Goal: Task Accomplishment & Management: Complete application form

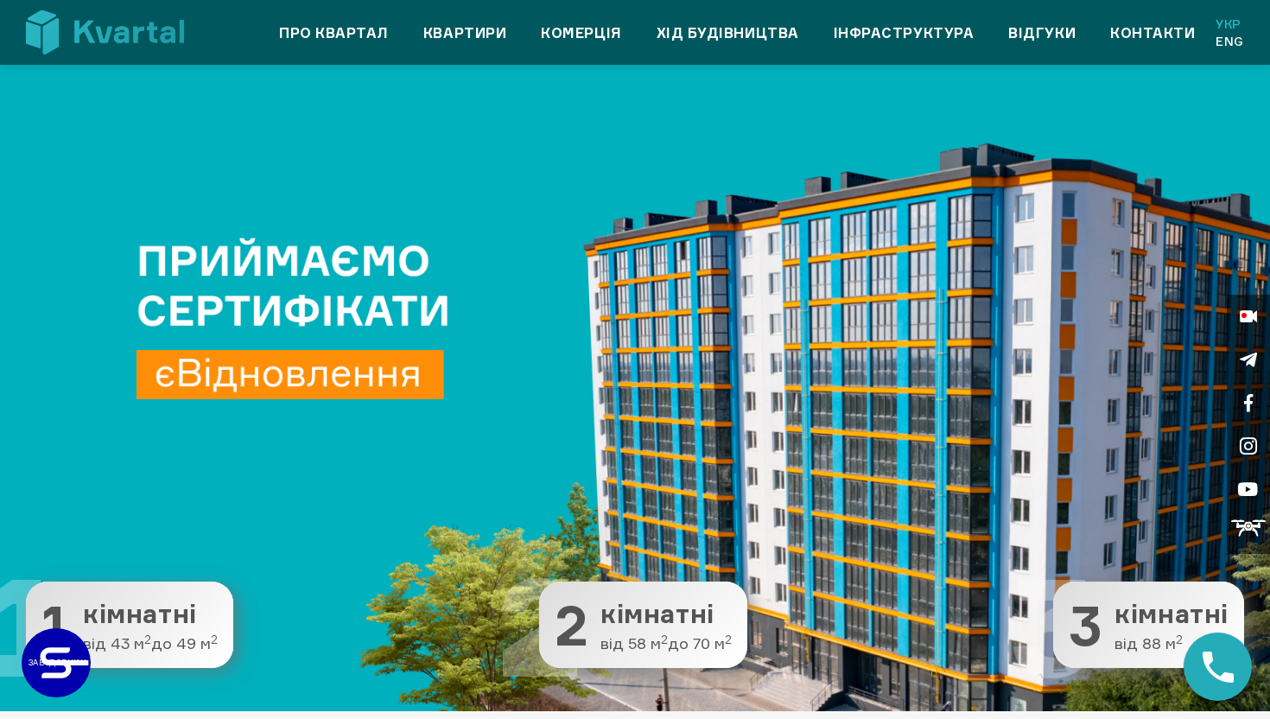
click at [451, 48] on div "Про квартал Квартири Комерція Хід будівництва Інфраструктура Відгуки Контакти У…" at bounding box center [740, 33] width 1009 height 35
click at [451, 32] on link "Квартири" at bounding box center [464, 32] width 83 height 21
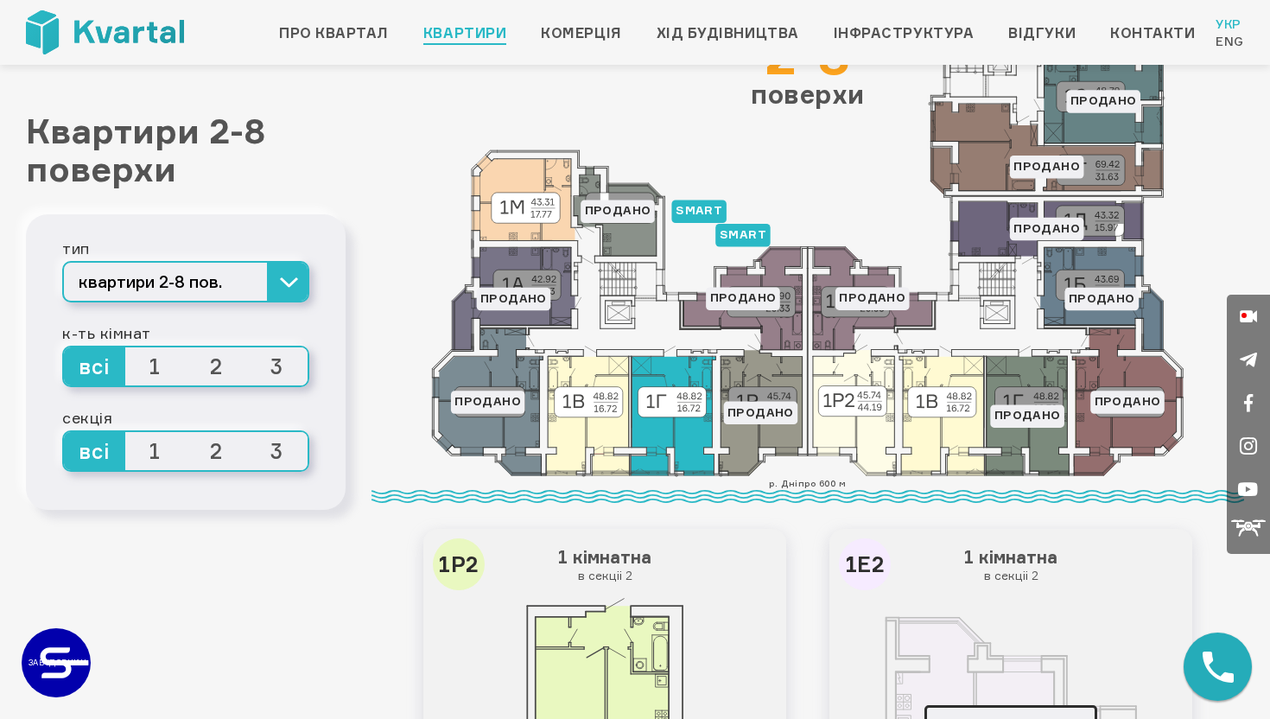
scroll to position [204, 0]
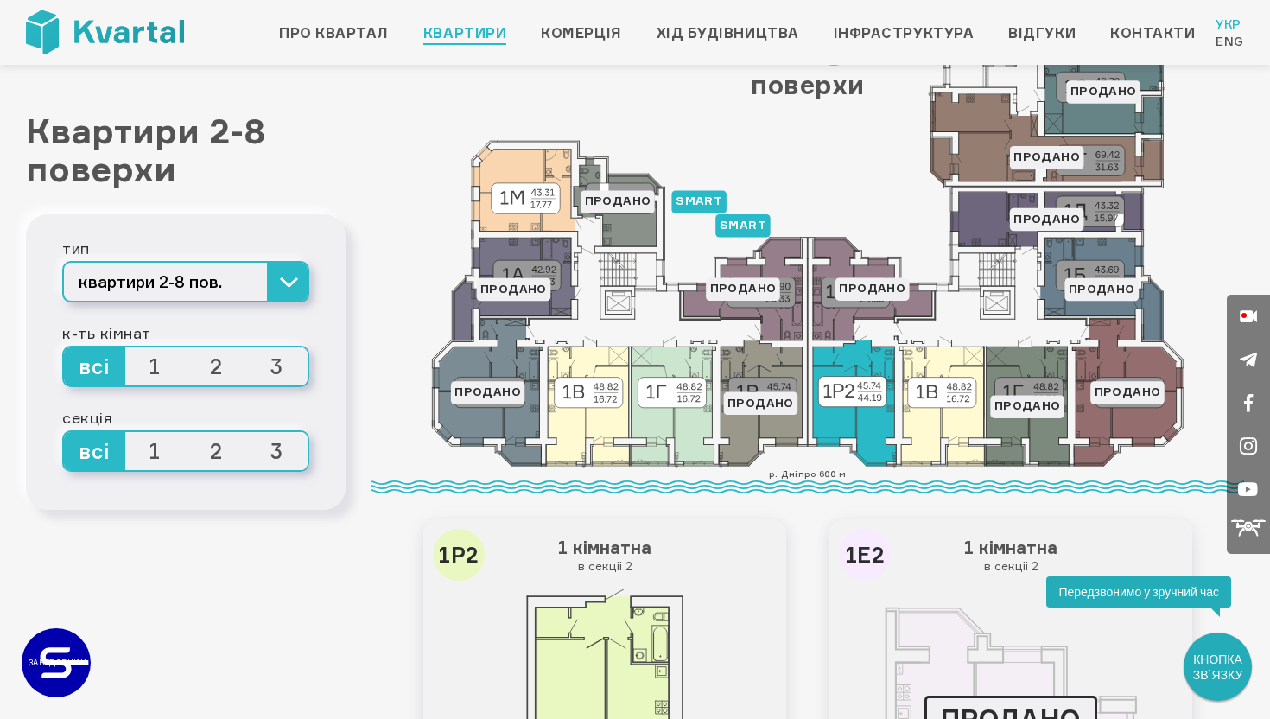
click at [854, 429] on icon at bounding box center [854, 403] width 83 height 125
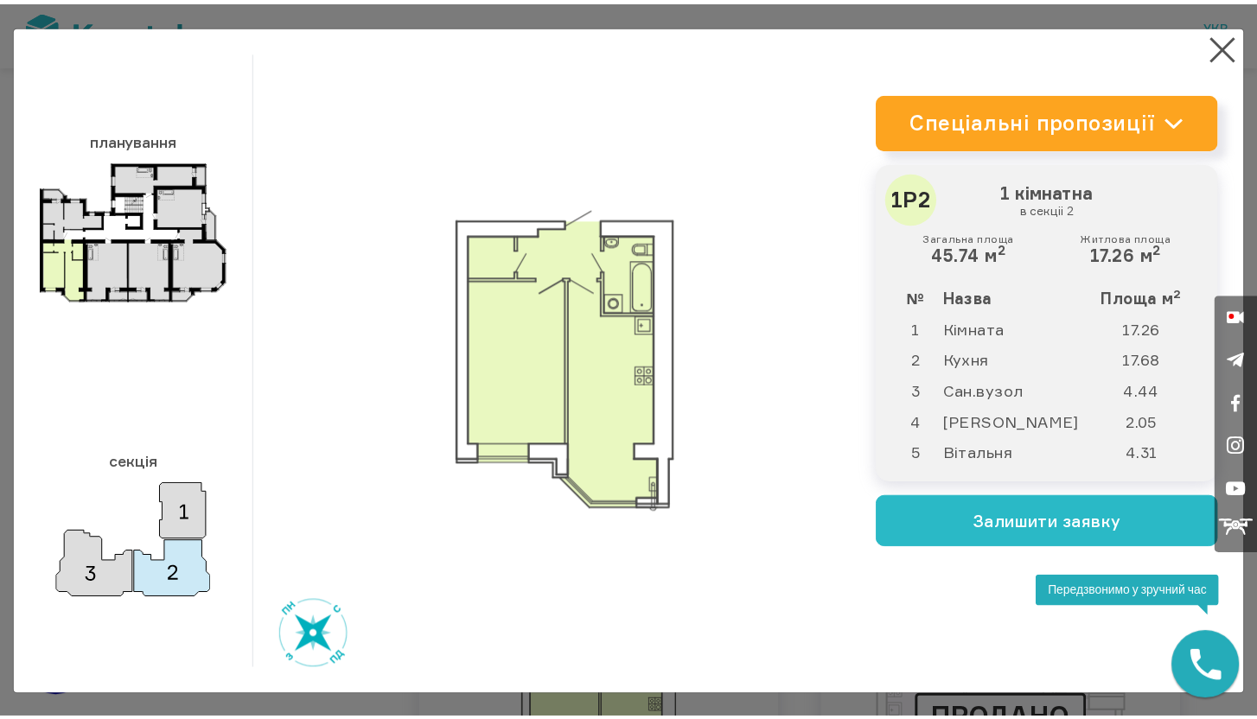
scroll to position [2, 0]
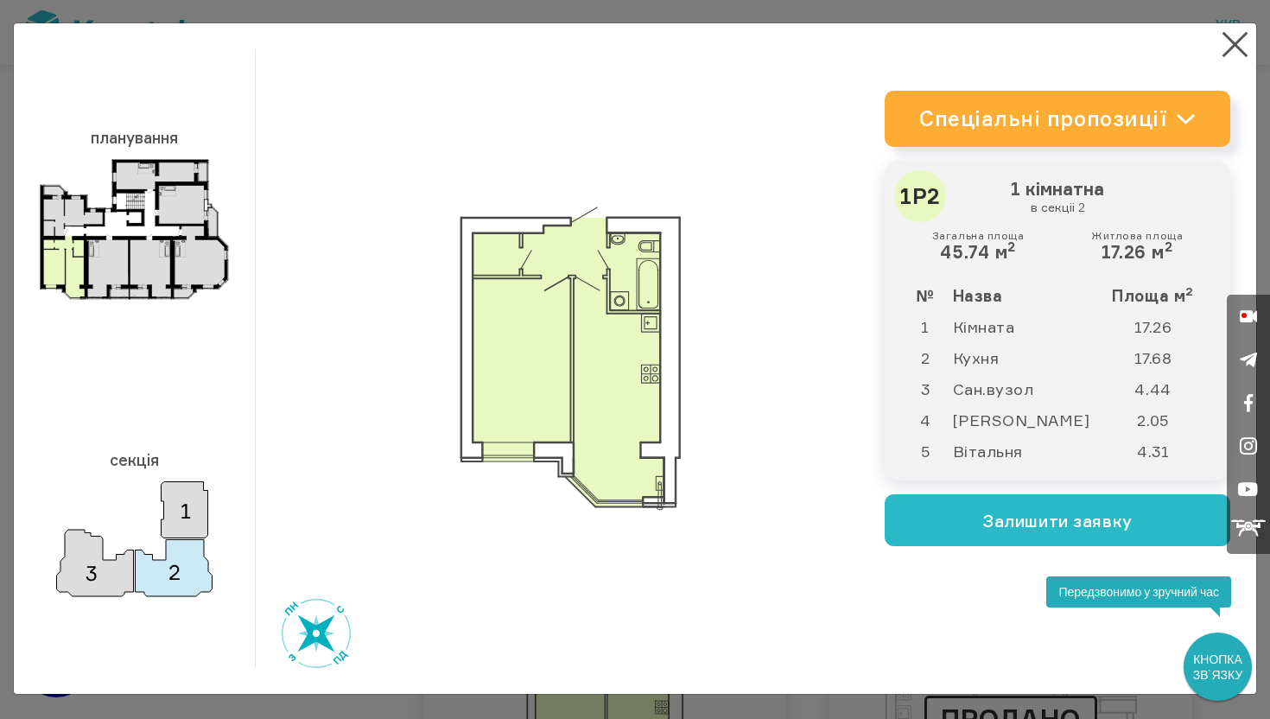
click at [1203, 125] on link "Спеціальні пропозиції" at bounding box center [1058, 119] width 346 height 56
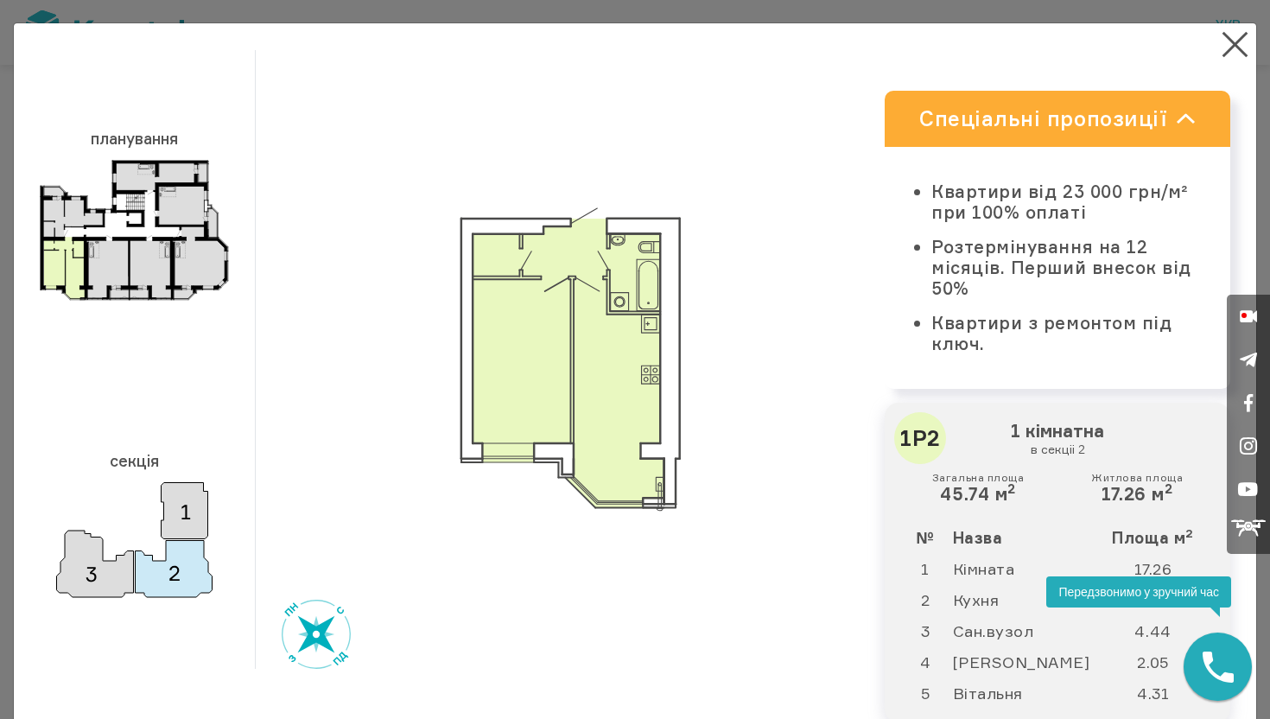
click at [1198, 123] on link "Спеціальні пропозиції" at bounding box center [1058, 119] width 346 height 56
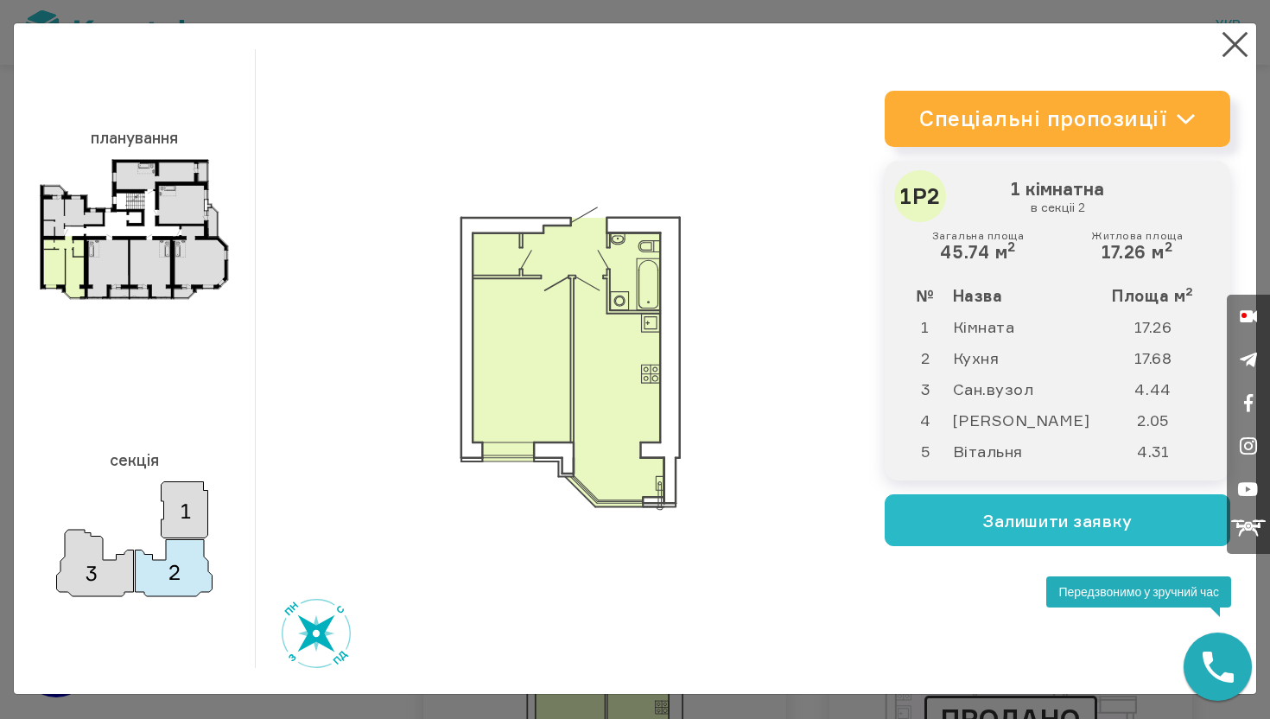
click at [1178, 126] on link "Спеціальні пропозиції" at bounding box center [1058, 119] width 346 height 56
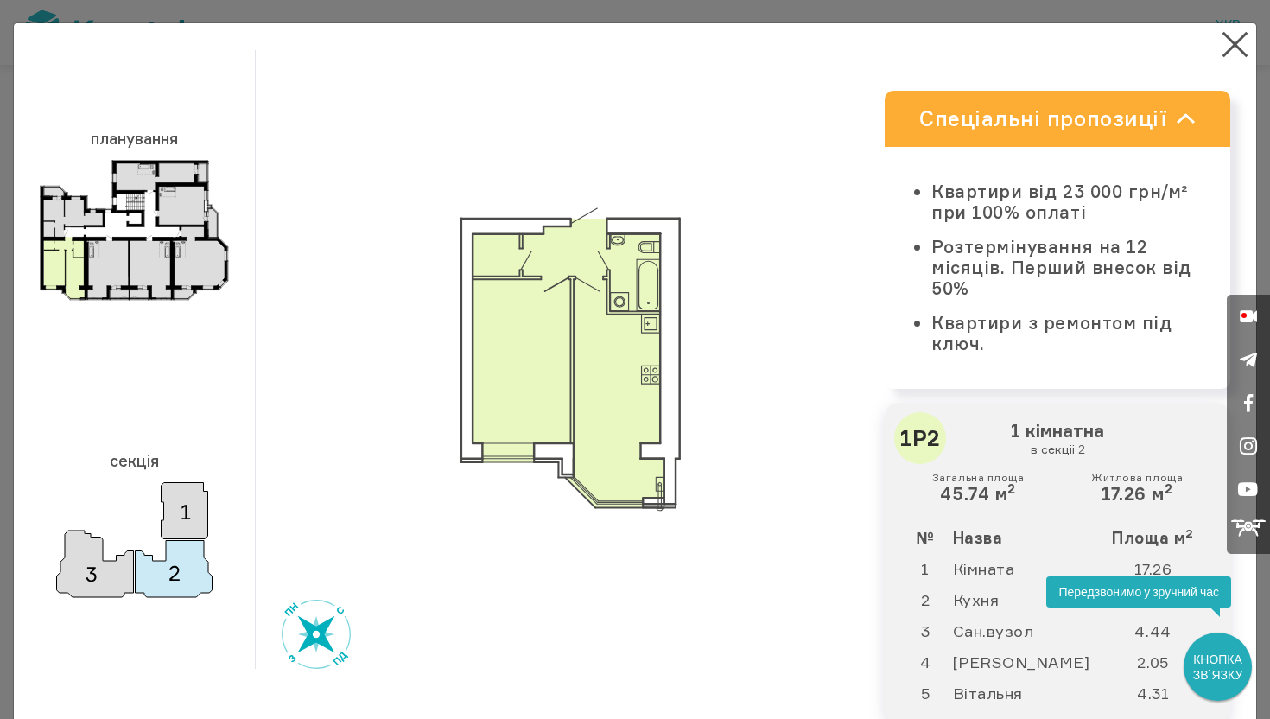
click at [1178, 125] on link "Спеціальні пропозиції" at bounding box center [1058, 119] width 346 height 56
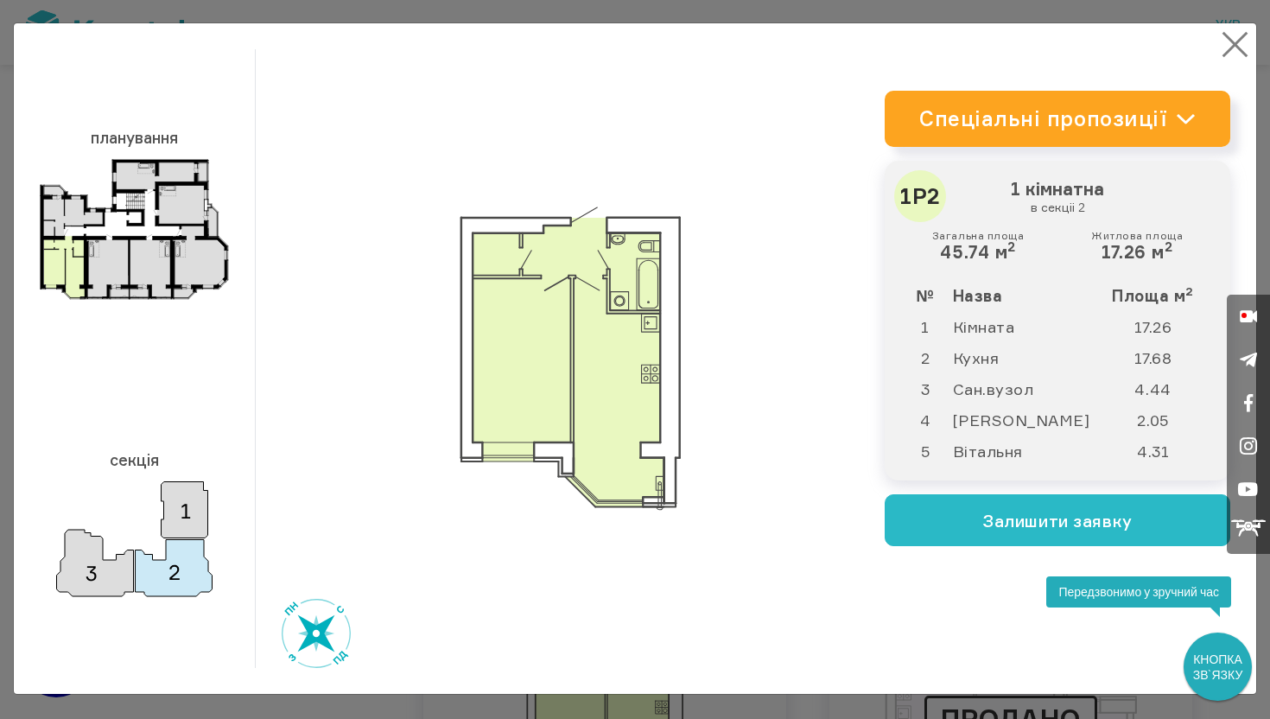
click at [1233, 53] on button "×" at bounding box center [1236, 45] width 34 height 34
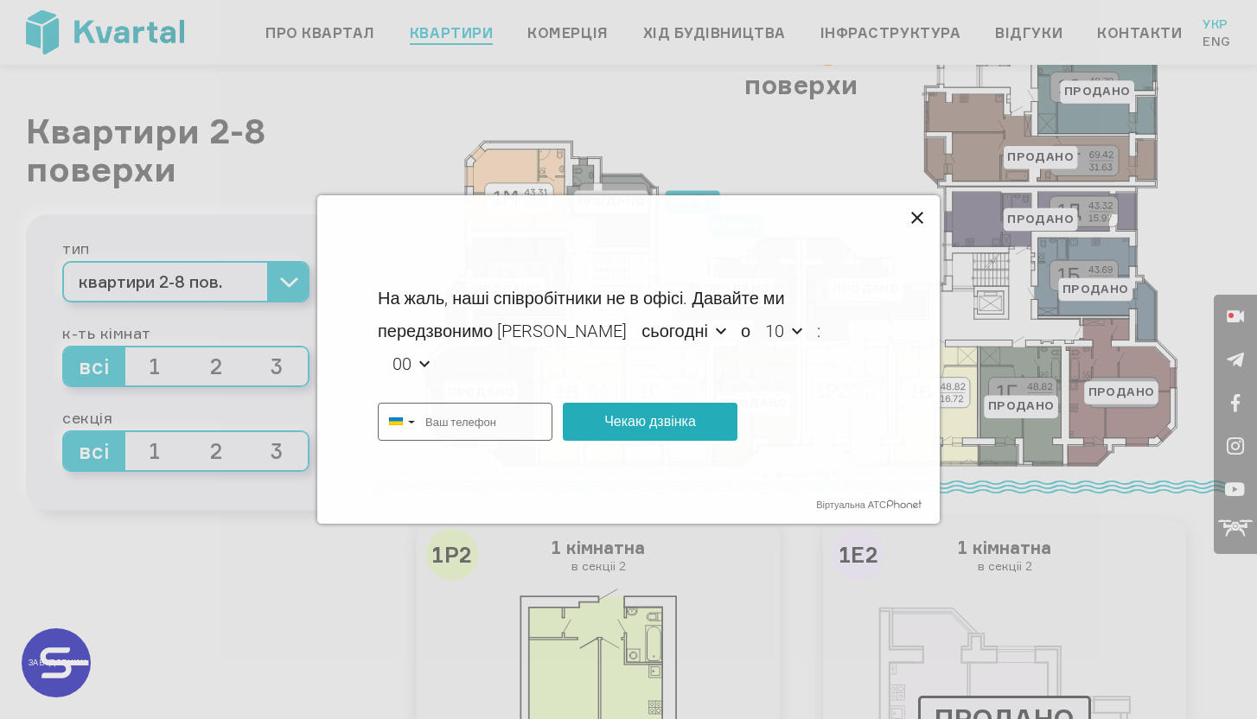
click at [908, 215] on icon at bounding box center [917, 218] width 21 height 21
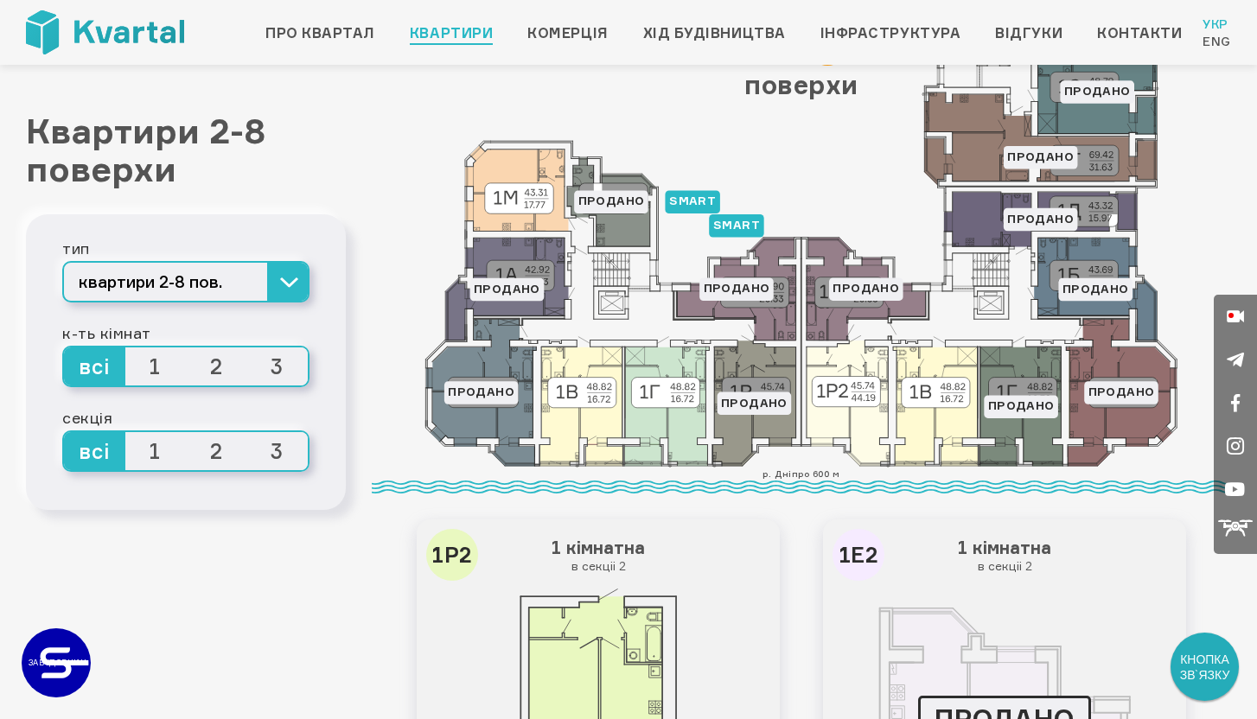
type input "+380"
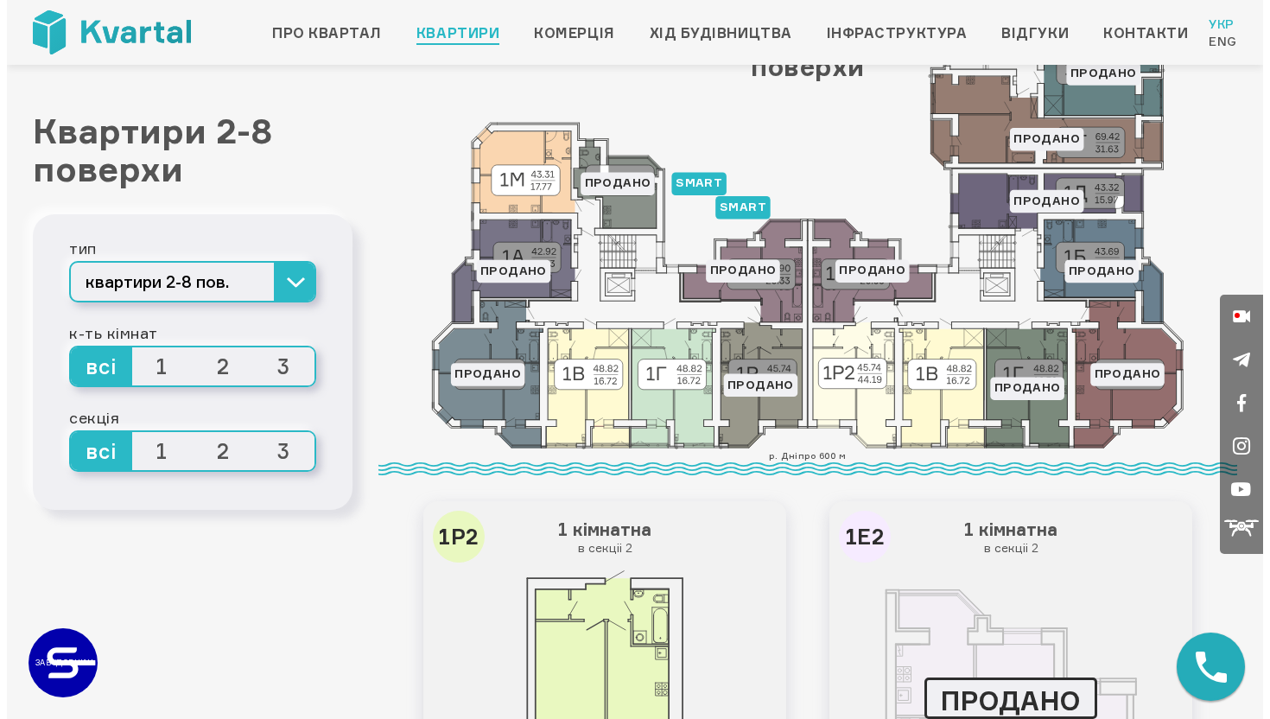
scroll to position [219, 0]
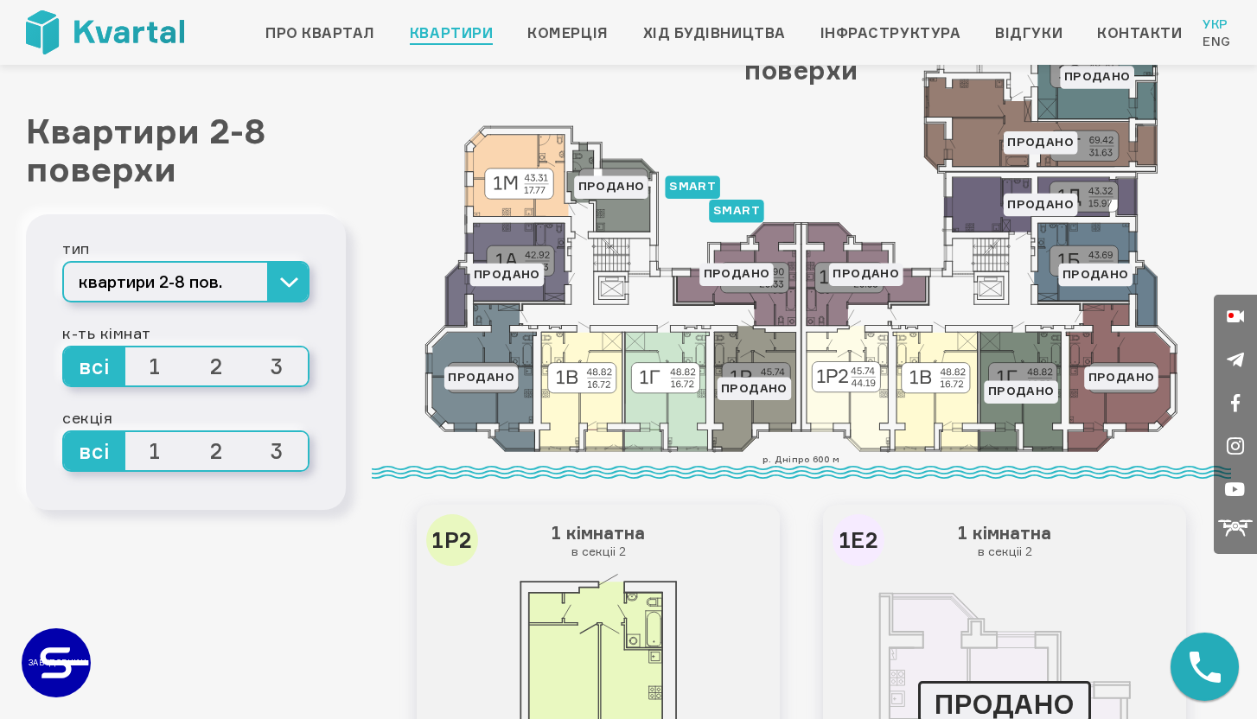
click at [825, 399] on div "На жаль, наші співробітники не в офісі. Давайте ми передзвонимо Вам сього­дні с…" at bounding box center [628, 317] width 501 height 245
click at [649, 415] on icon at bounding box center [666, 391] width 85 height 119
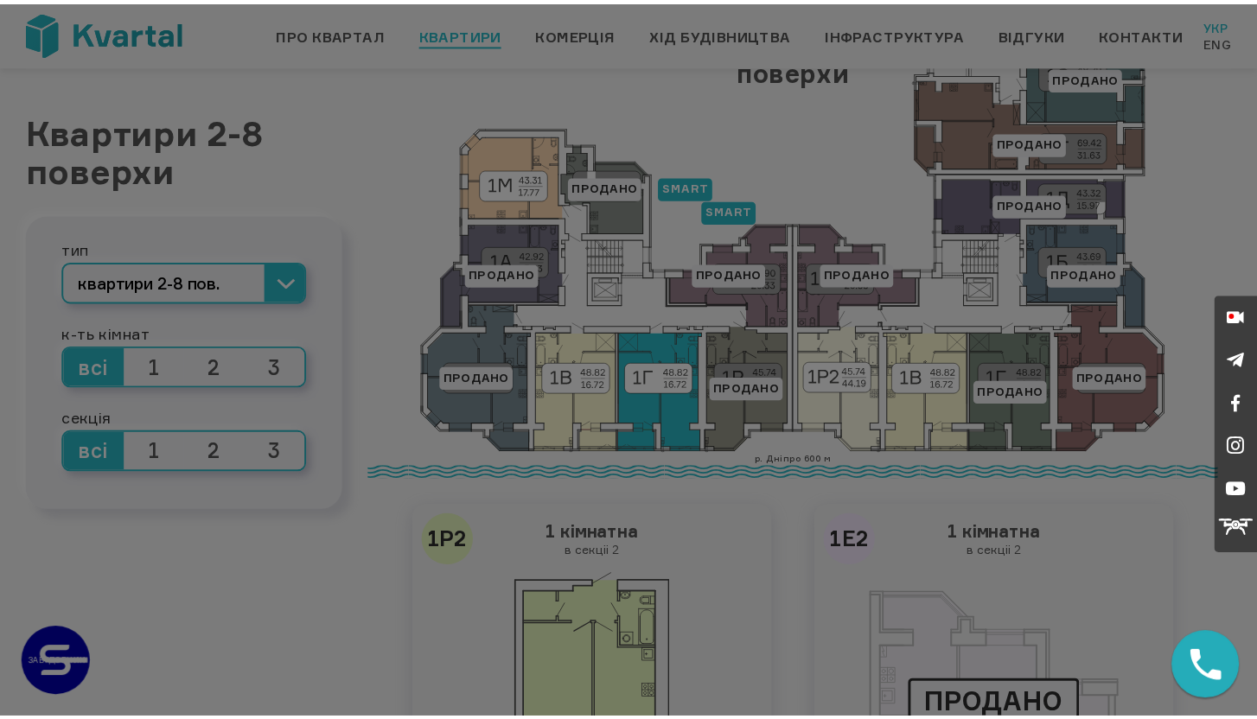
scroll to position [0, 0]
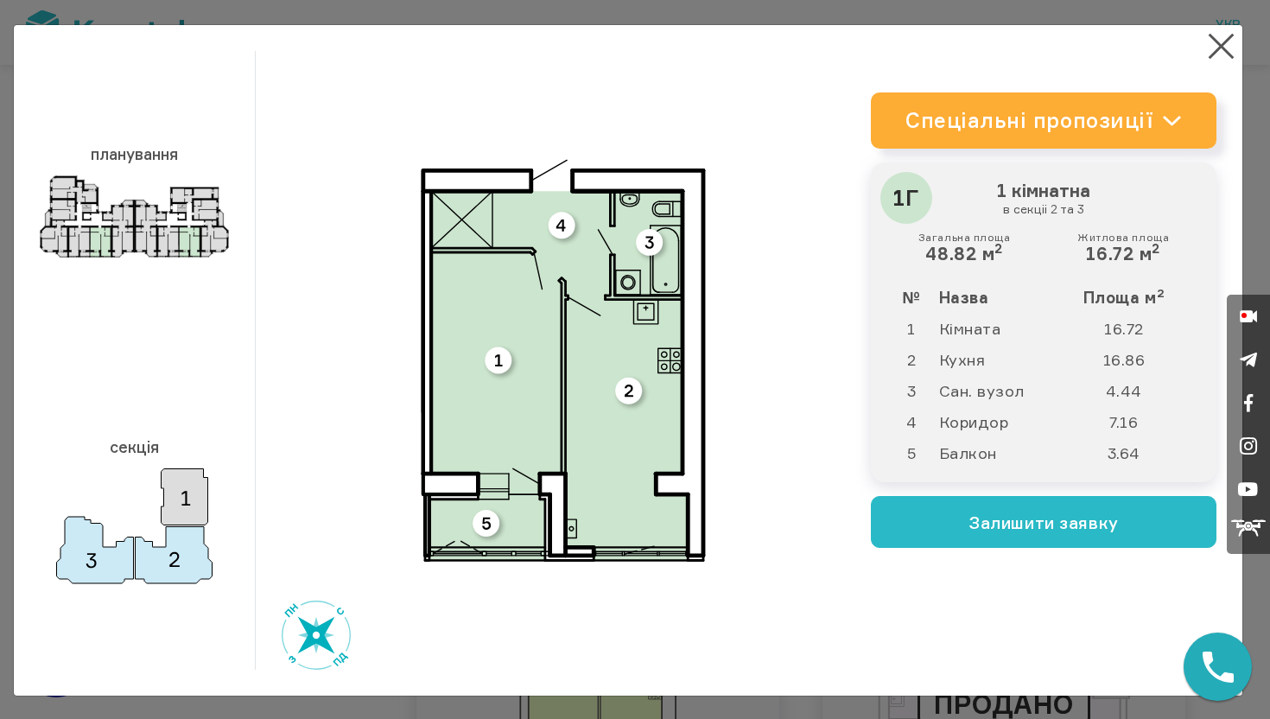
click at [940, 140] on link "Спеціальні пропозиції" at bounding box center [1044, 120] width 346 height 56
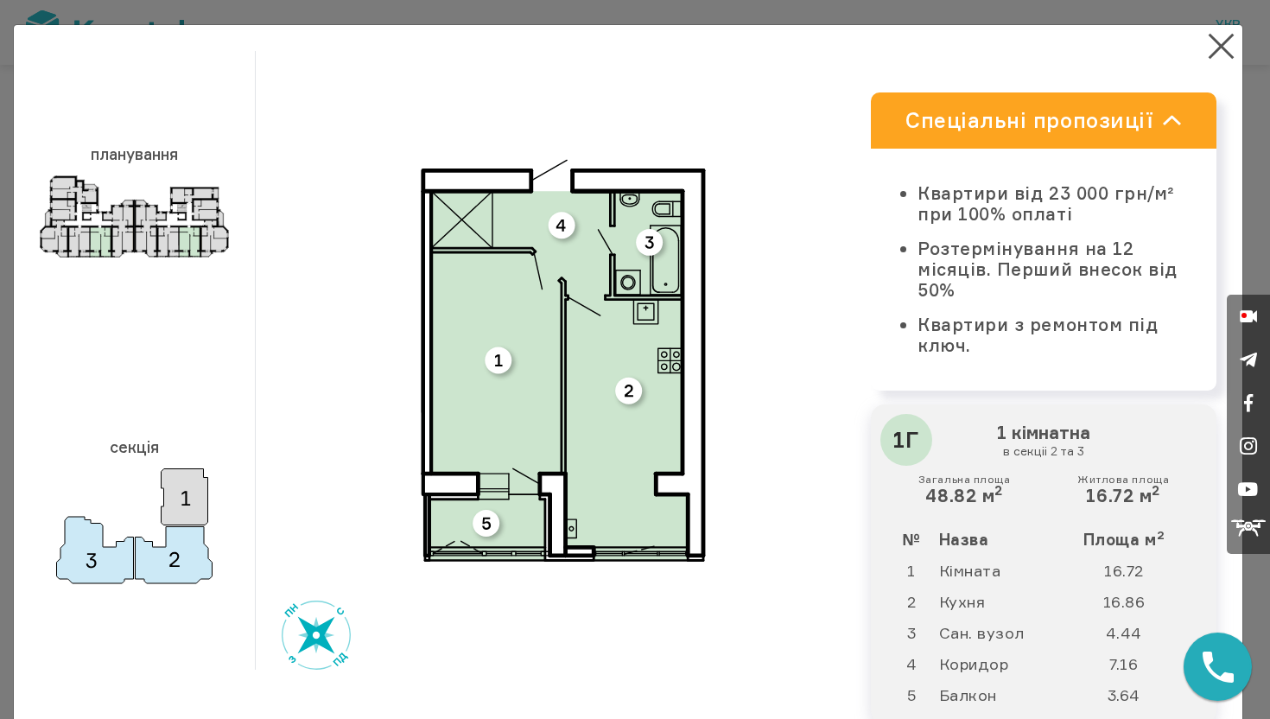
click at [1227, 29] on section "× планування секція план 3D 1Г 3D" at bounding box center [628, 420] width 1229 height 791
click at [1214, 35] on button "×" at bounding box center [1222, 46] width 34 height 34
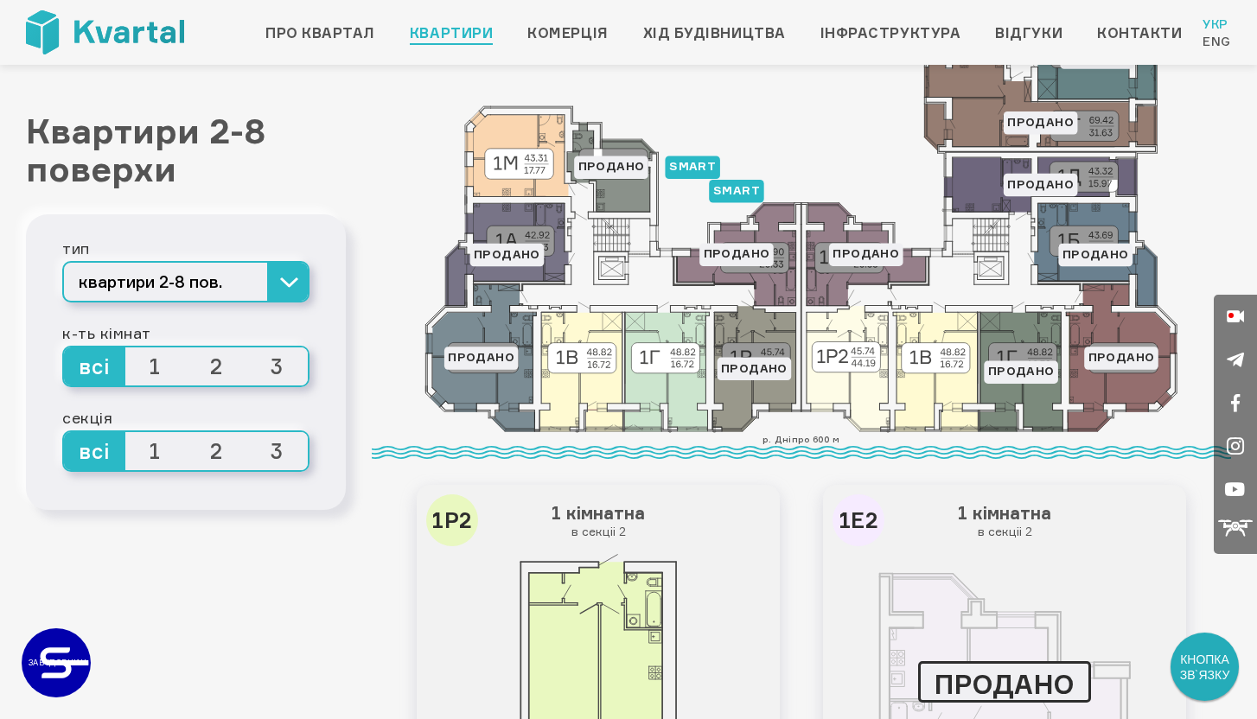
scroll to position [283, 0]
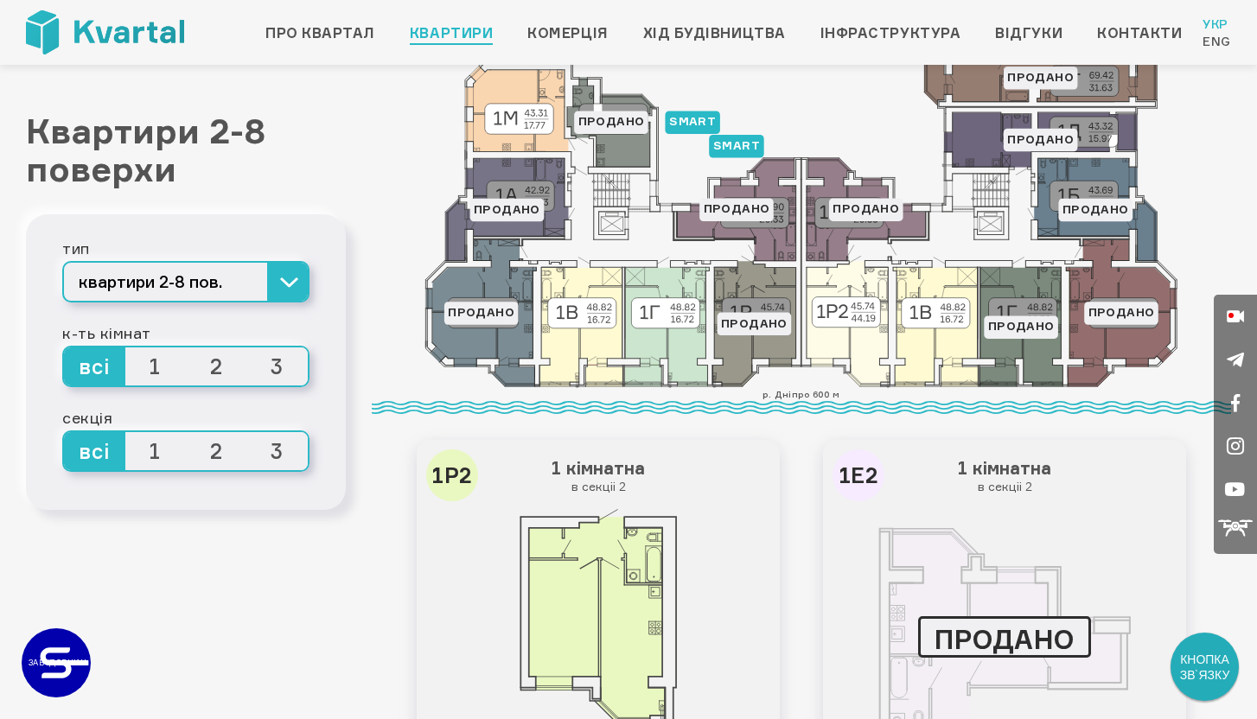
click at [279, 373] on span "3" at bounding box center [277, 366] width 61 height 38
click at [247, 347] on input "3" at bounding box center [247, 347] width 0 height 0
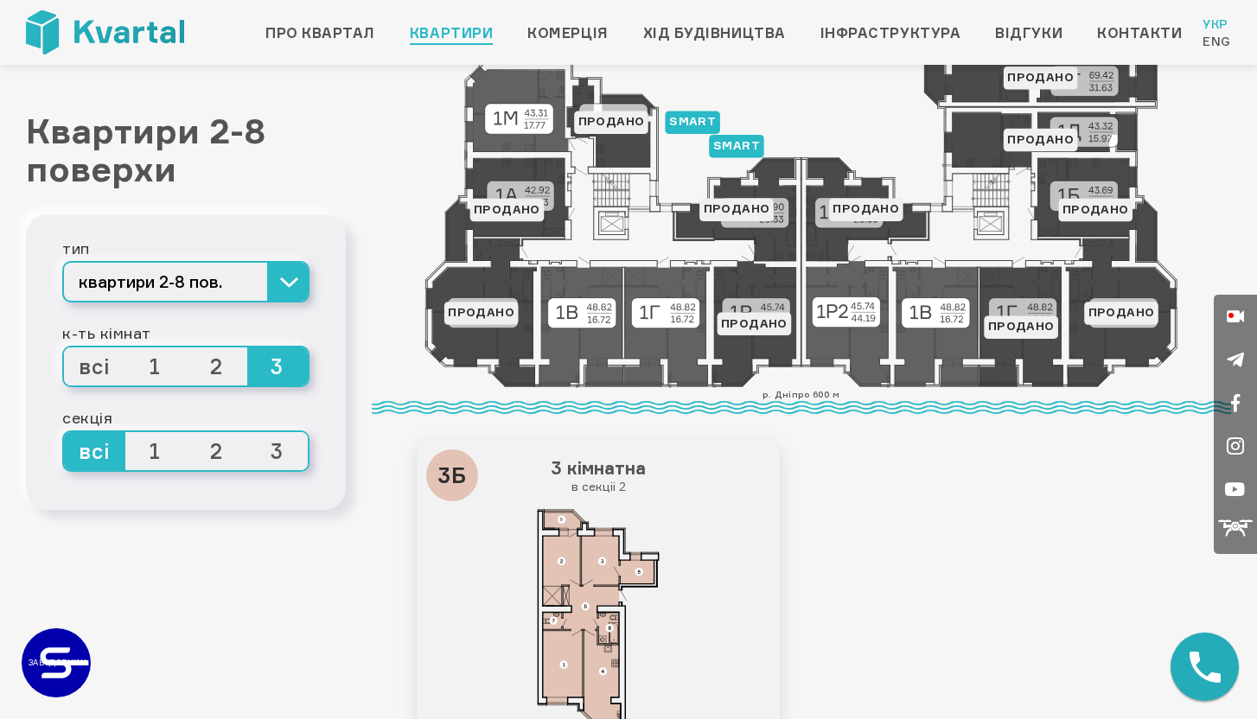
click at [217, 373] on span "2" at bounding box center [216, 366] width 61 height 38
click at [186, 347] on input "2" at bounding box center [186, 347] width 0 height 0
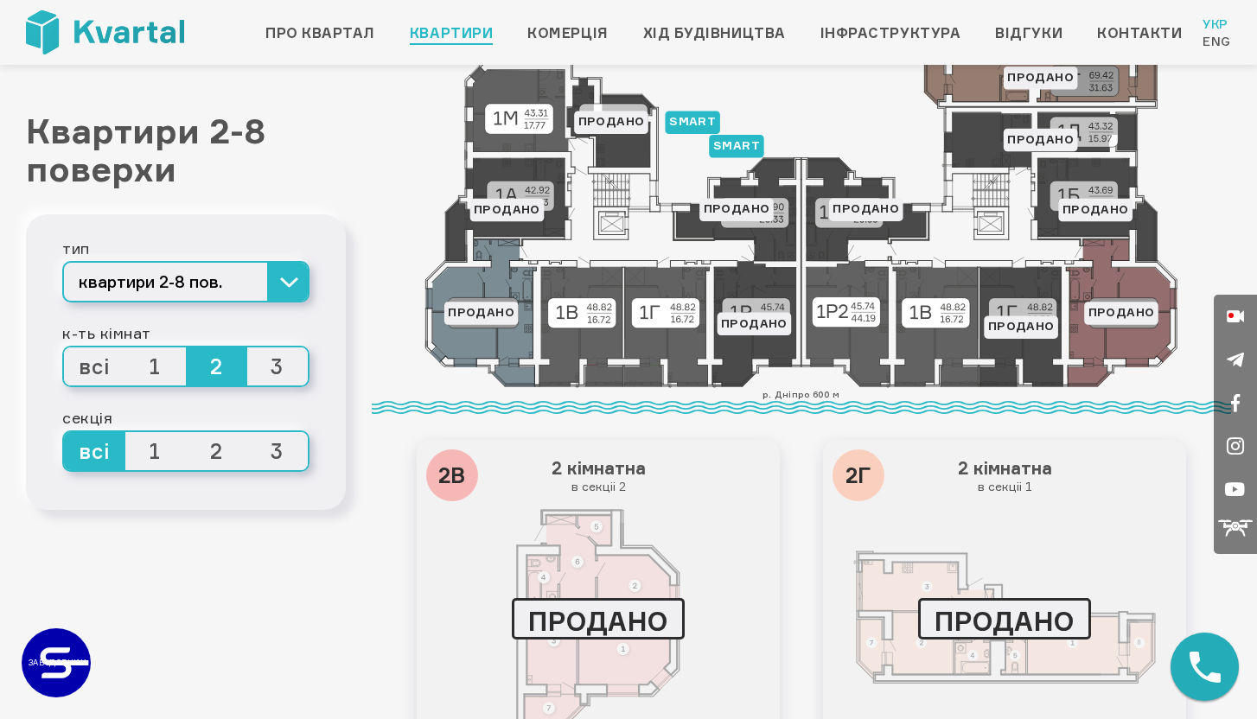
click at [292, 369] on span "3" at bounding box center [277, 366] width 61 height 38
click at [247, 347] on input "3" at bounding box center [247, 347] width 0 height 0
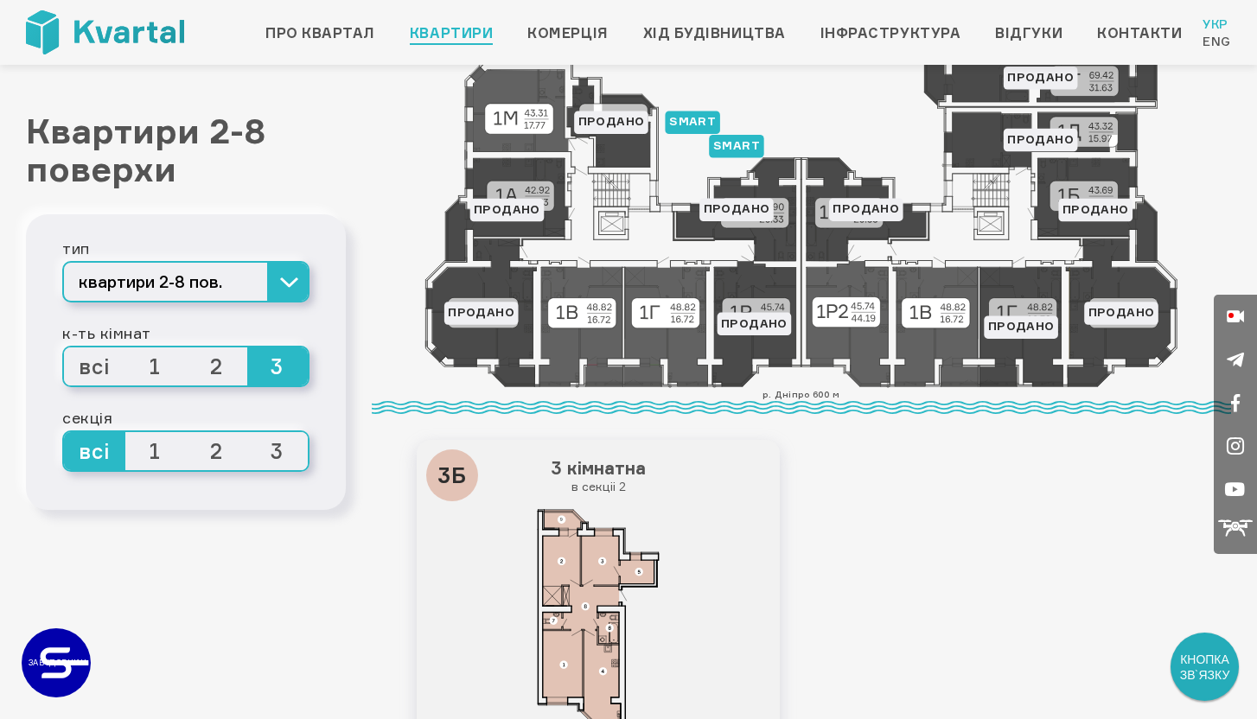
click at [236, 366] on span "2" at bounding box center [216, 366] width 61 height 38
click at [186, 347] on input "2" at bounding box center [186, 347] width 0 height 0
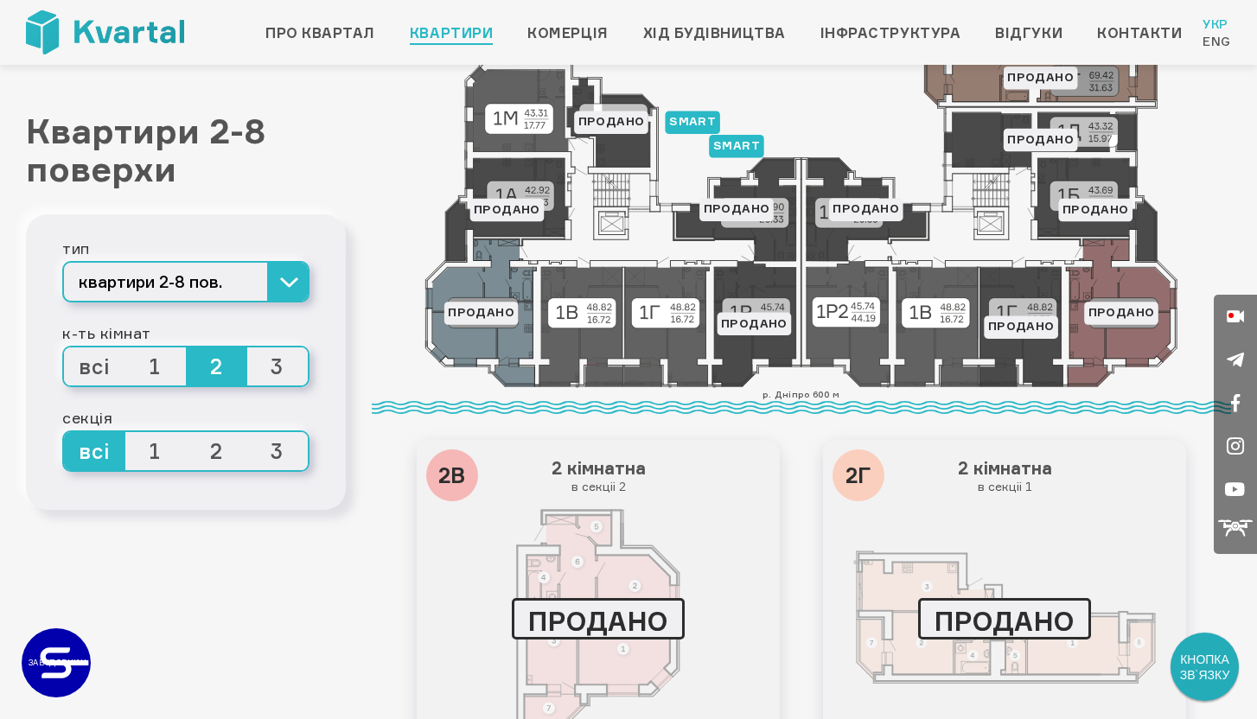
click at [285, 373] on span "3" at bounding box center [277, 366] width 61 height 38
click at [247, 347] on input "3" at bounding box center [247, 347] width 0 height 0
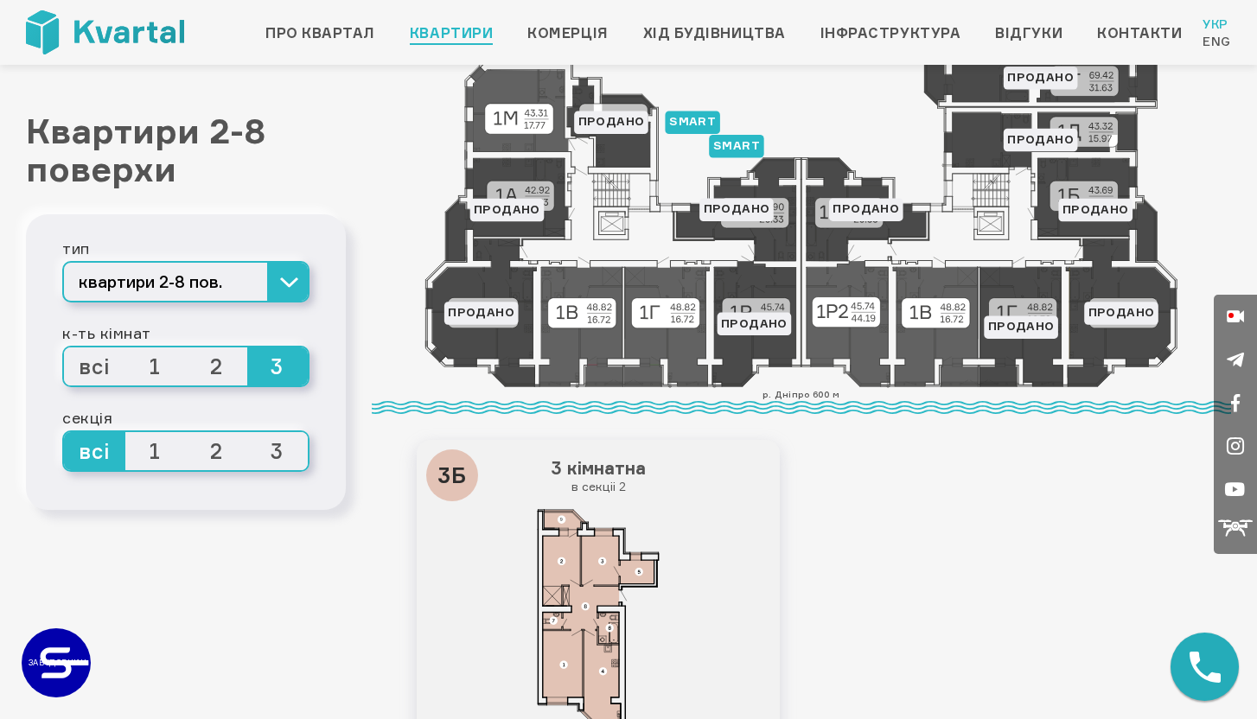
click at [232, 368] on span "2" at bounding box center [216, 366] width 61 height 38
click at [186, 347] on input "2" at bounding box center [186, 347] width 0 height 0
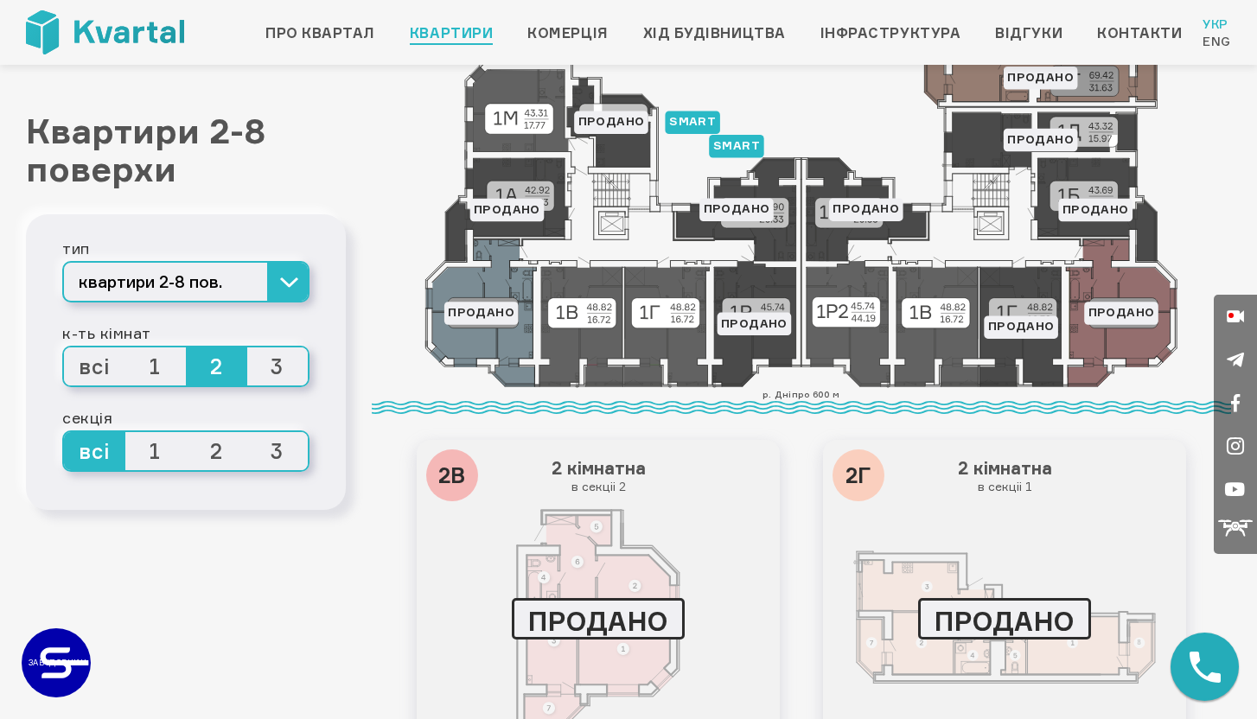
click at [157, 364] on span "1" at bounding box center [155, 366] width 61 height 38
click at [125, 347] on input "1" at bounding box center [125, 347] width 0 height 0
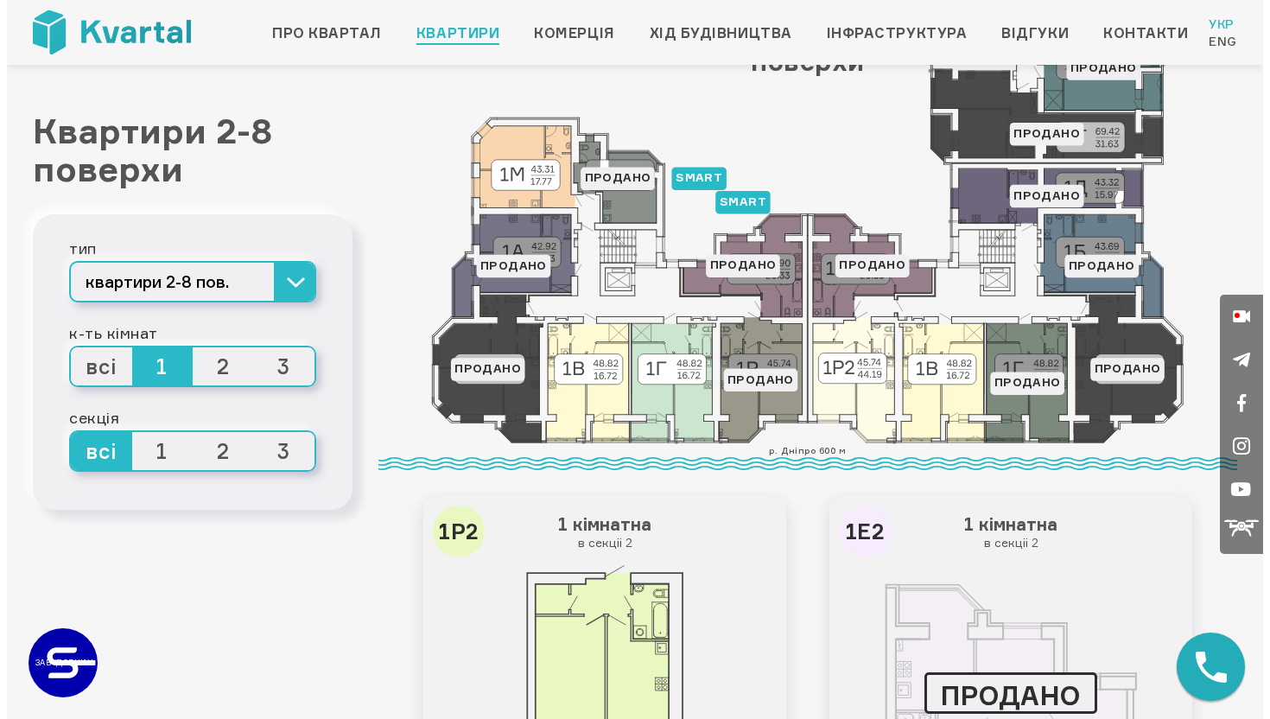
scroll to position [226, 0]
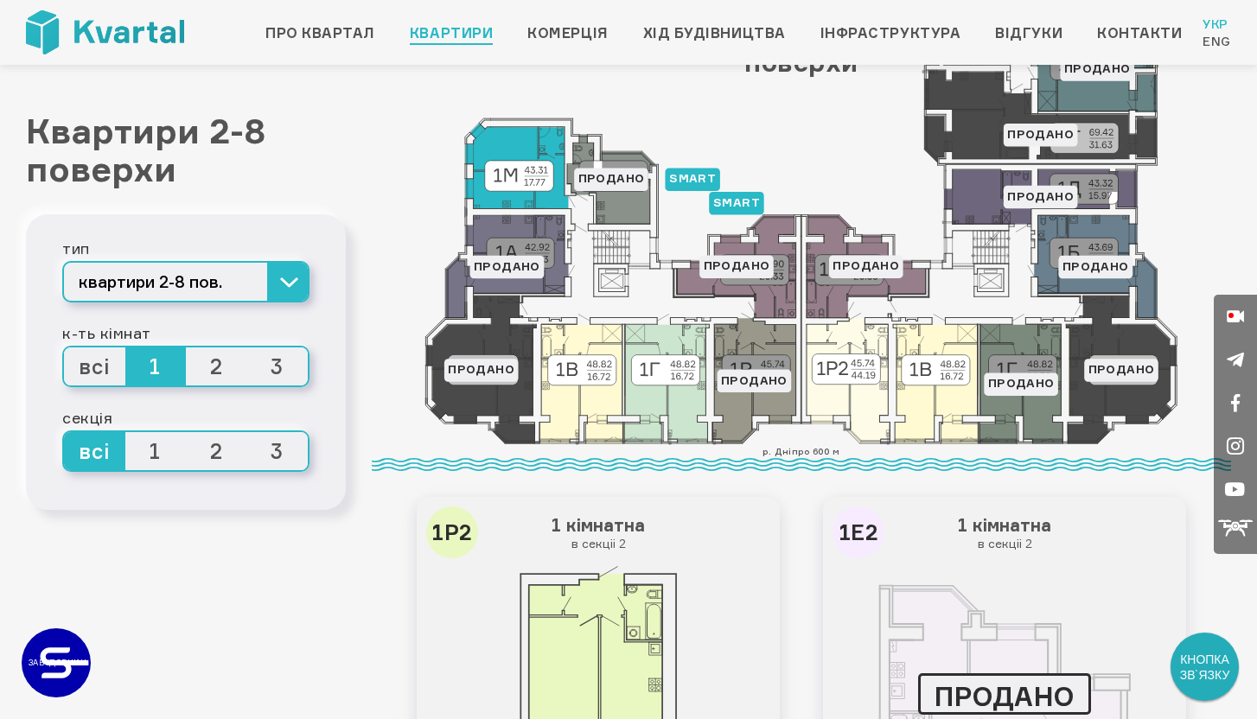
click at [495, 155] on icon at bounding box center [516, 166] width 103 height 86
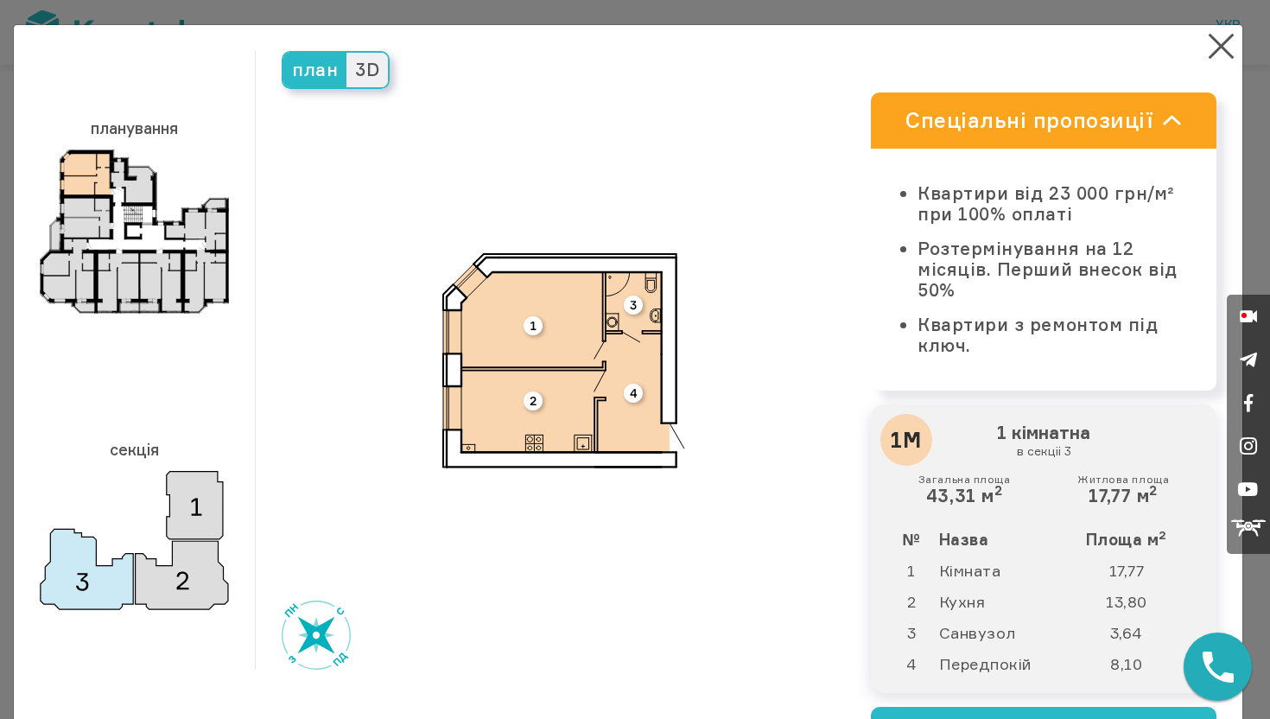
click at [373, 79] on span "3D" at bounding box center [367, 70] width 41 height 35
click at [347, 53] on input "3D" at bounding box center [347, 53] width 0 height 0
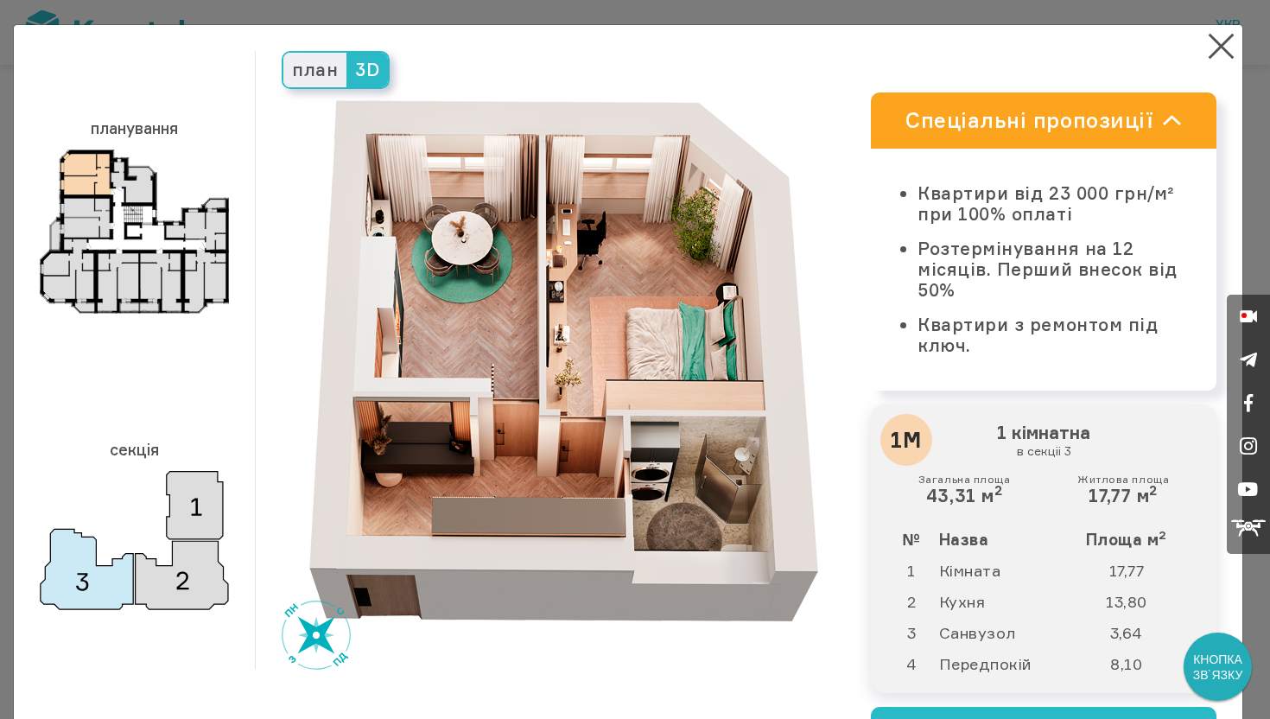
click at [320, 78] on span "план" at bounding box center [314, 70] width 63 height 35
click at [283, 53] on input "план" at bounding box center [283, 53] width 0 height 0
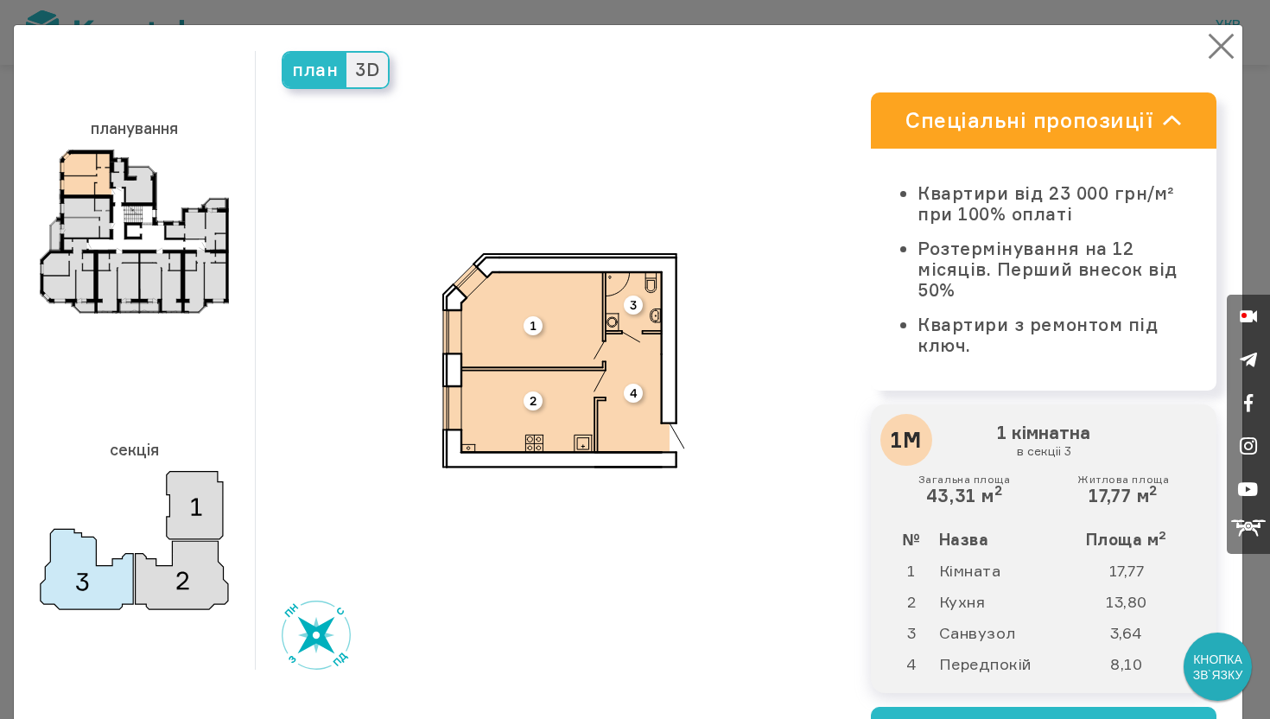
click at [1210, 38] on button "×" at bounding box center [1222, 46] width 34 height 34
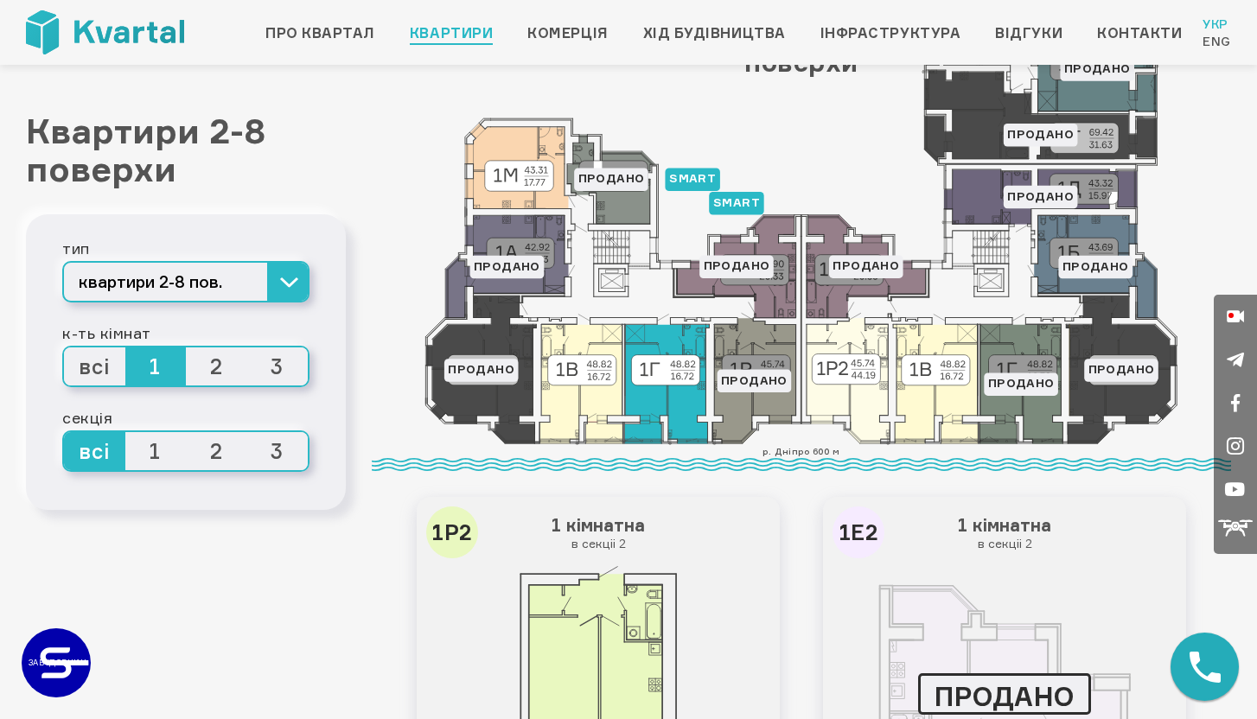
click at [681, 390] on icon at bounding box center [666, 383] width 85 height 119
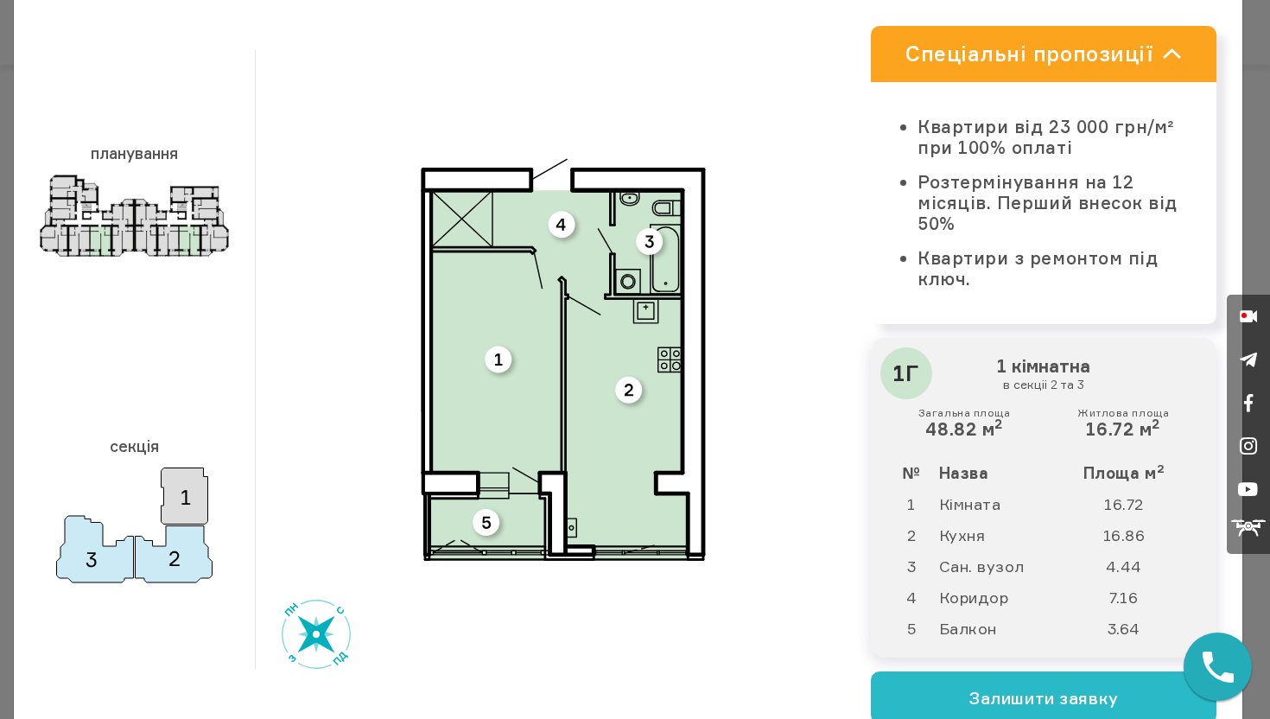
scroll to position [0, 0]
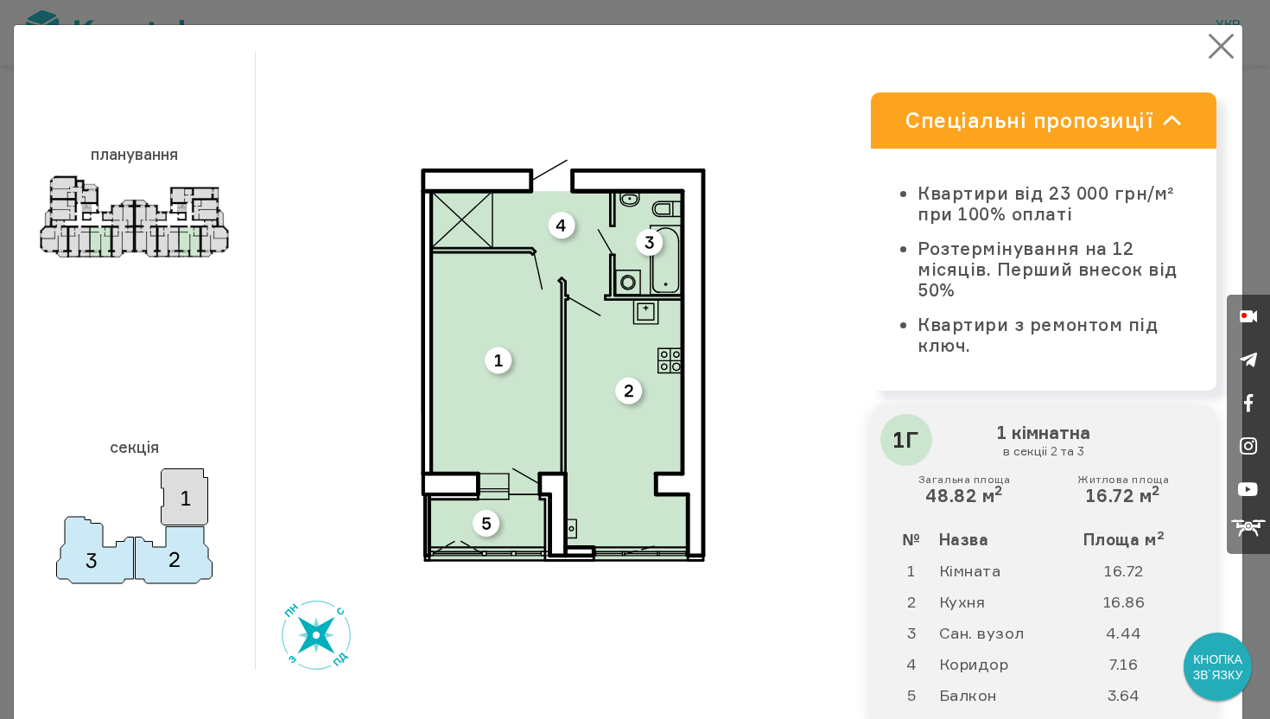
click at [1205, 46] on button "×" at bounding box center [1222, 46] width 34 height 34
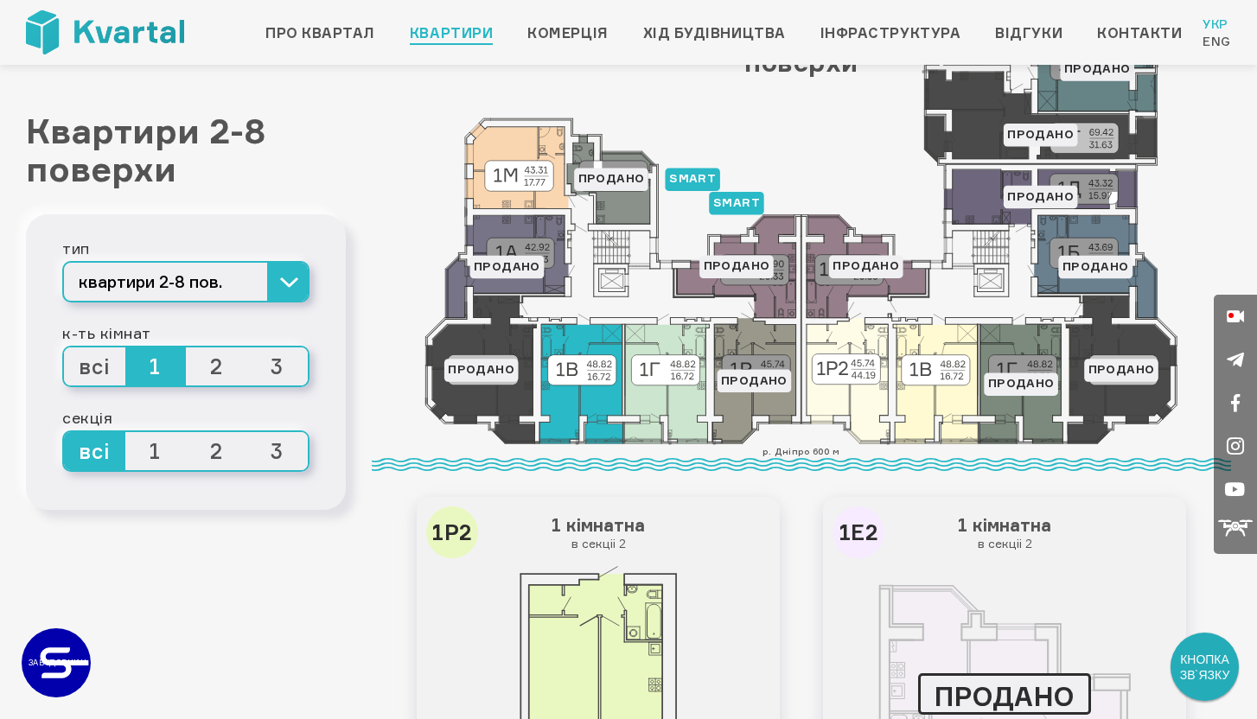
click at [582, 404] on icon at bounding box center [580, 383] width 83 height 119
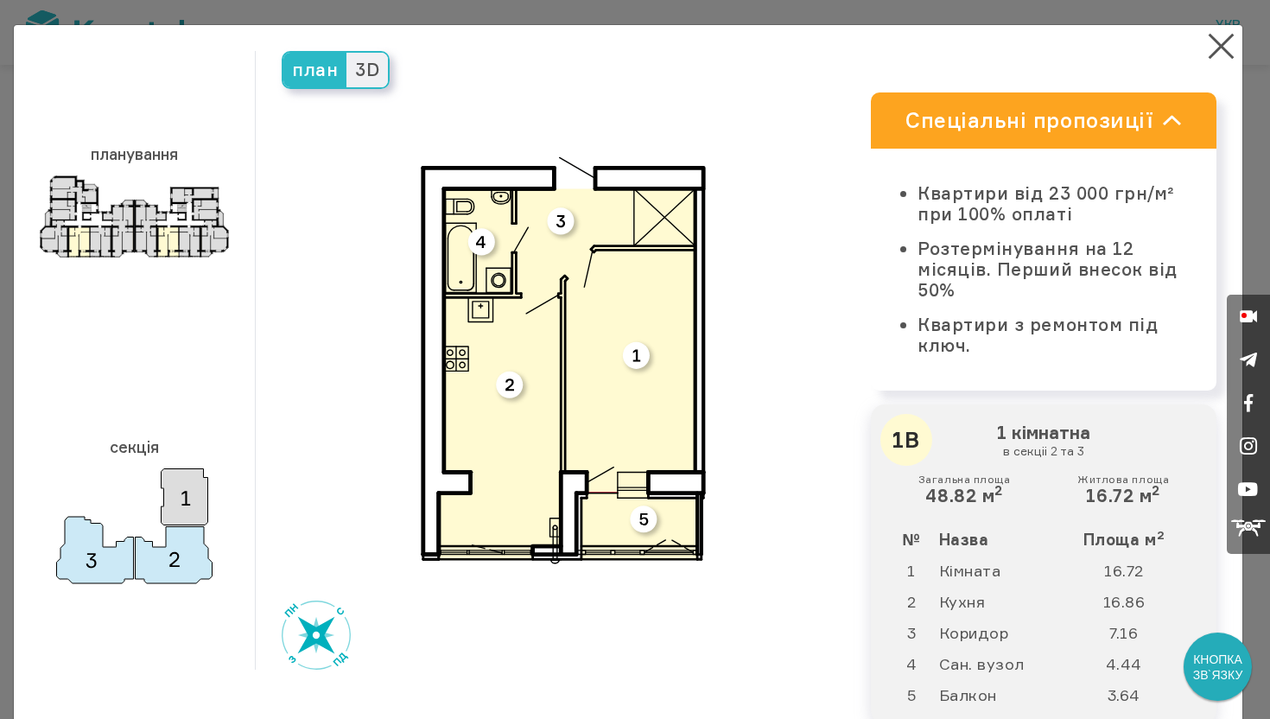
click at [375, 77] on span "3D" at bounding box center [367, 70] width 41 height 35
click at [347, 53] on input "3D" at bounding box center [347, 53] width 0 height 0
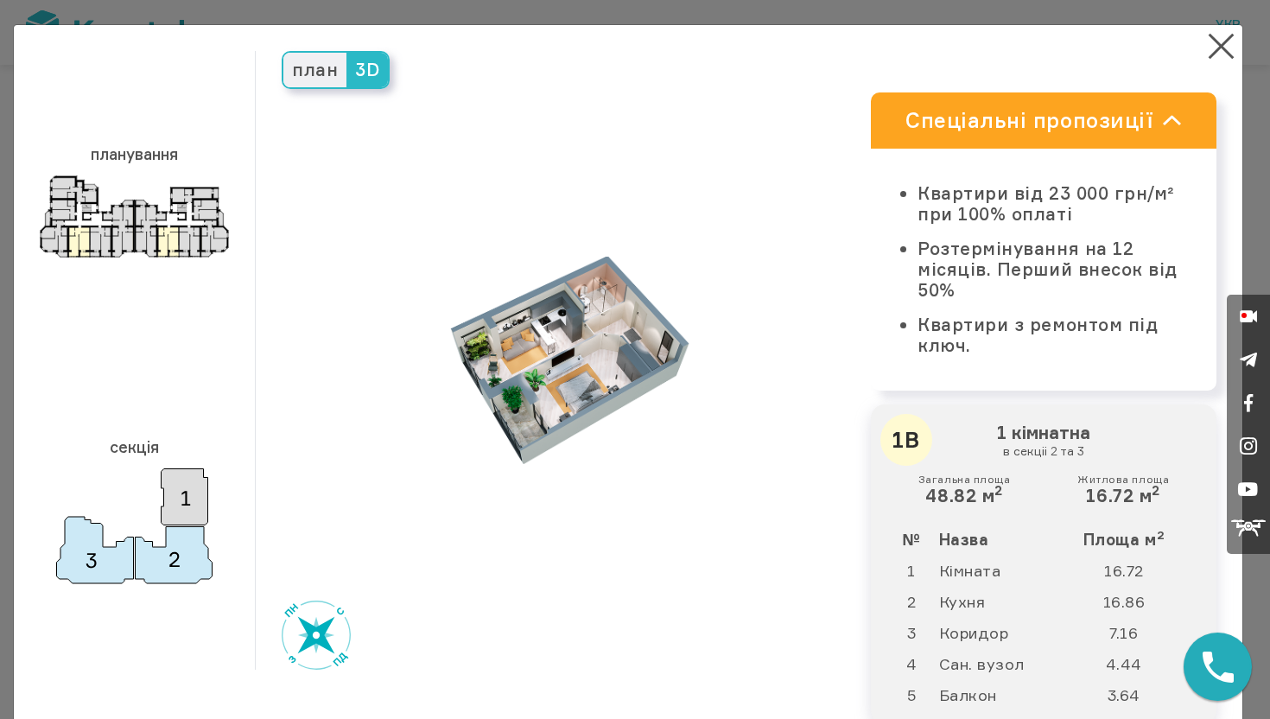
click at [526, 334] on img at bounding box center [563, 360] width 285 height 207
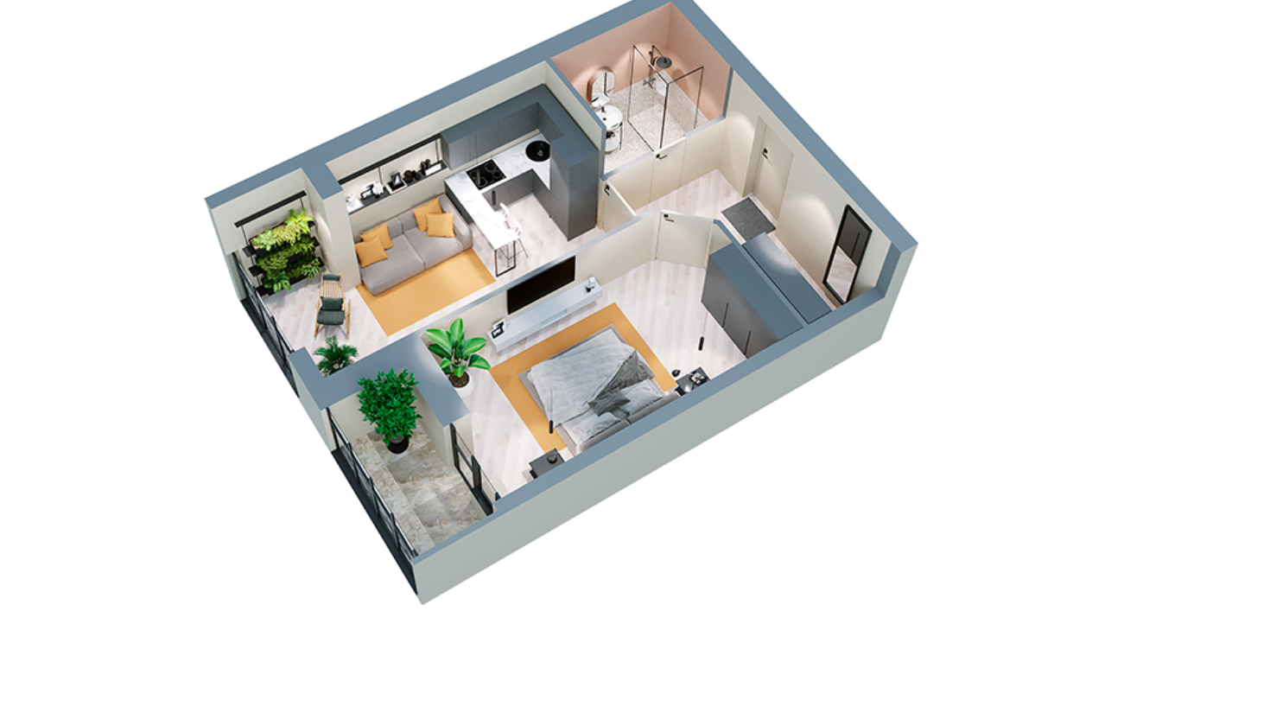
click at [572, 363] on img at bounding box center [563, 360] width 285 height 207
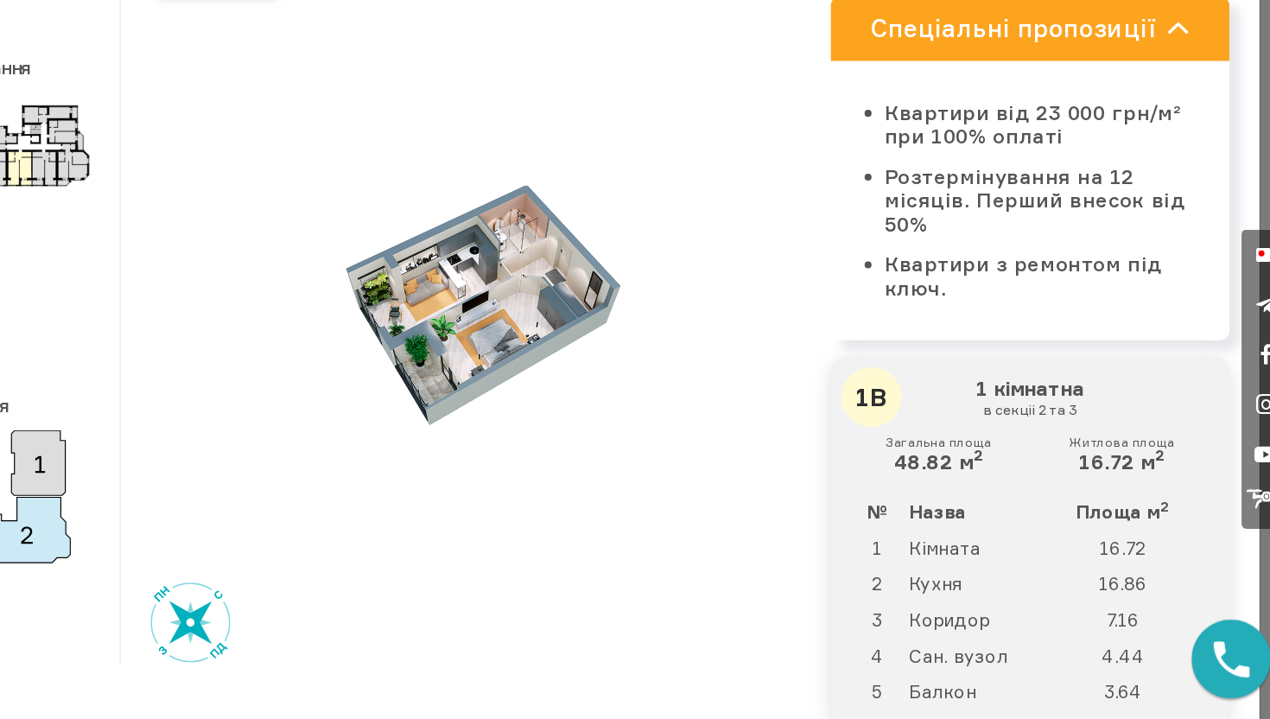
scroll to position [226, 0]
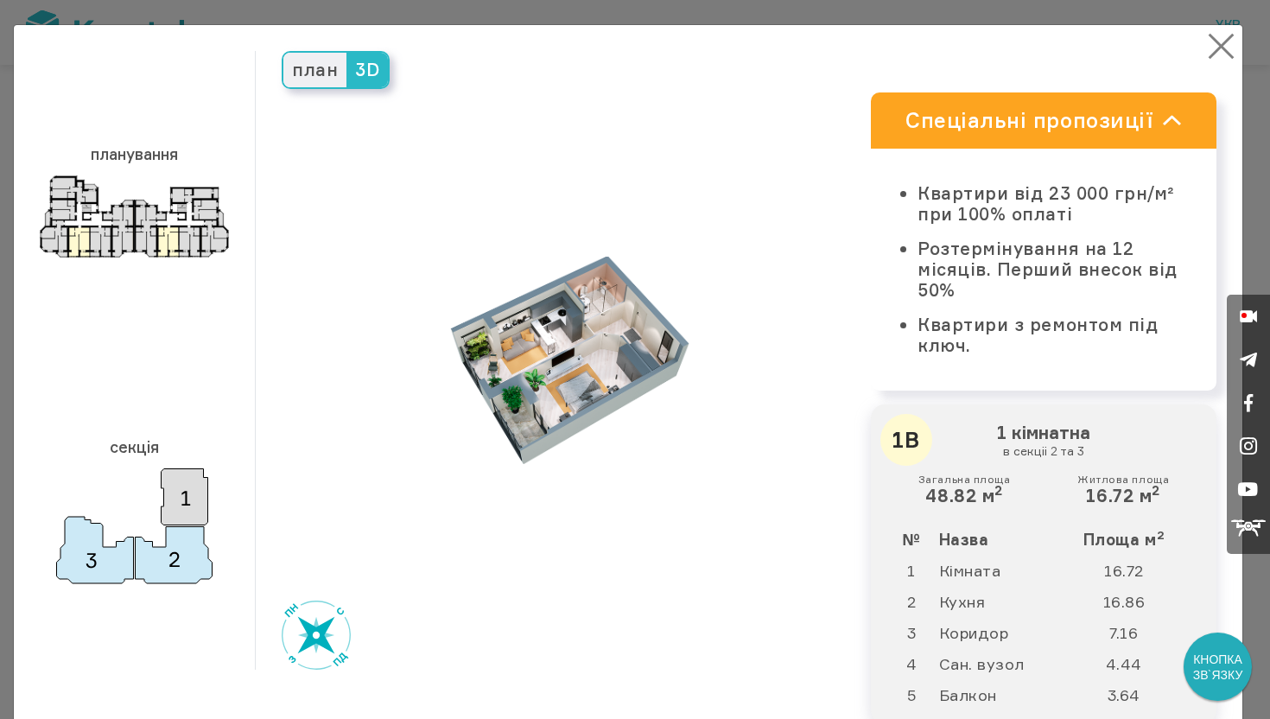
click at [1210, 46] on button "×" at bounding box center [1222, 46] width 34 height 34
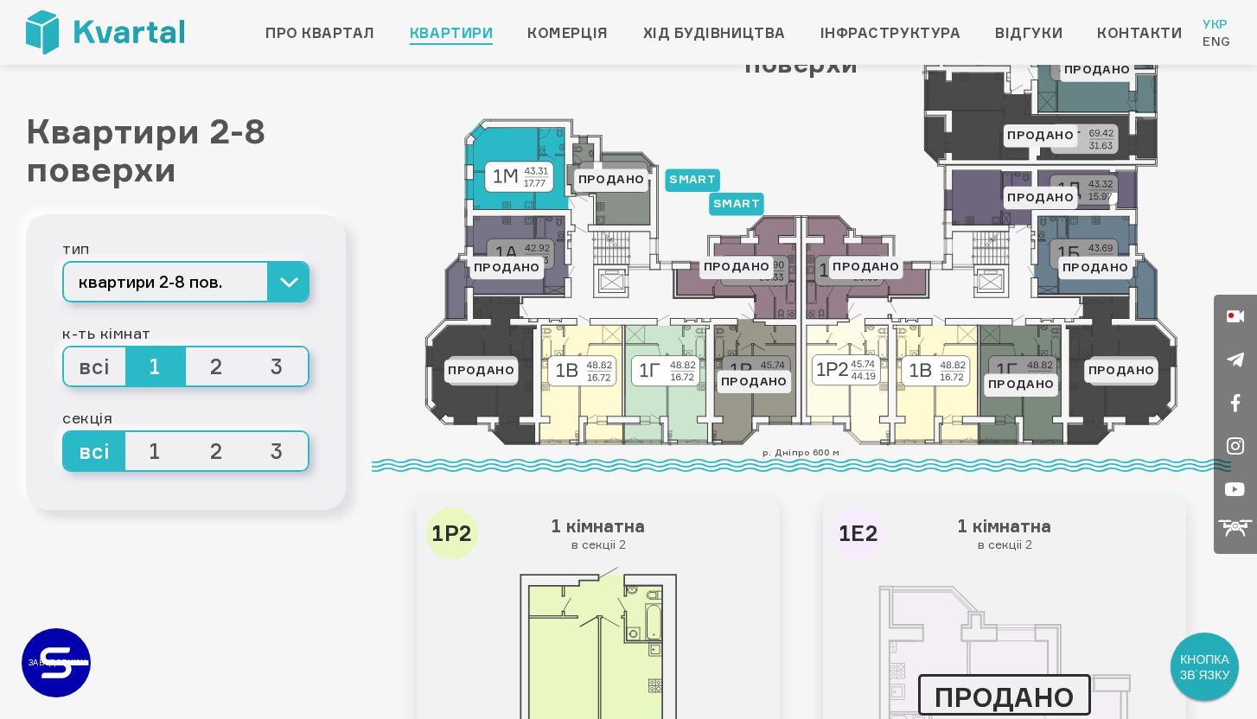
click at [515, 143] on icon at bounding box center [516, 167] width 103 height 86
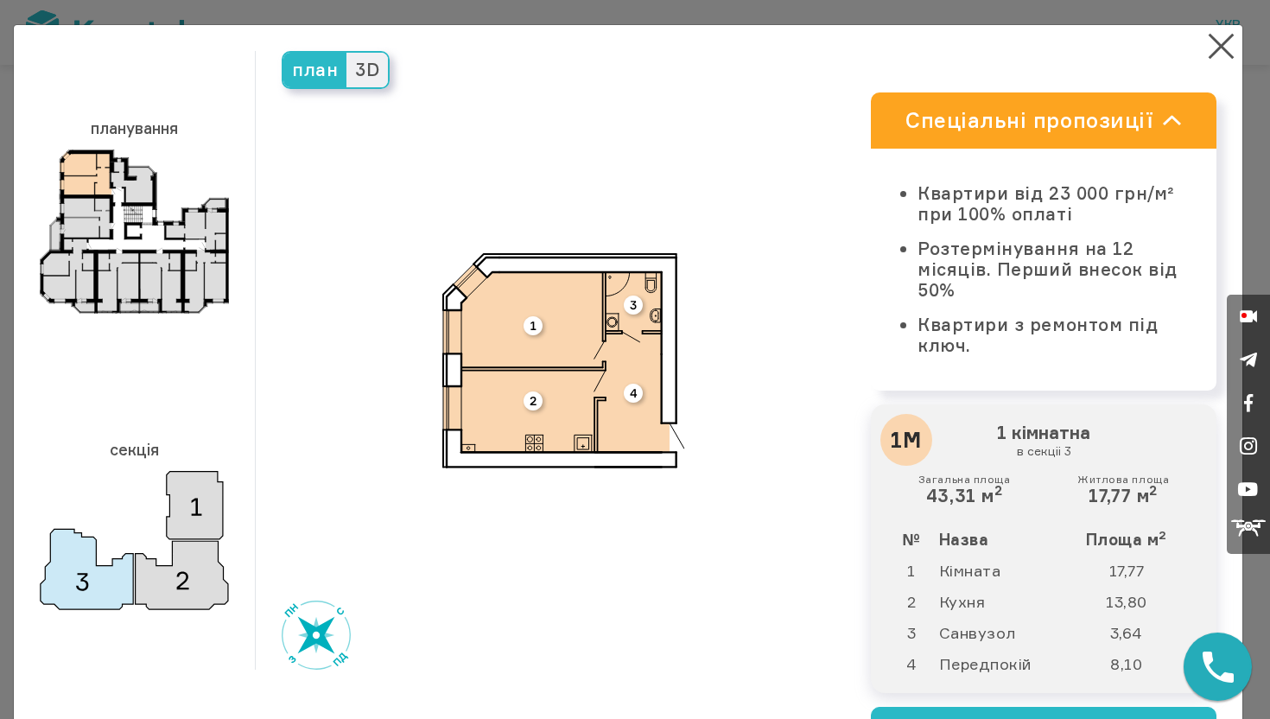
click at [354, 71] on span "3D" at bounding box center [367, 70] width 41 height 35
click at [347, 53] on input "3D" at bounding box center [347, 53] width 0 height 0
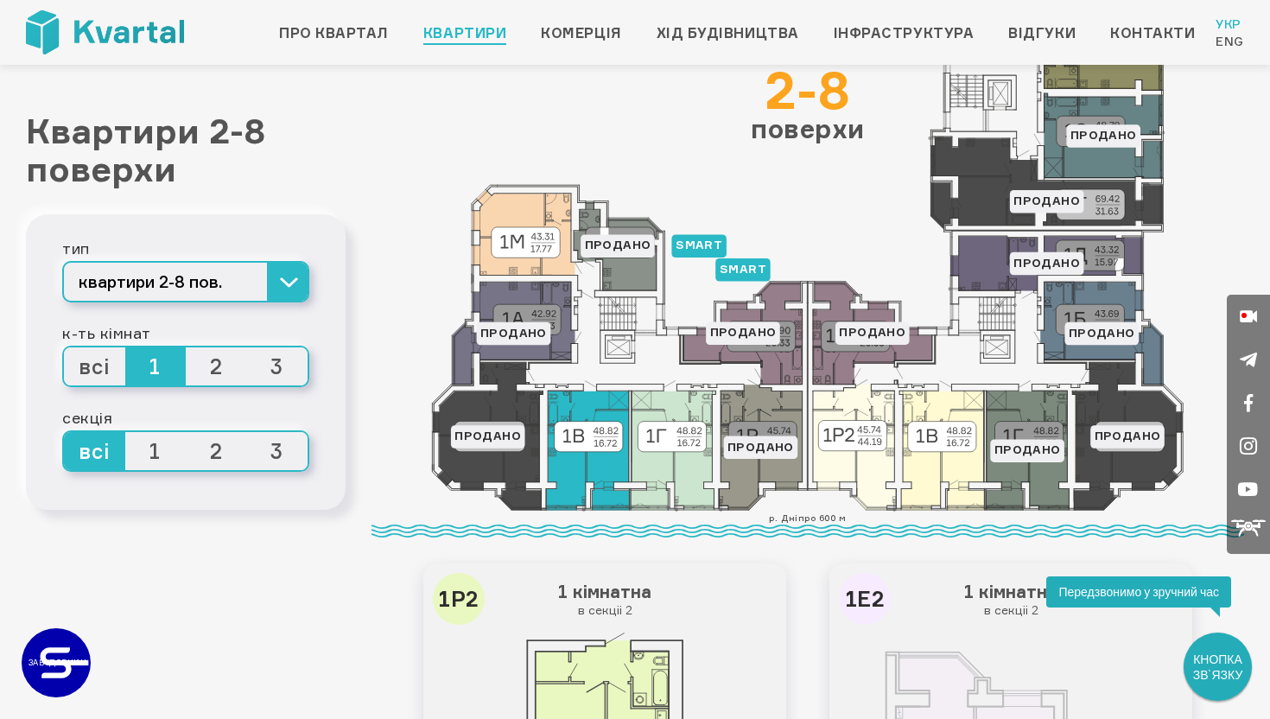
scroll to position [170, 0]
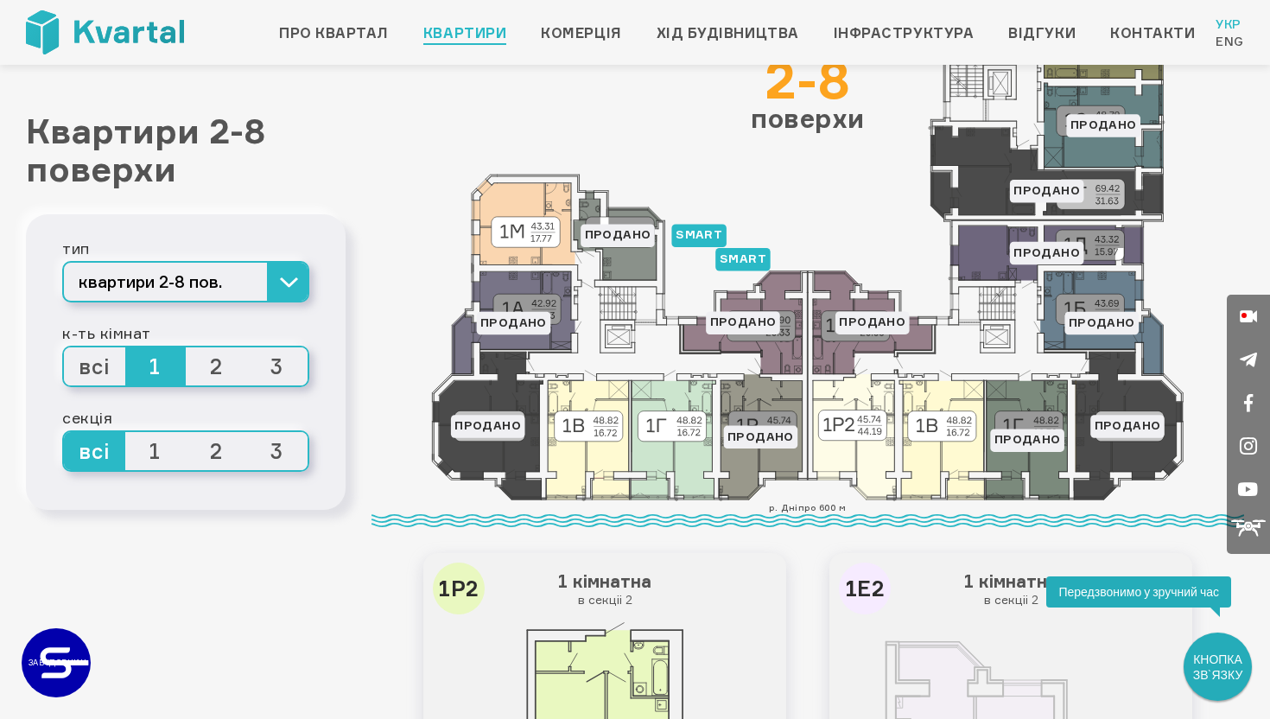
click at [512, 453] on icon at bounding box center [808, 221] width 752 height 559
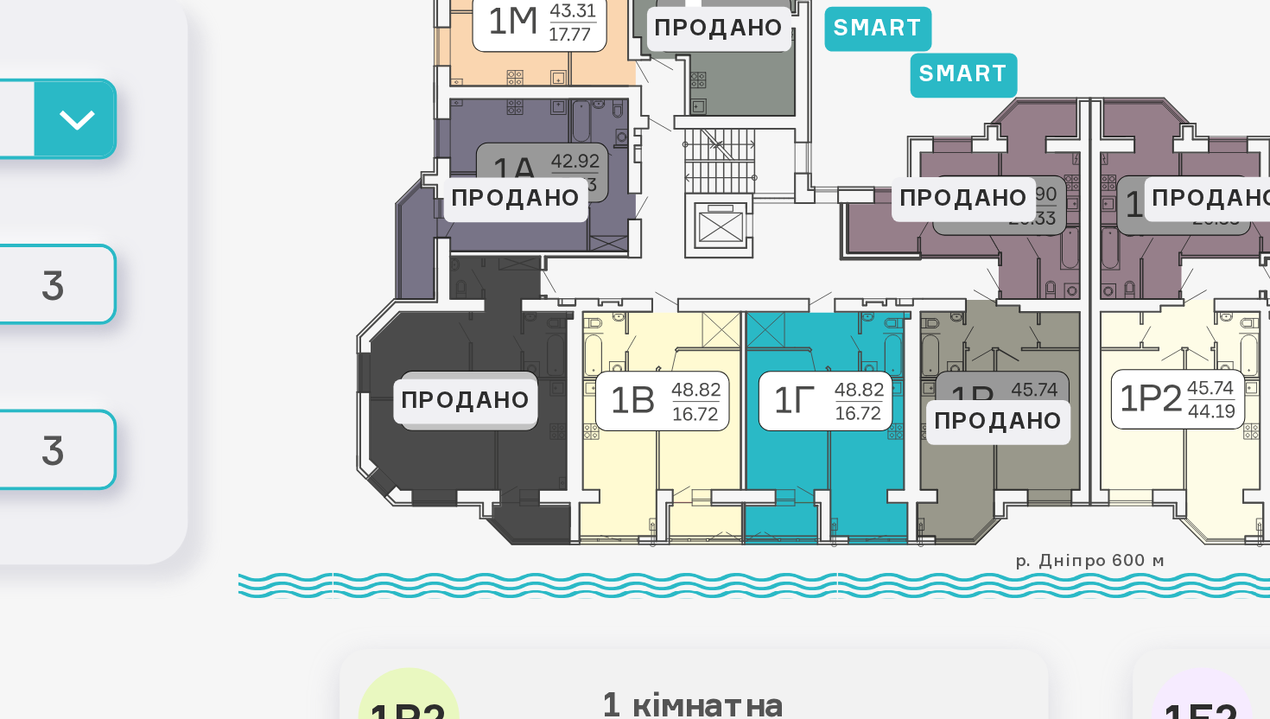
click at [661, 454] on icon at bounding box center [673, 439] width 85 height 119
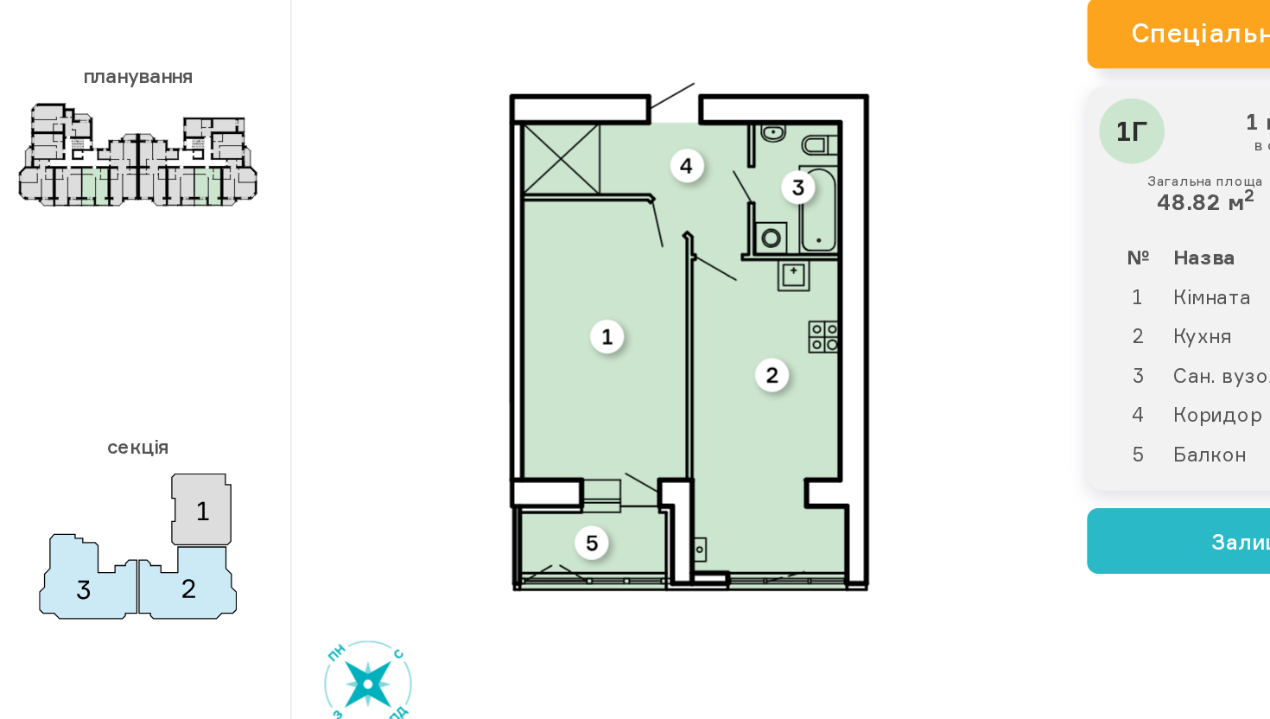
click at [753, 372] on div "план 3D" at bounding box center [570, 360] width 629 height 619
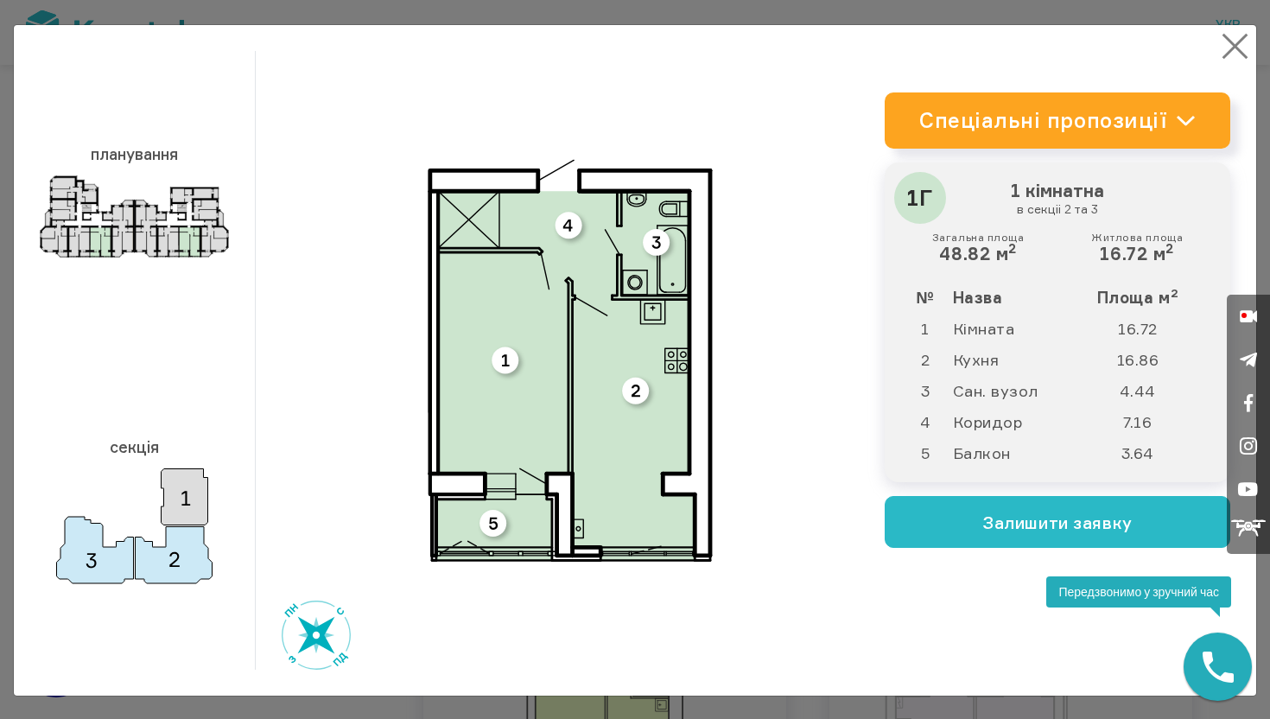
click at [1232, 35] on button "×" at bounding box center [1236, 46] width 34 height 34
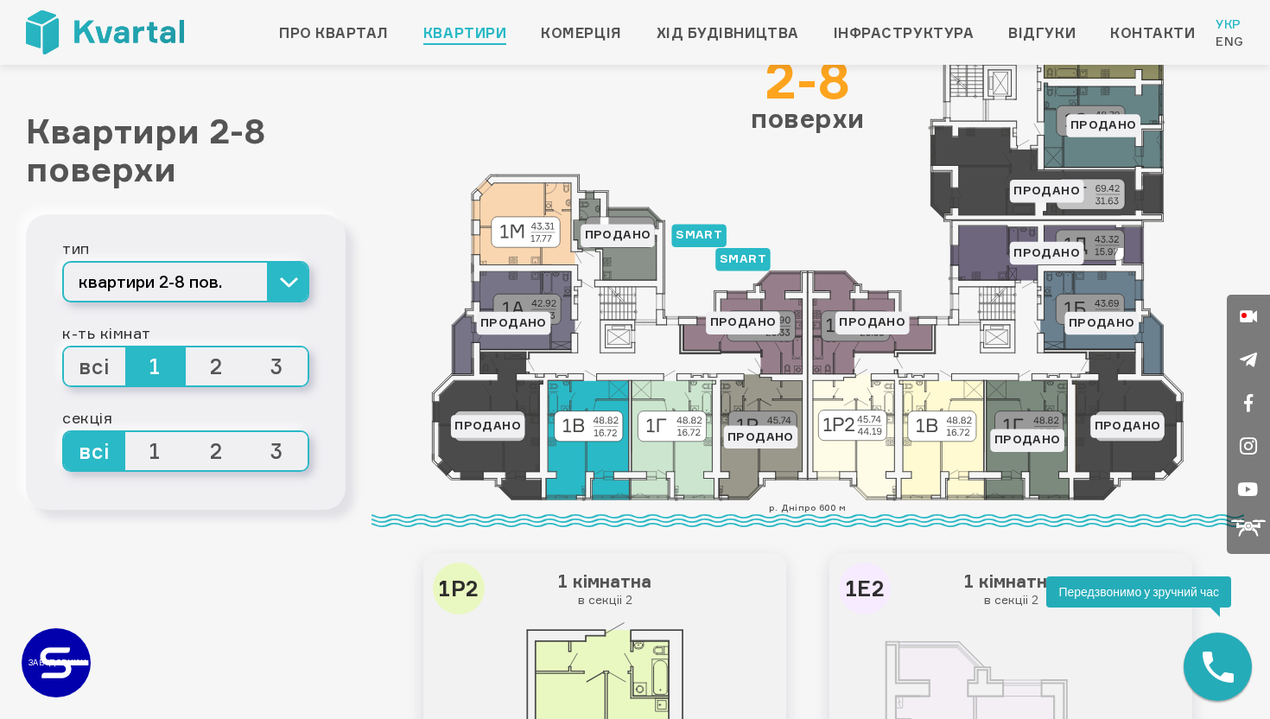
click at [603, 456] on icon at bounding box center [587, 439] width 83 height 119
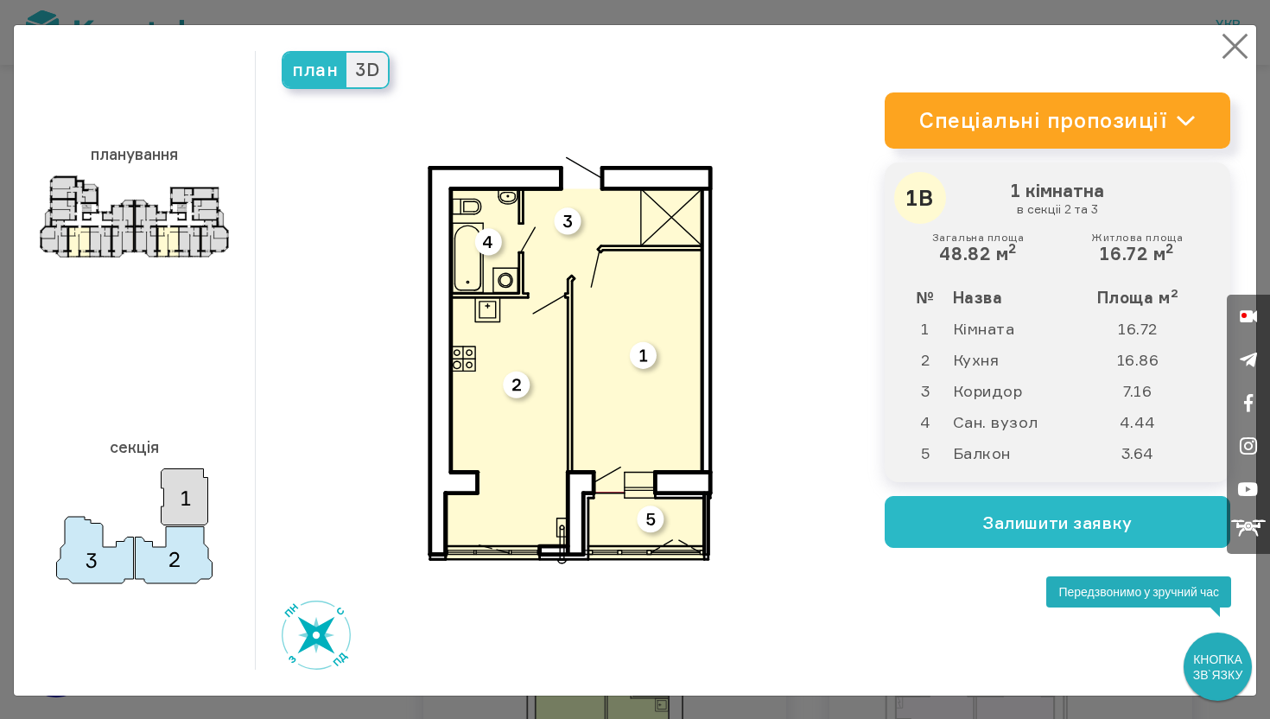
click at [1241, 48] on button "×" at bounding box center [1236, 46] width 34 height 34
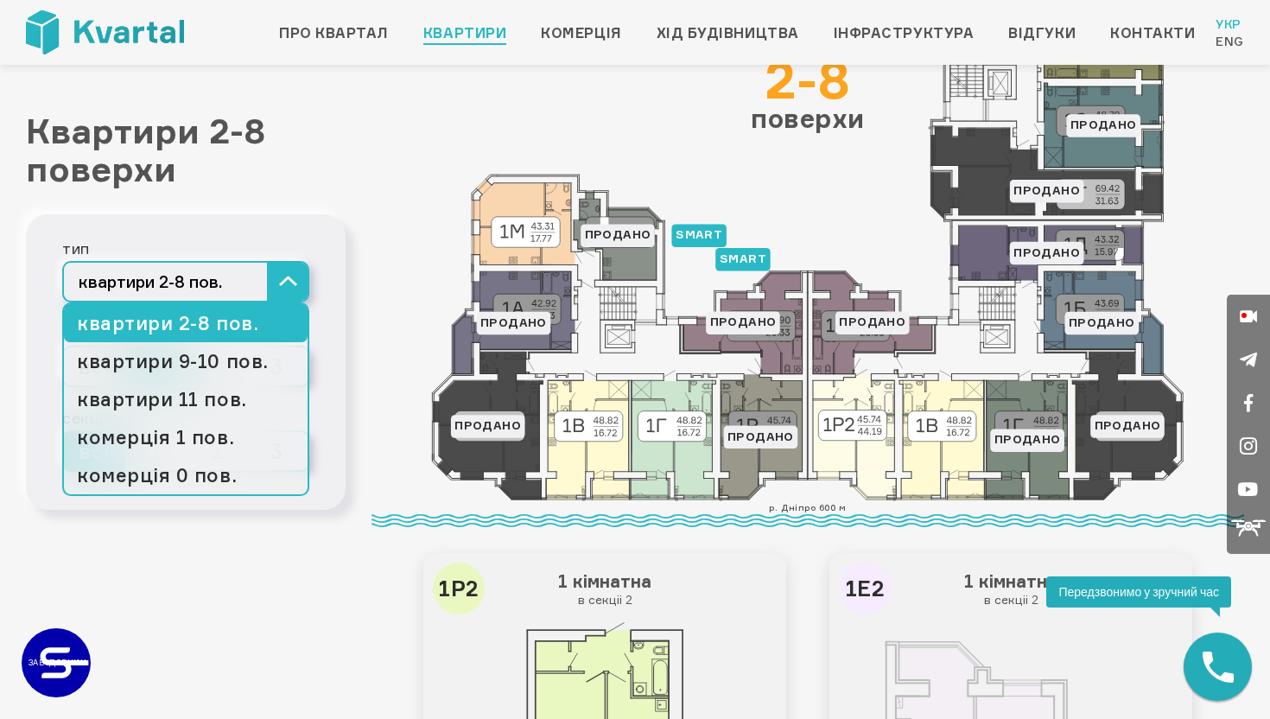
click at [302, 276] on button "квартири 2-8 пов." at bounding box center [185, 281] width 247 height 41
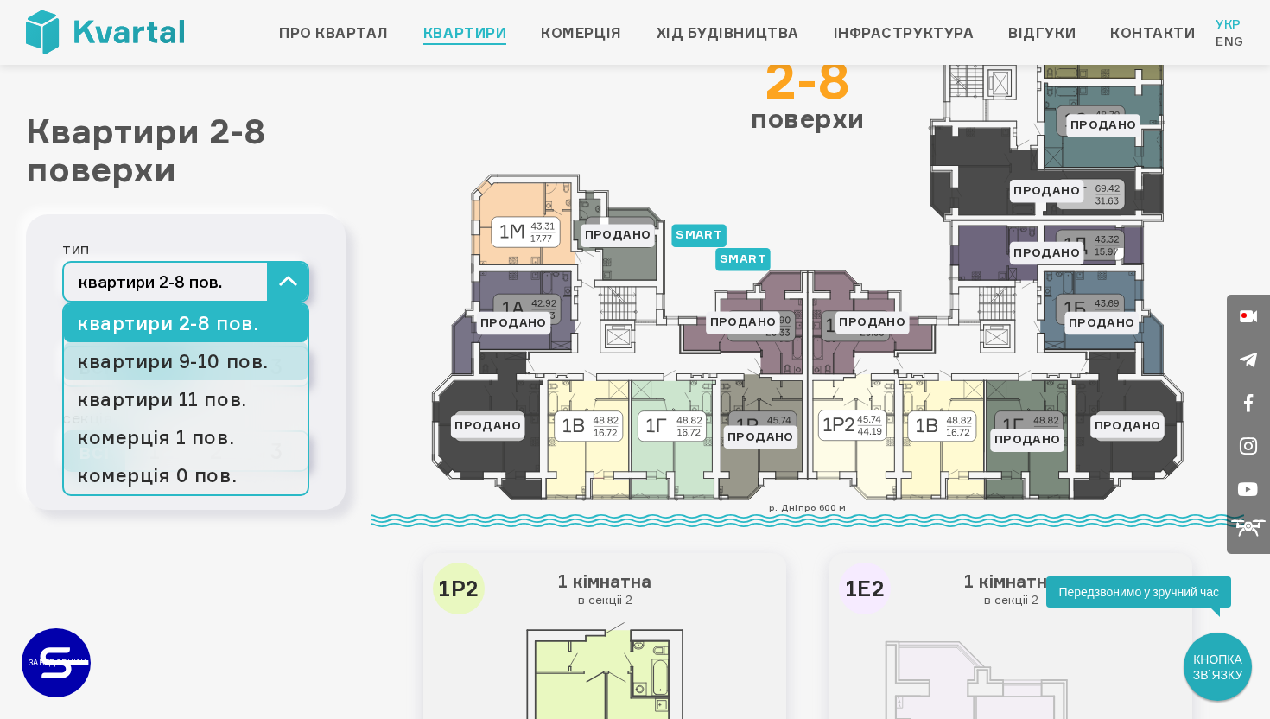
click at [238, 367] on link "квартири 9-10 пов." at bounding box center [186, 361] width 244 height 38
click at [202, 371] on link "квартири 9-10 пов." at bounding box center [186, 361] width 244 height 38
click at [195, 369] on link "квартири 9-10 пов." at bounding box center [186, 361] width 244 height 38
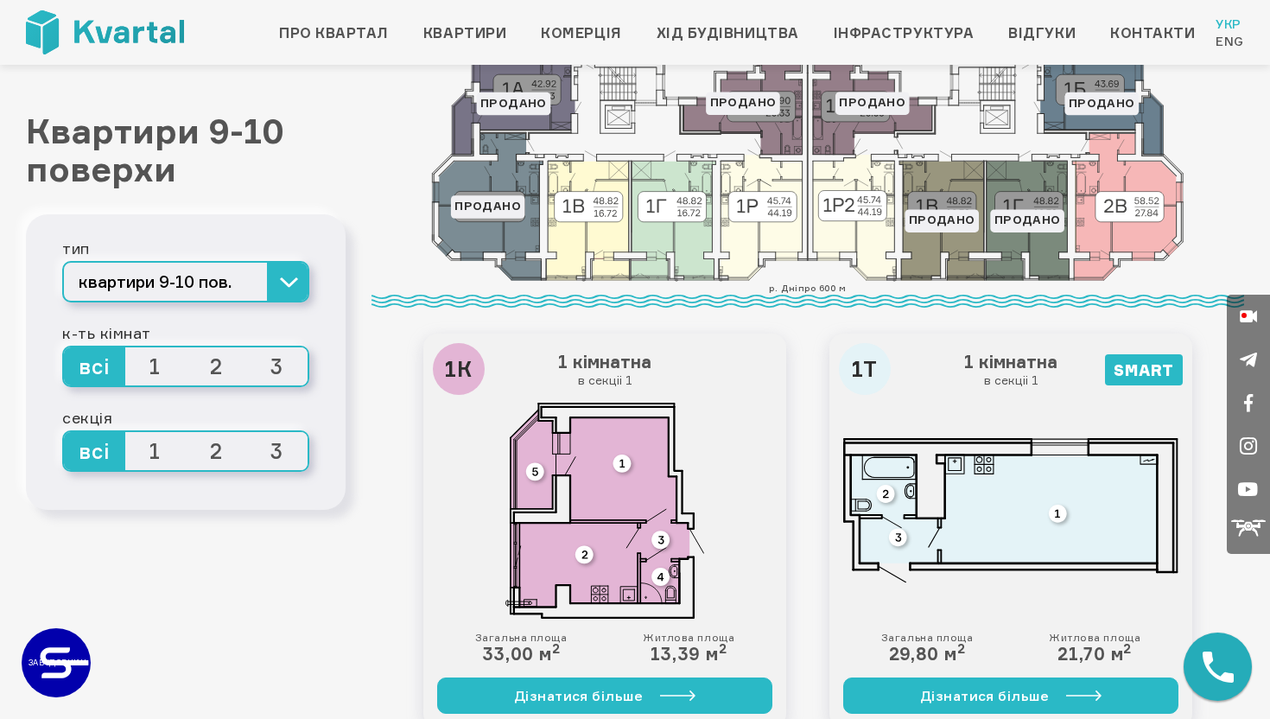
scroll to position [286, 0]
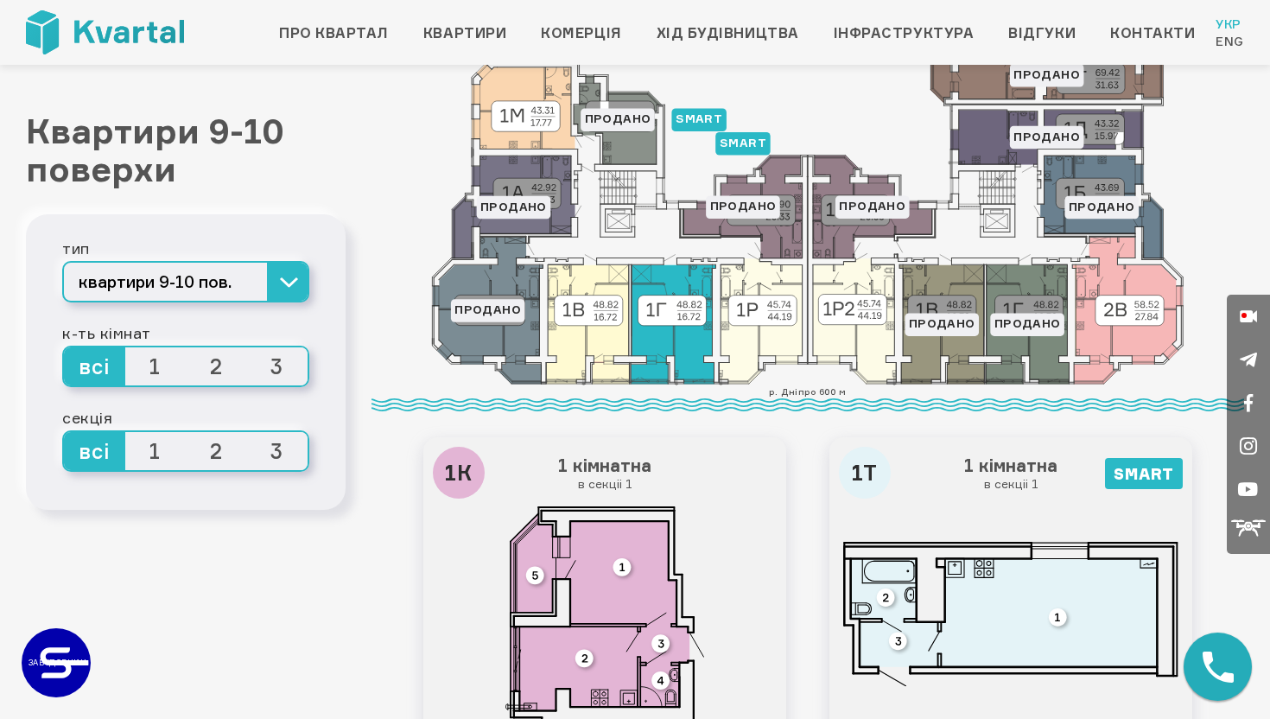
click at [646, 328] on icon at bounding box center [673, 323] width 85 height 119
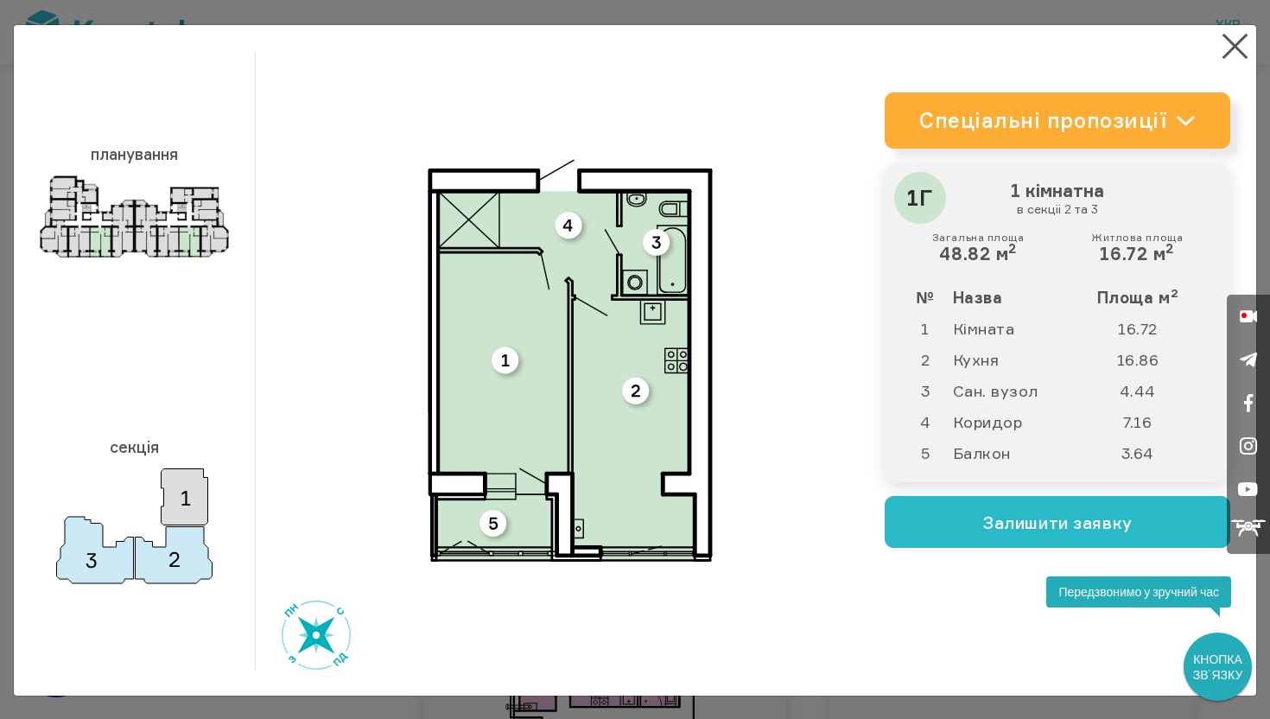
click at [1111, 127] on link "Спеціальні пропозиції" at bounding box center [1058, 120] width 346 height 56
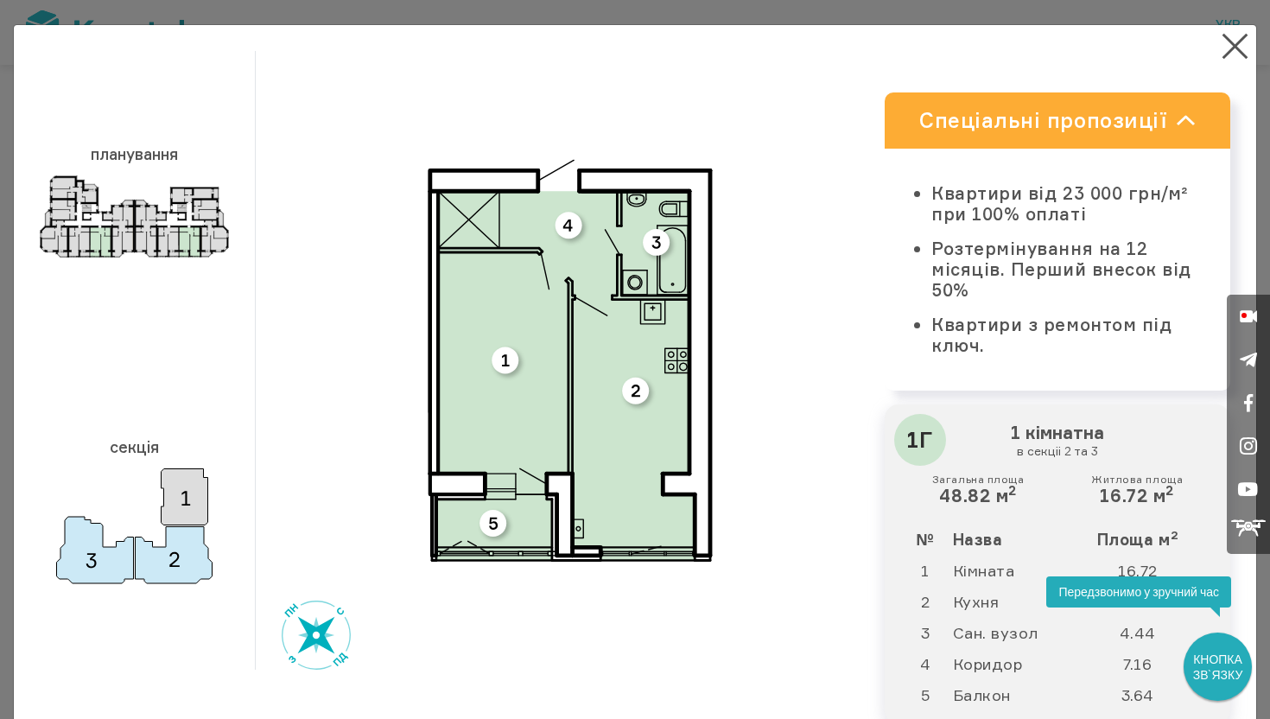
click at [1111, 127] on link "Спеціальні пропозиції" at bounding box center [1058, 120] width 346 height 56
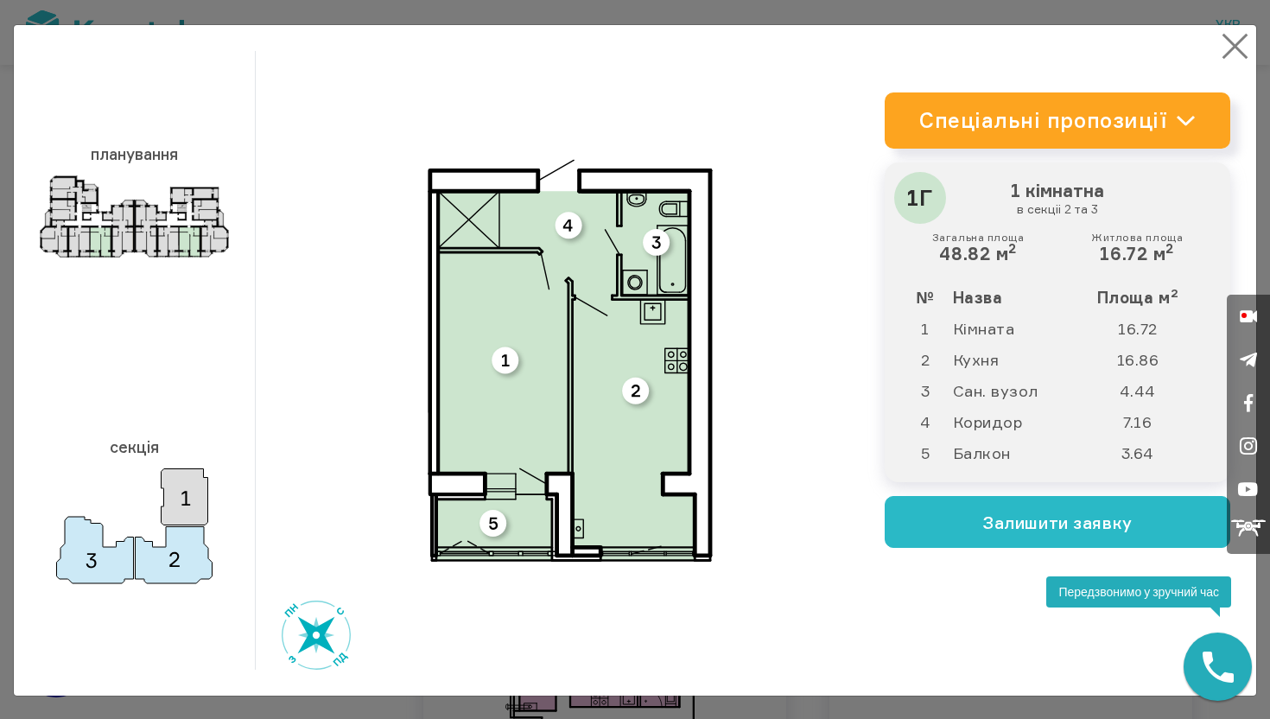
click at [1239, 57] on button "×" at bounding box center [1236, 46] width 34 height 34
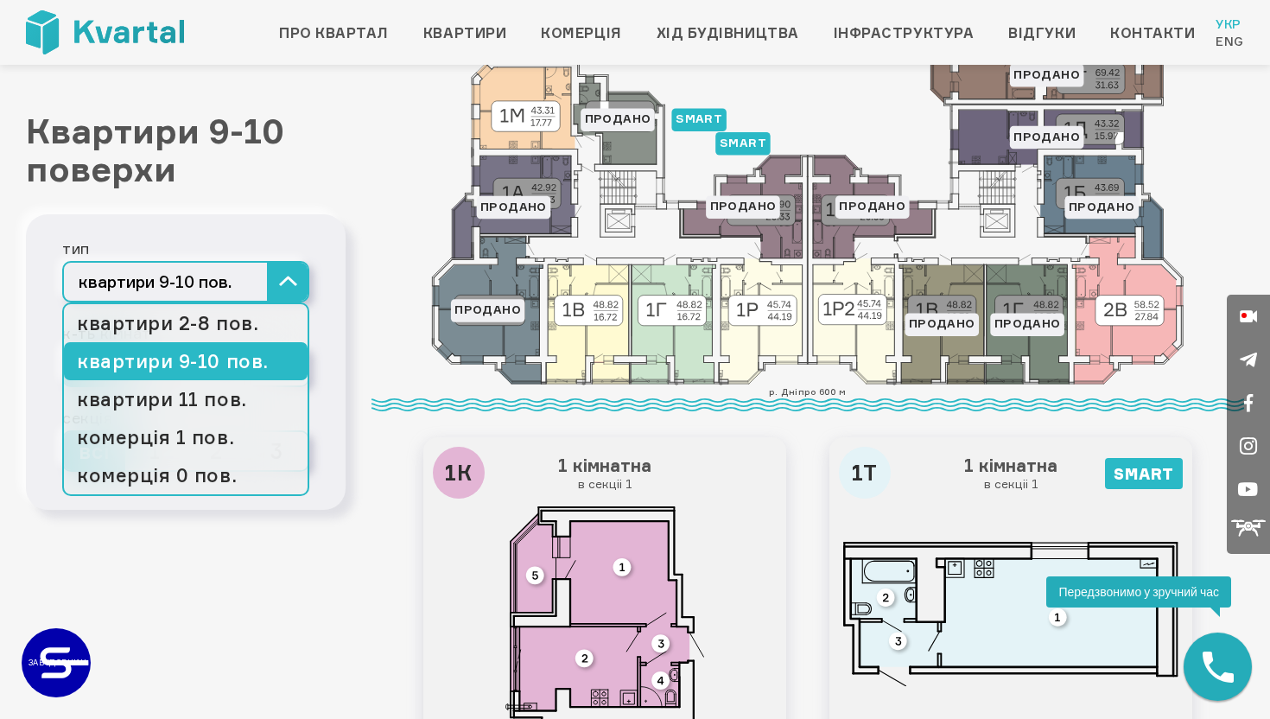
click at [290, 289] on button "квартири 9-10 пов." at bounding box center [185, 281] width 247 height 41
click at [201, 390] on link "квартири 11 пов." at bounding box center [186, 399] width 244 height 38
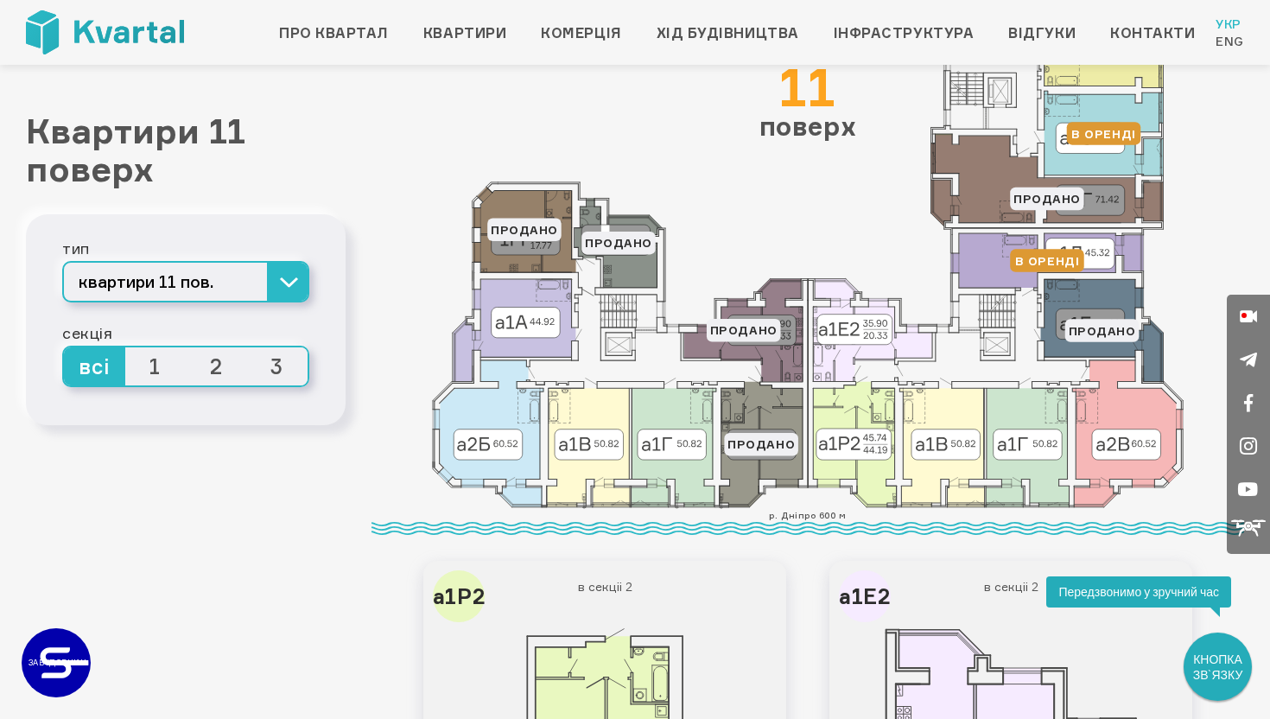
scroll to position [182, 0]
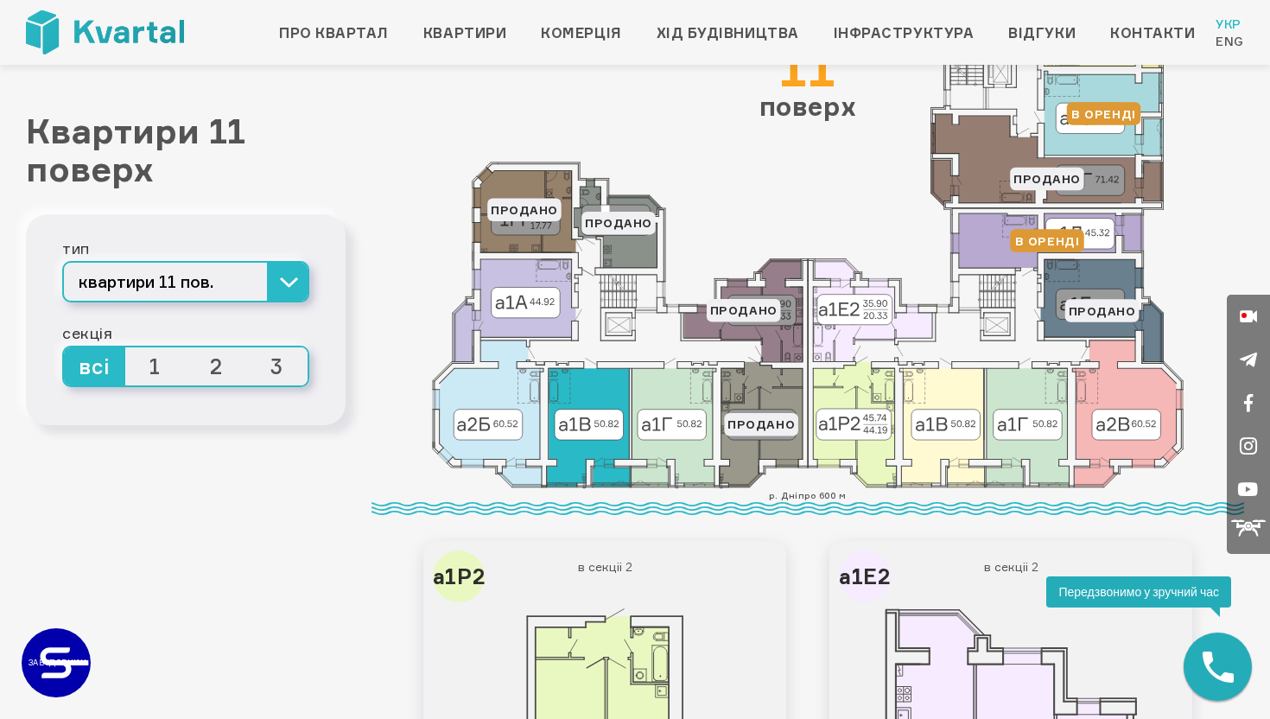
click at [571, 454] on icon at bounding box center [588, 427] width 83 height 119
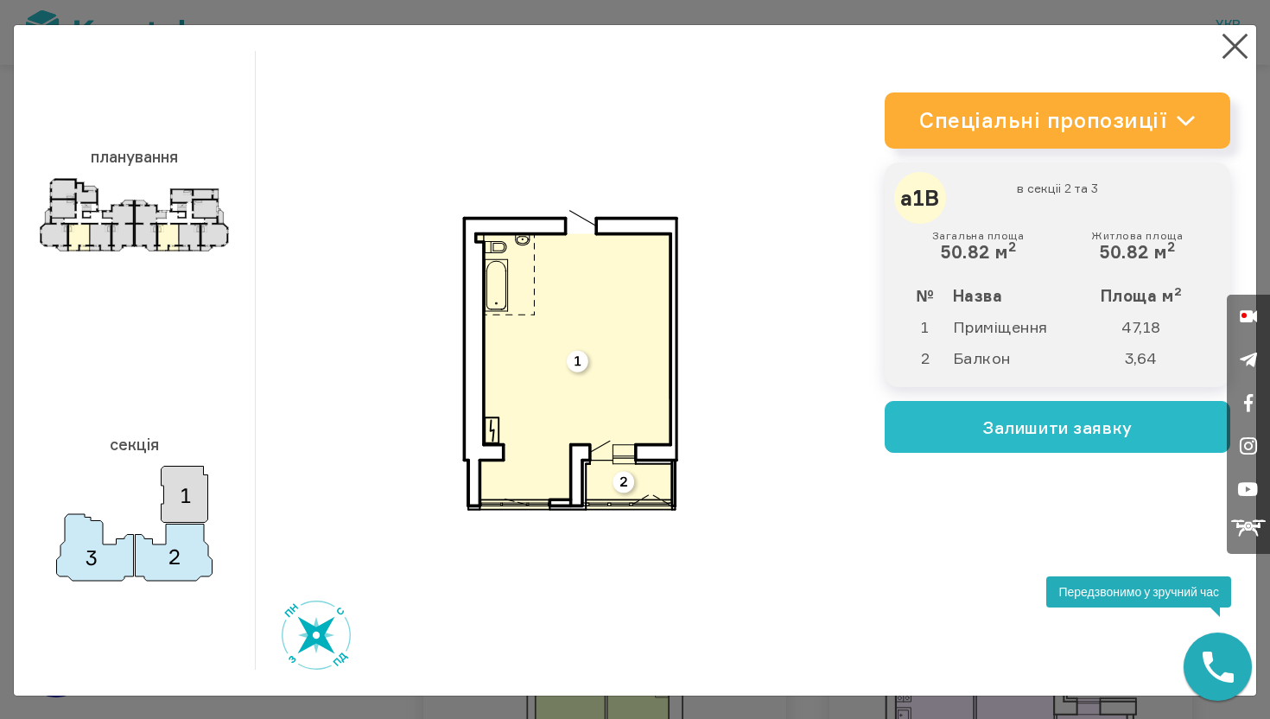
click at [972, 115] on link "Спеціальні пропозиції" at bounding box center [1058, 120] width 346 height 56
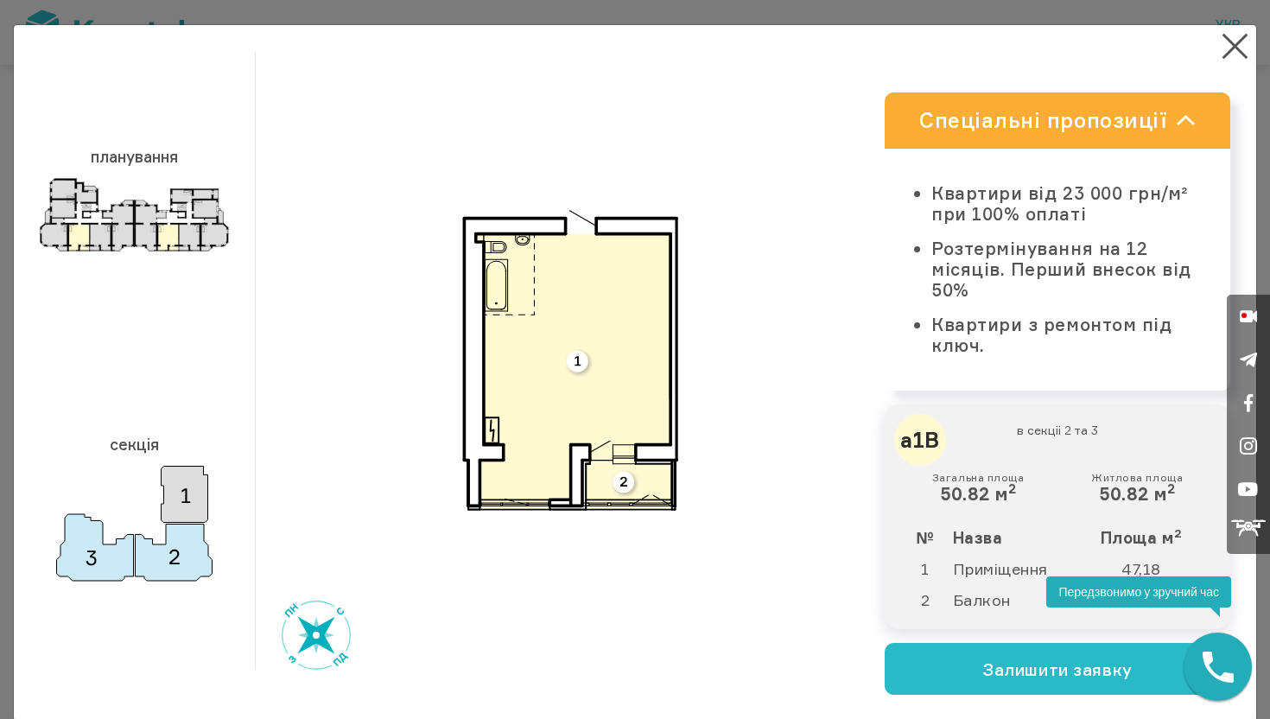
click at [972, 115] on link "Спеціальні пропозиції" at bounding box center [1058, 120] width 346 height 56
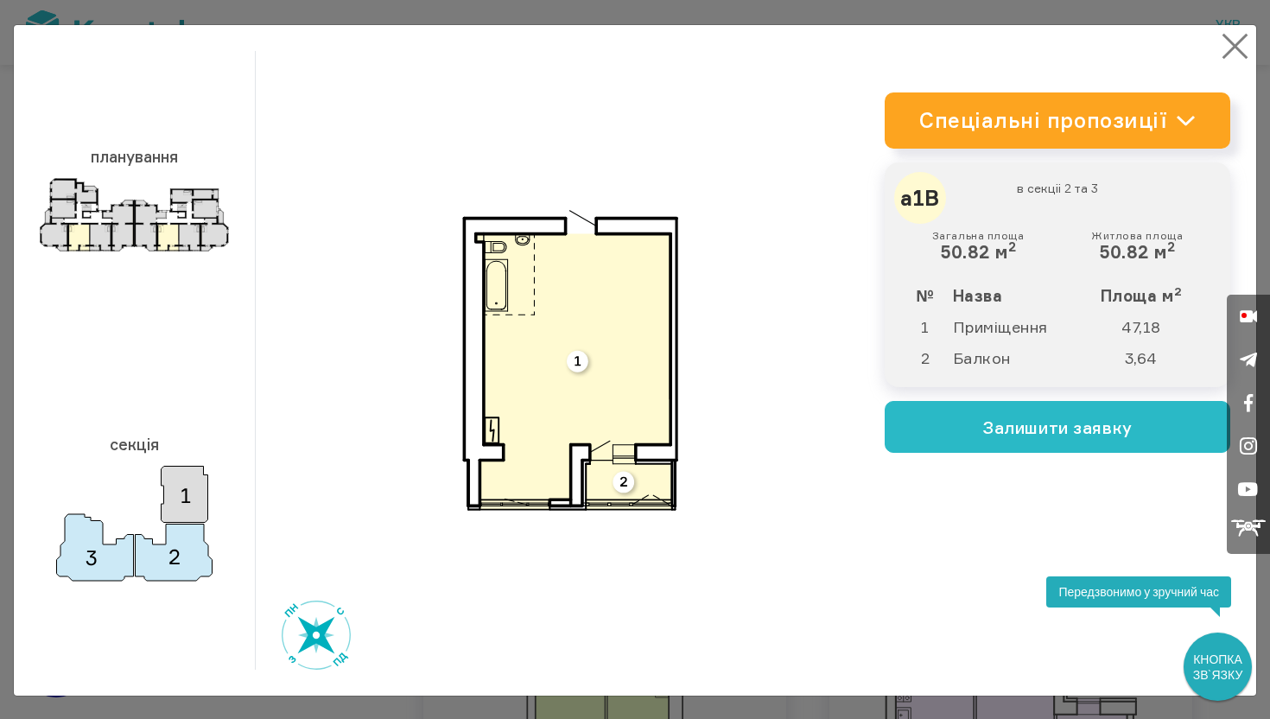
click at [1231, 37] on button "×" at bounding box center [1236, 46] width 34 height 34
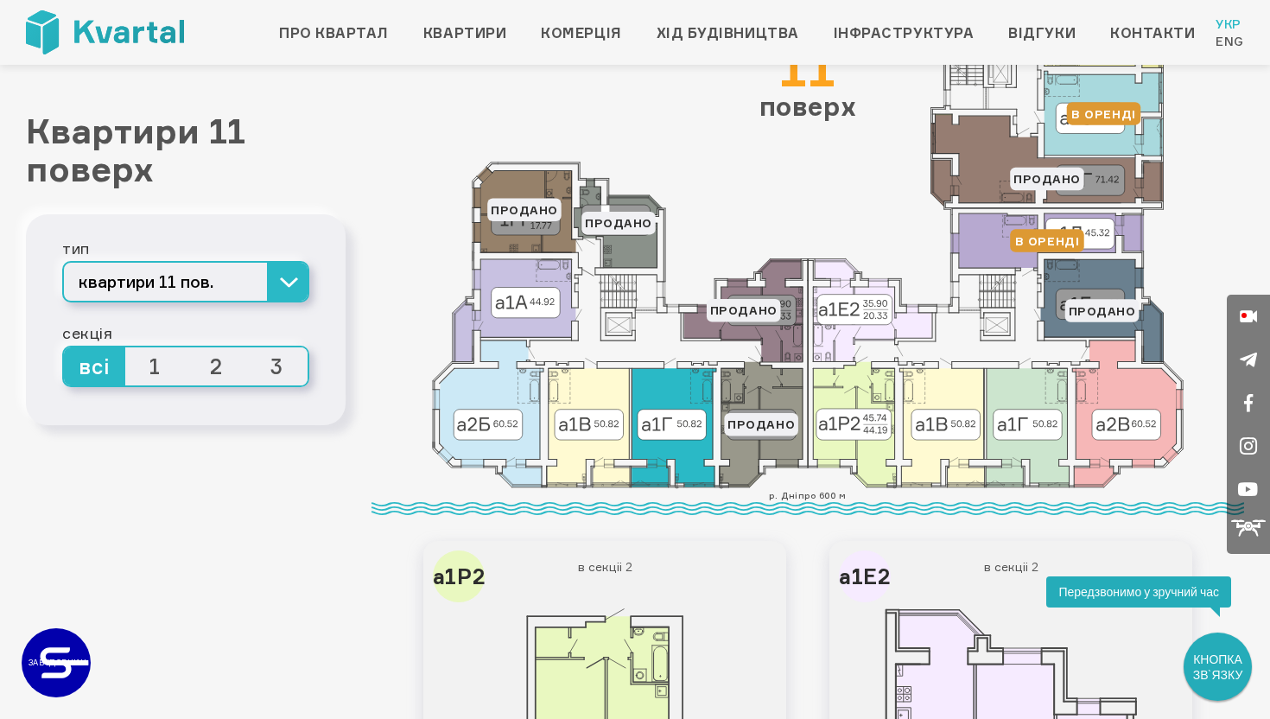
click at [667, 399] on icon at bounding box center [674, 427] width 85 height 119
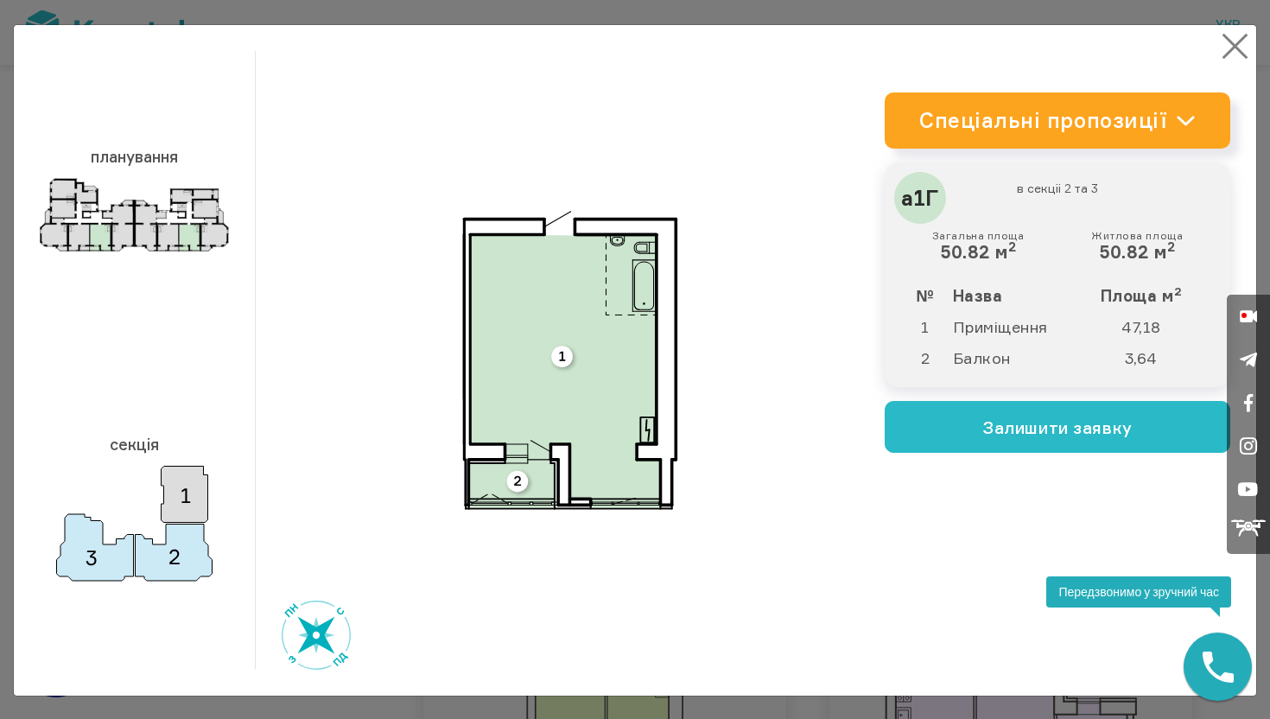
click at [1232, 47] on button "×" at bounding box center [1236, 46] width 34 height 34
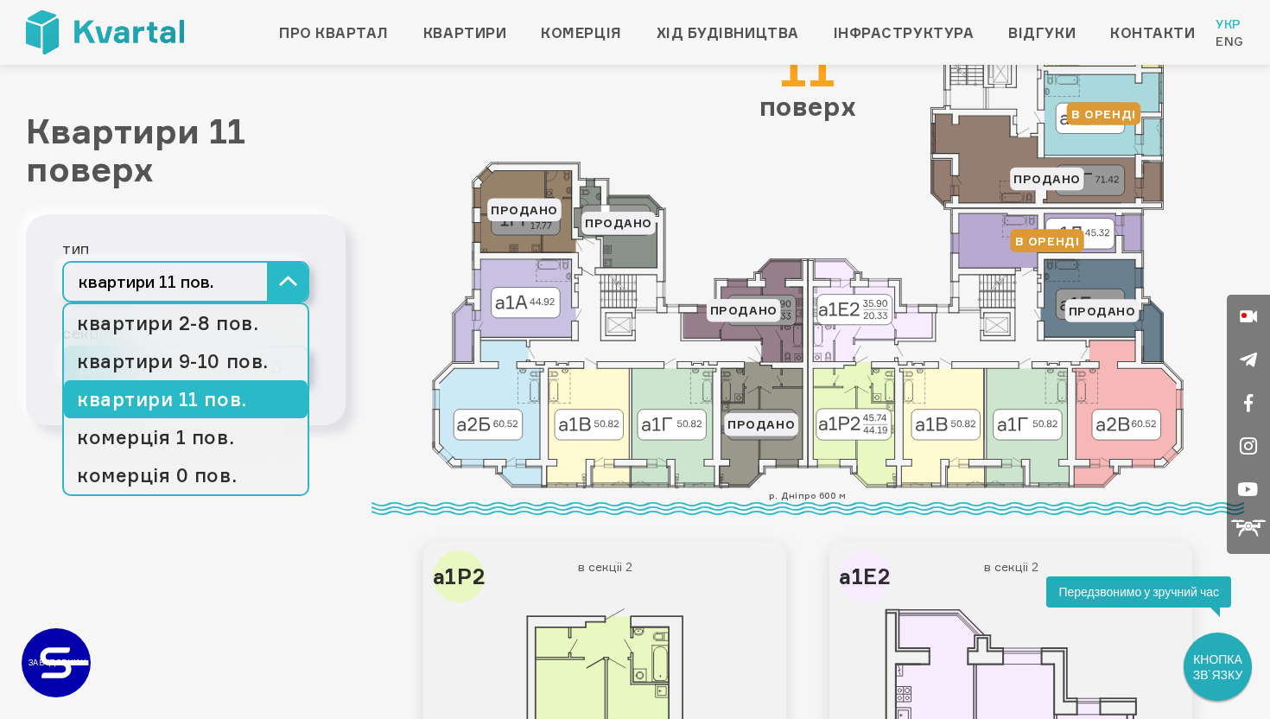
click at [283, 294] on button "квартири 11 пов." at bounding box center [185, 281] width 247 height 41
click at [227, 326] on link "квартири 2-8 пов." at bounding box center [186, 323] width 244 height 38
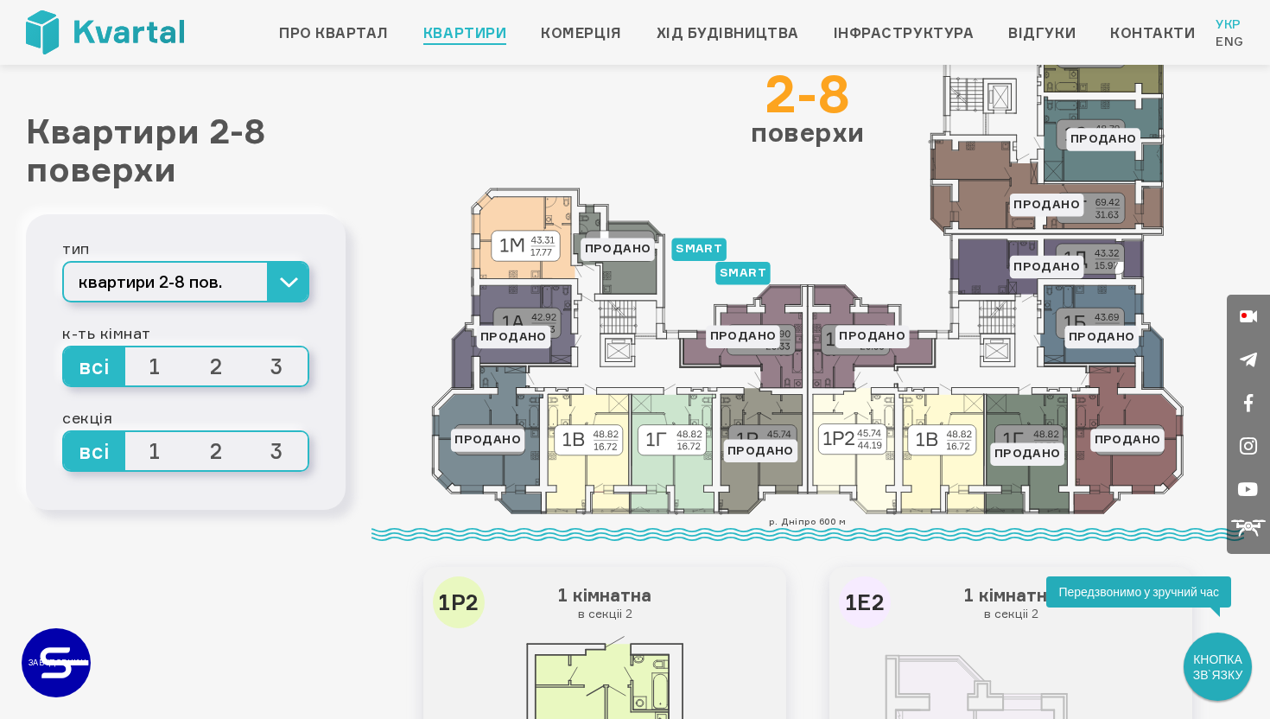
scroll to position [169, 0]
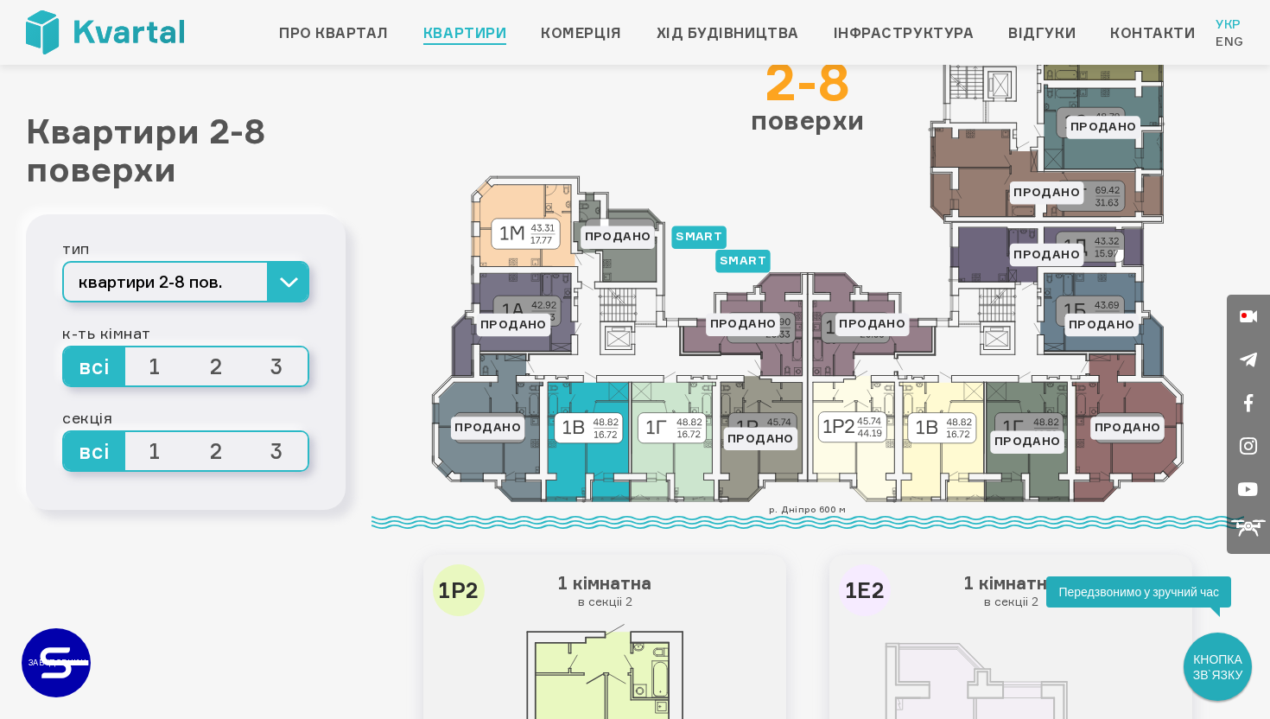
click at [594, 451] on icon at bounding box center [587, 441] width 83 height 119
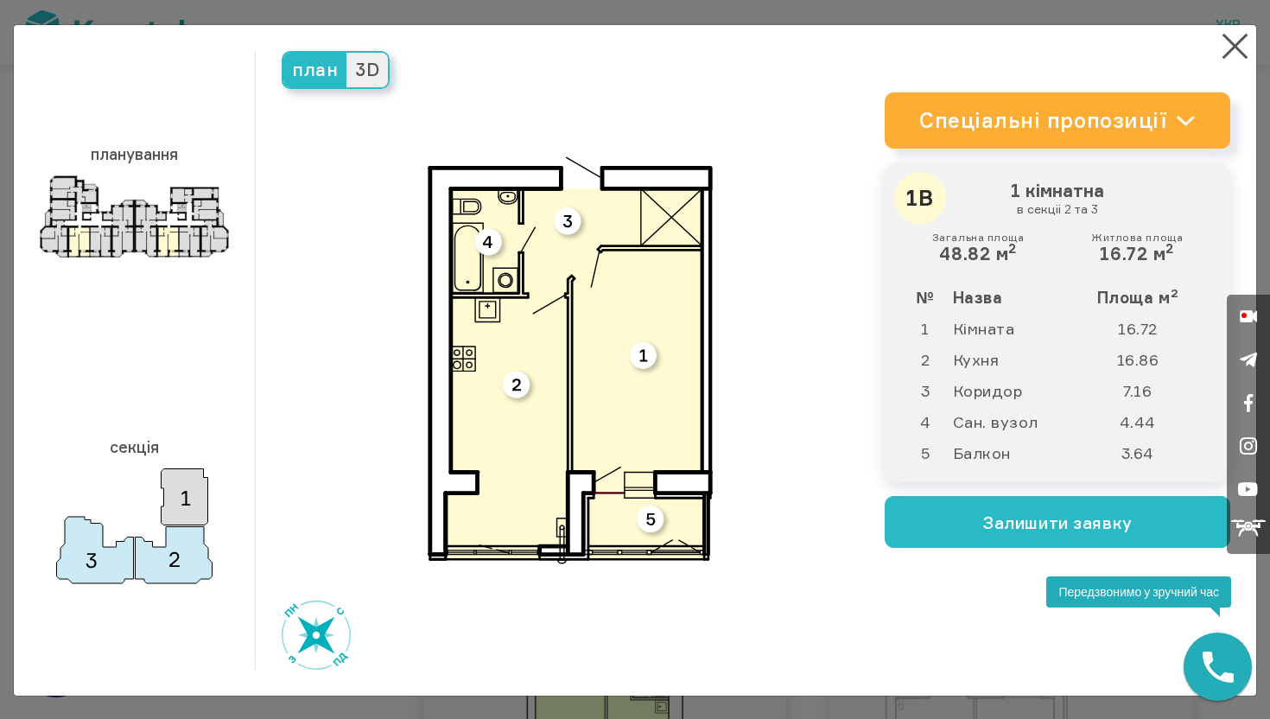
click at [1002, 114] on link "Спеціальні пропозиції" at bounding box center [1058, 120] width 346 height 56
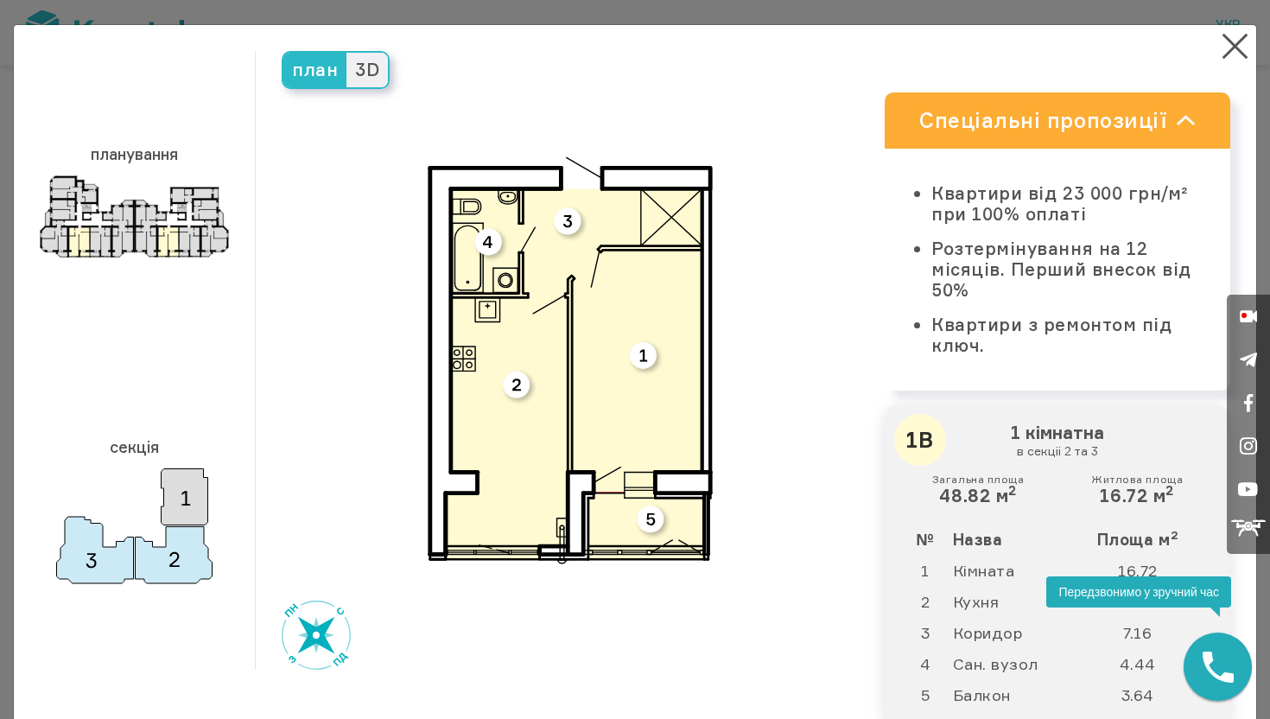
click at [1002, 114] on link "Спеціальні пропозиції" at bounding box center [1058, 120] width 346 height 56
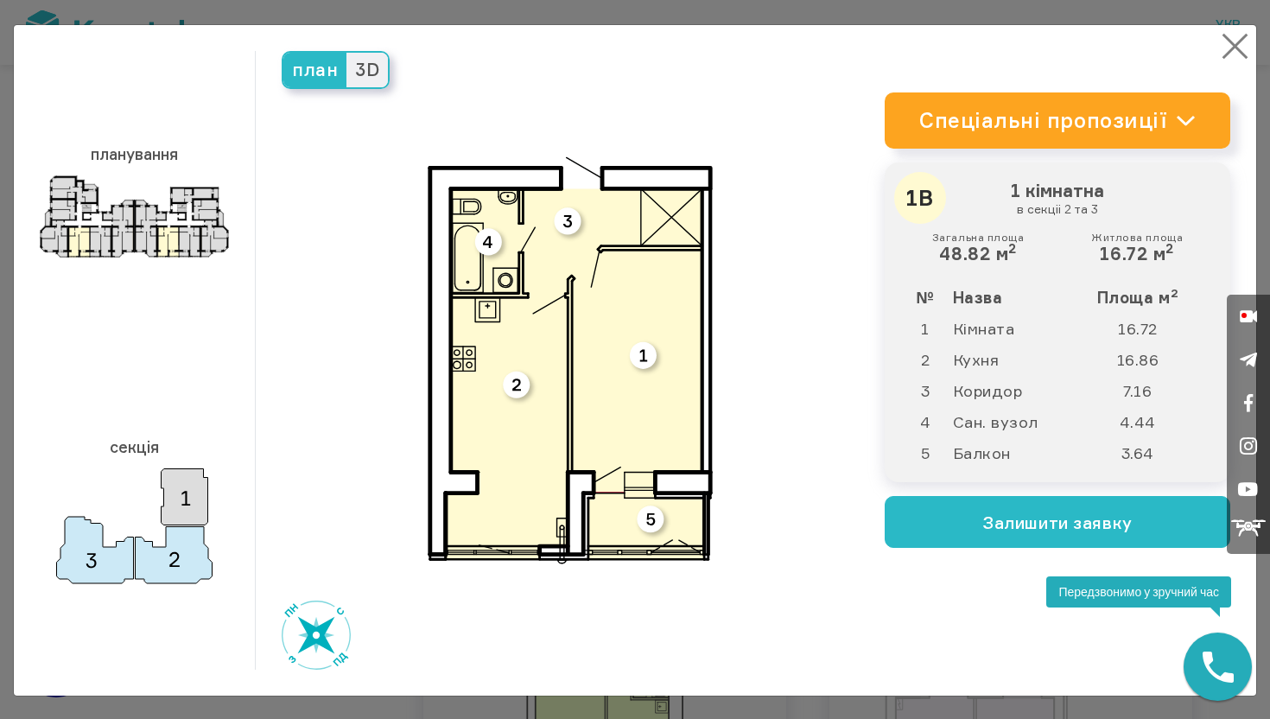
click at [1240, 32] on button "×" at bounding box center [1236, 46] width 34 height 34
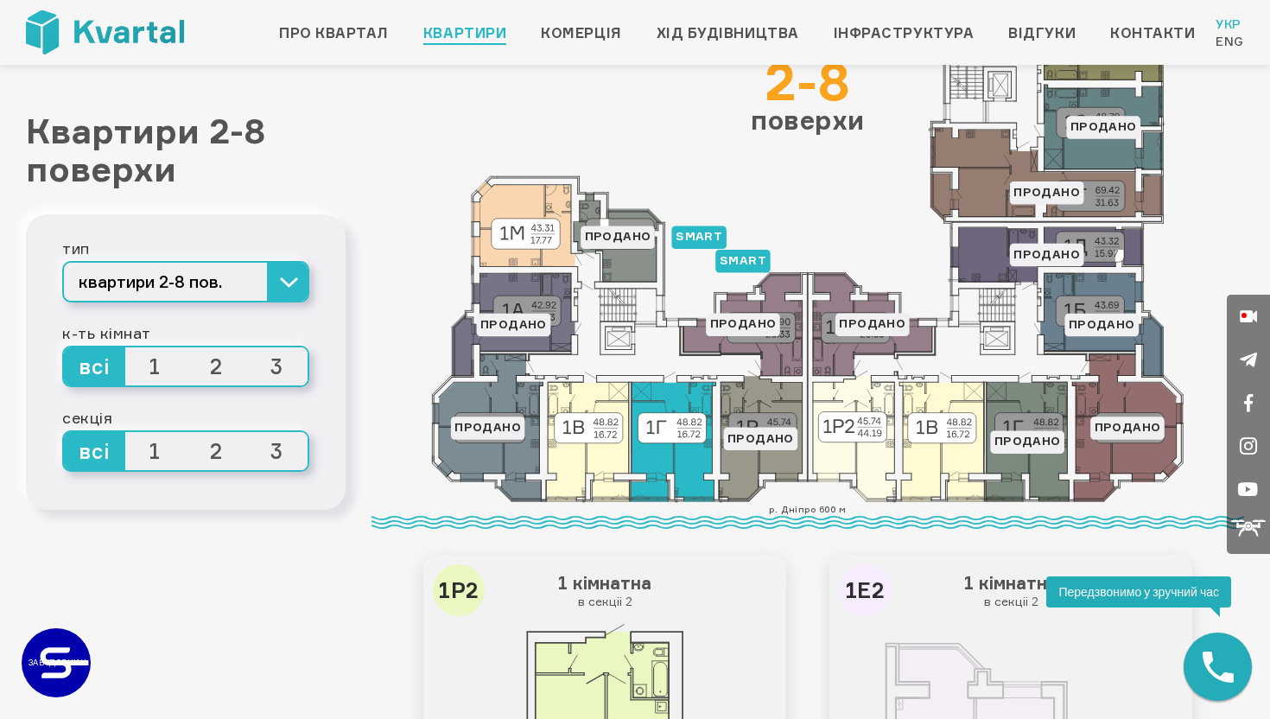
click at [669, 459] on icon at bounding box center [673, 441] width 85 height 119
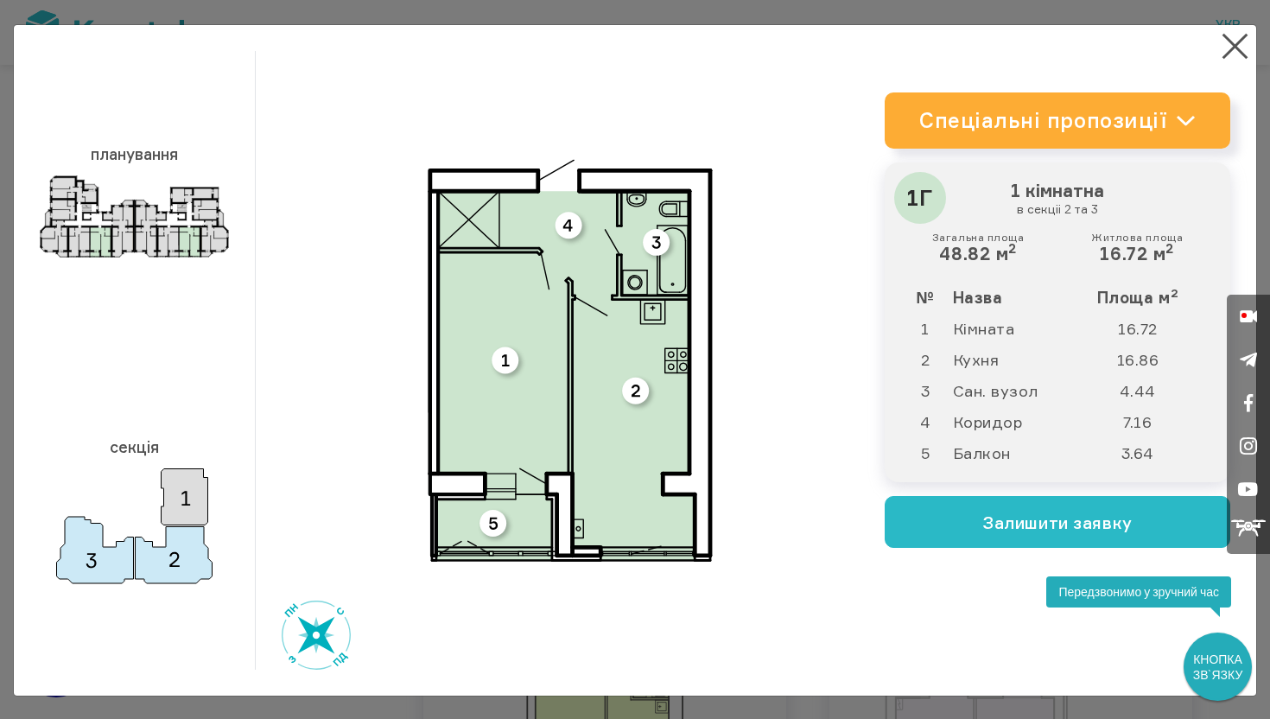
click at [944, 126] on link "Спеціальні пропозиції" at bounding box center [1058, 120] width 346 height 56
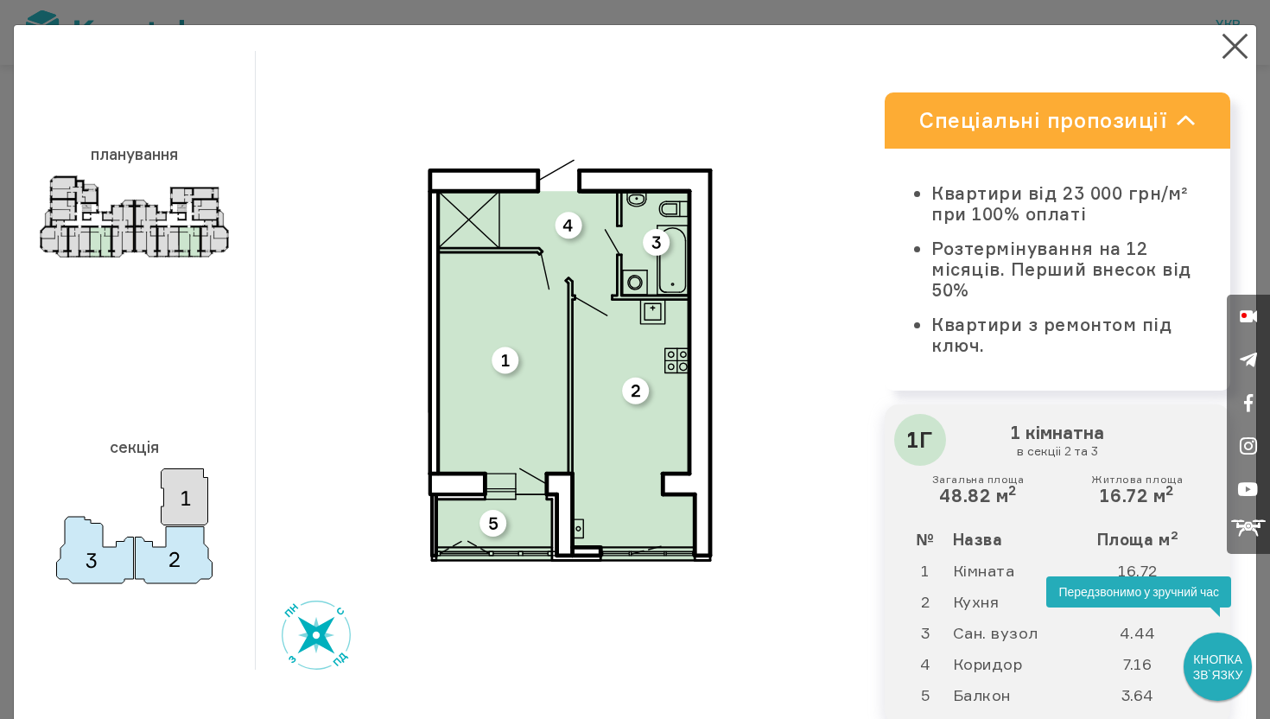
click at [944, 126] on link "Спеціальні пропозиції" at bounding box center [1058, 120] width 346 height 56
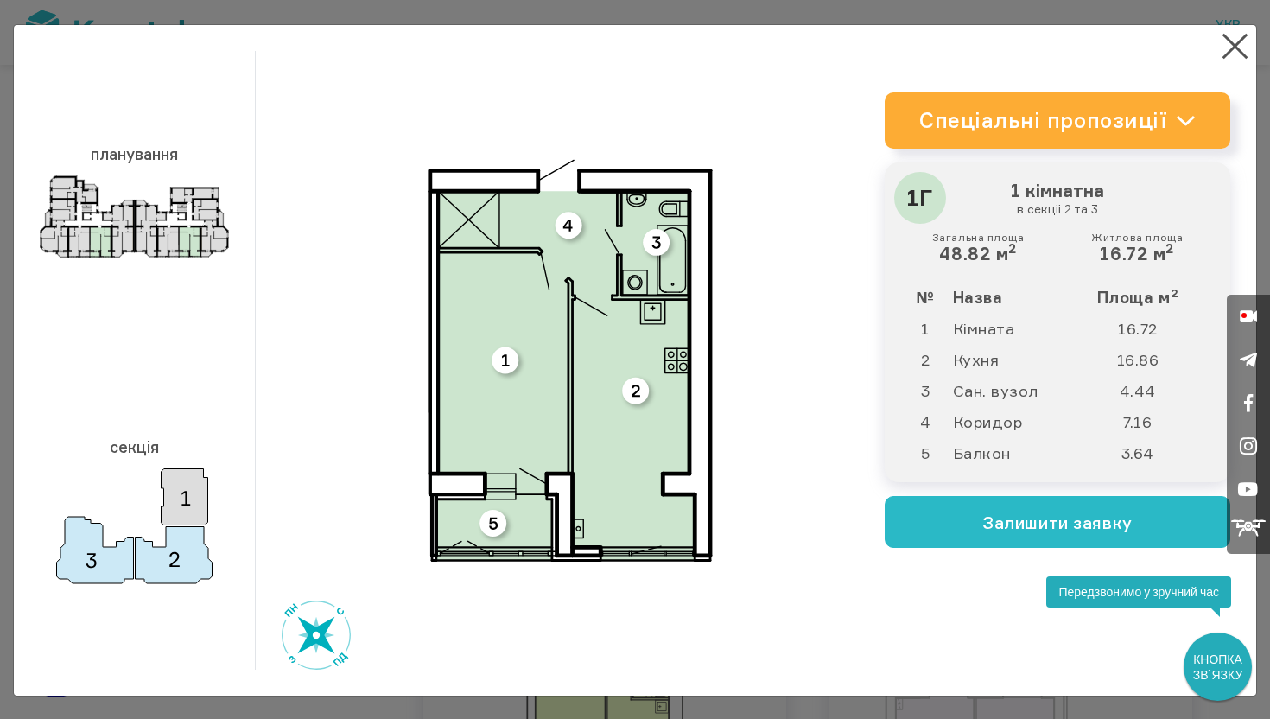
click at [944, 126] on link "Спеціальні пропозиції" at bounding box center [1058, 120] width 346 height 56
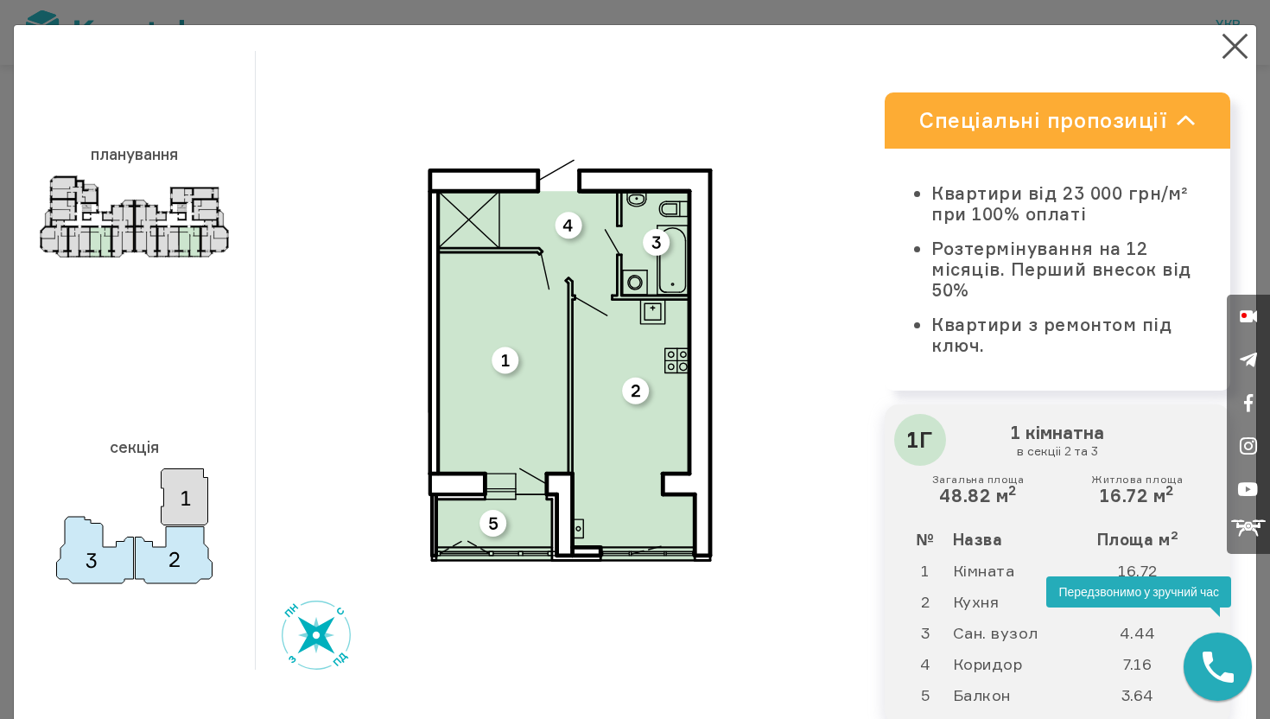
click at [944, 126] on link "Спеціальні пропозиції" at bounding box center [1058, 120] width 346 height 56
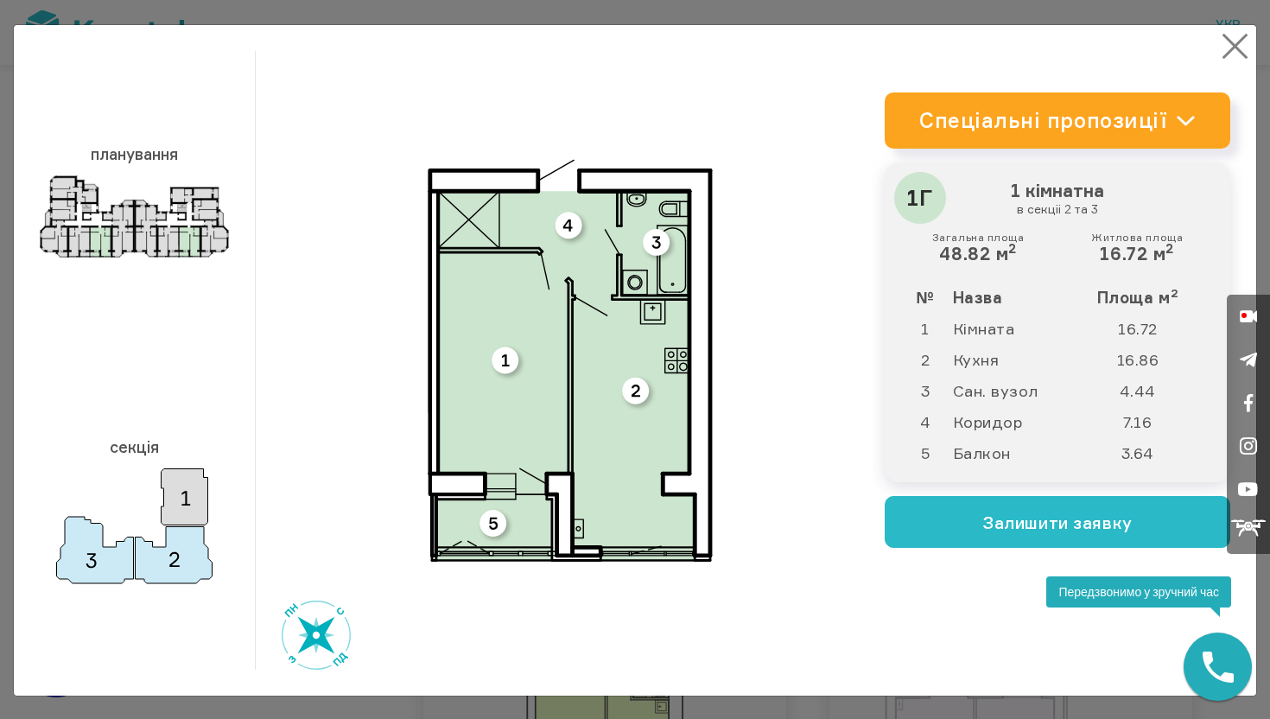
click at [1229, 47] on button "×" at bounding box center [1236, 46] width 34 height 34
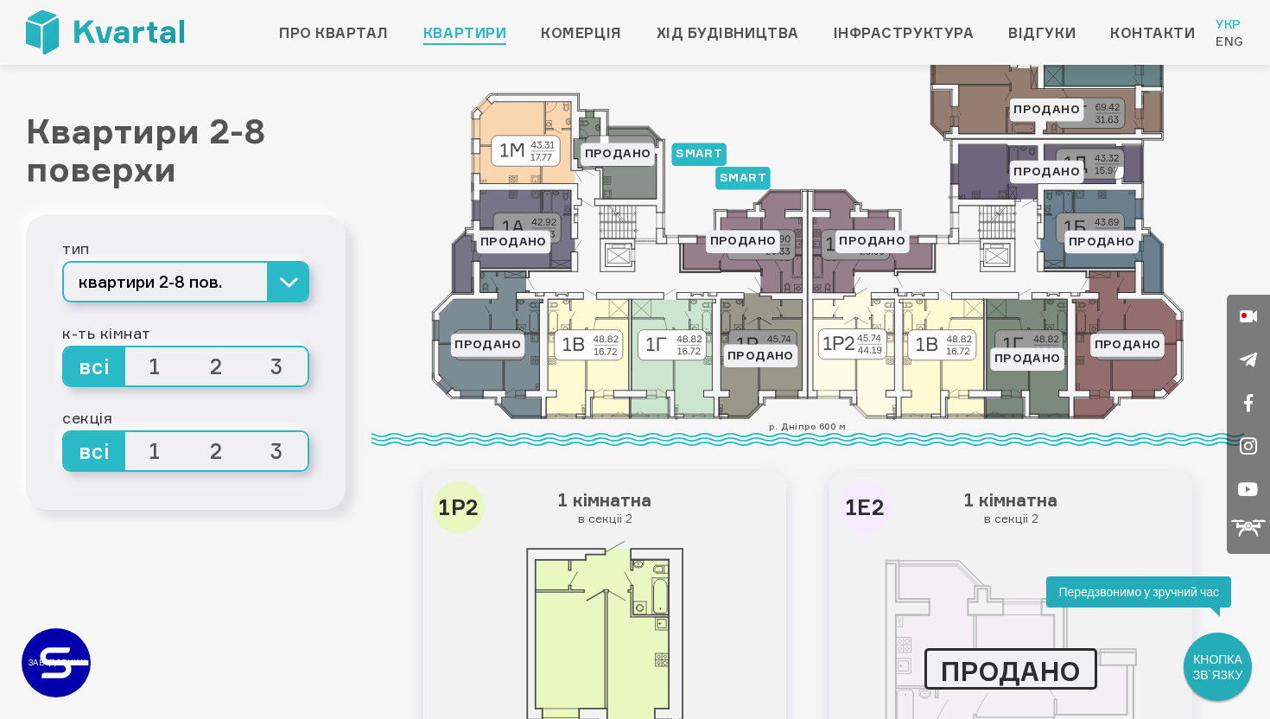
scroll to position [251, 0]
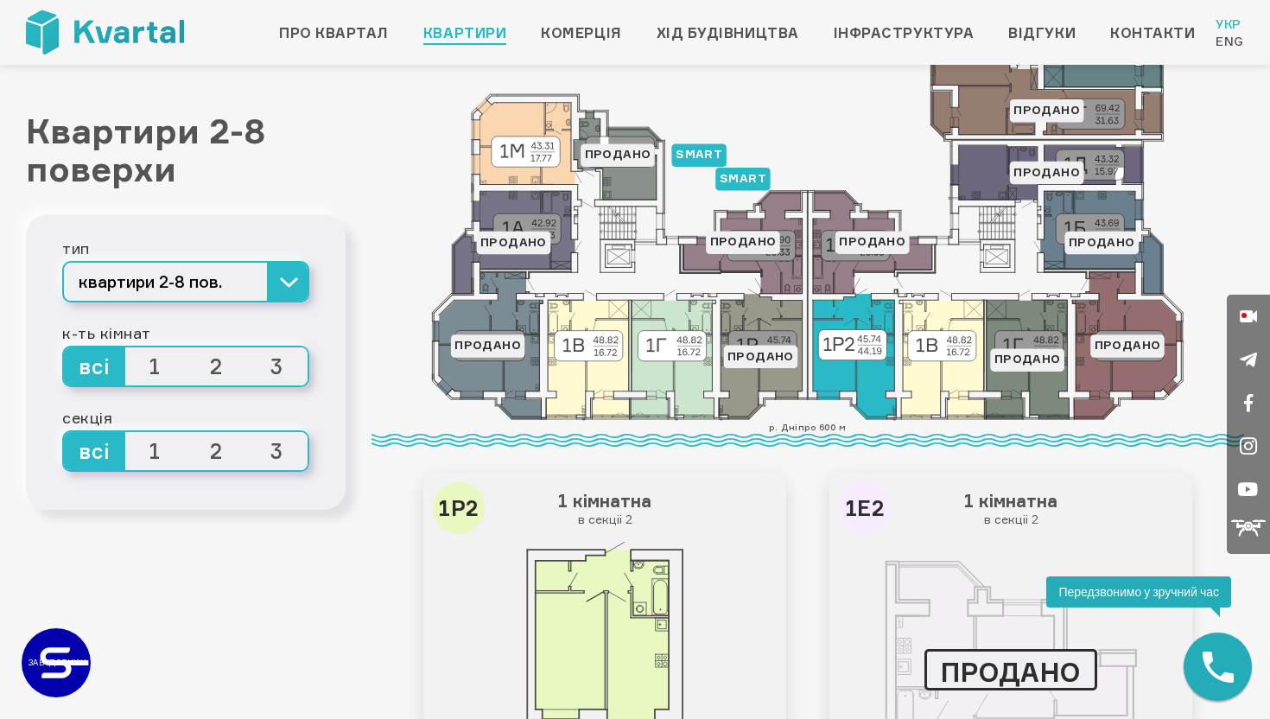
click at [851, 373] on icon at bounding box center [854, 356] width 83 height 125
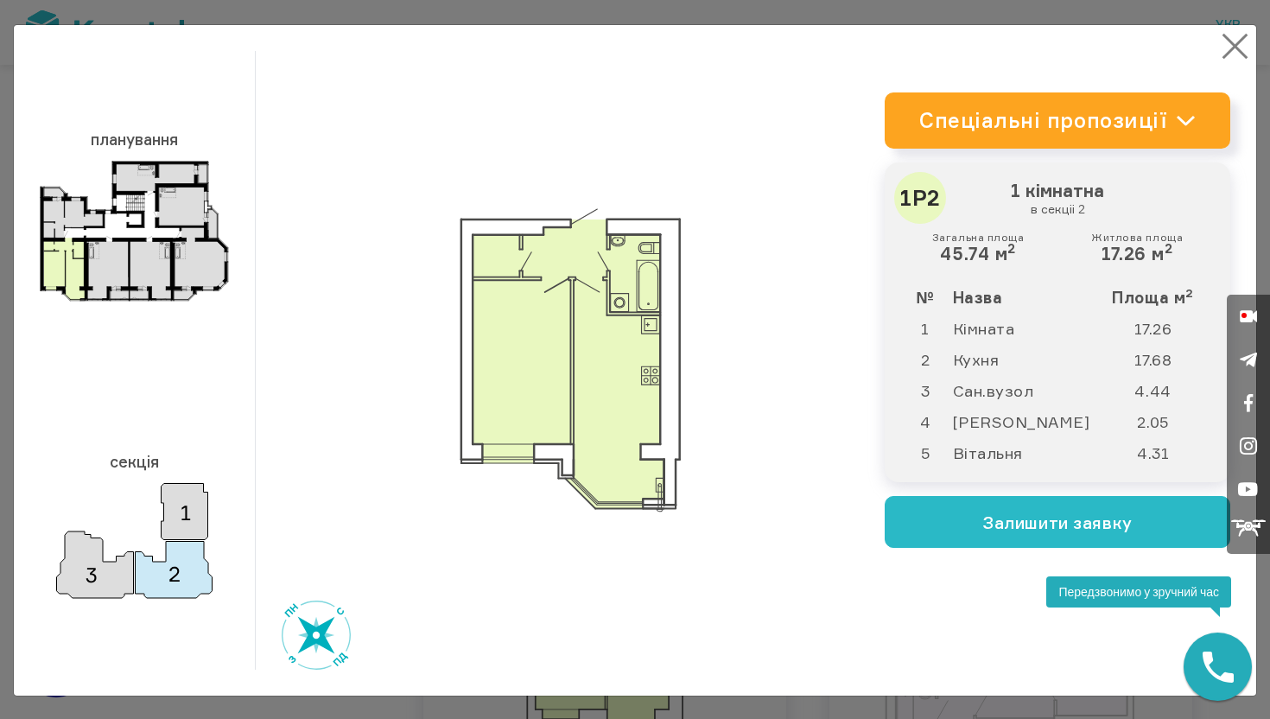
click at [1239, 37] on button "×" at bounding box center [1236, 46] width 34 height 34
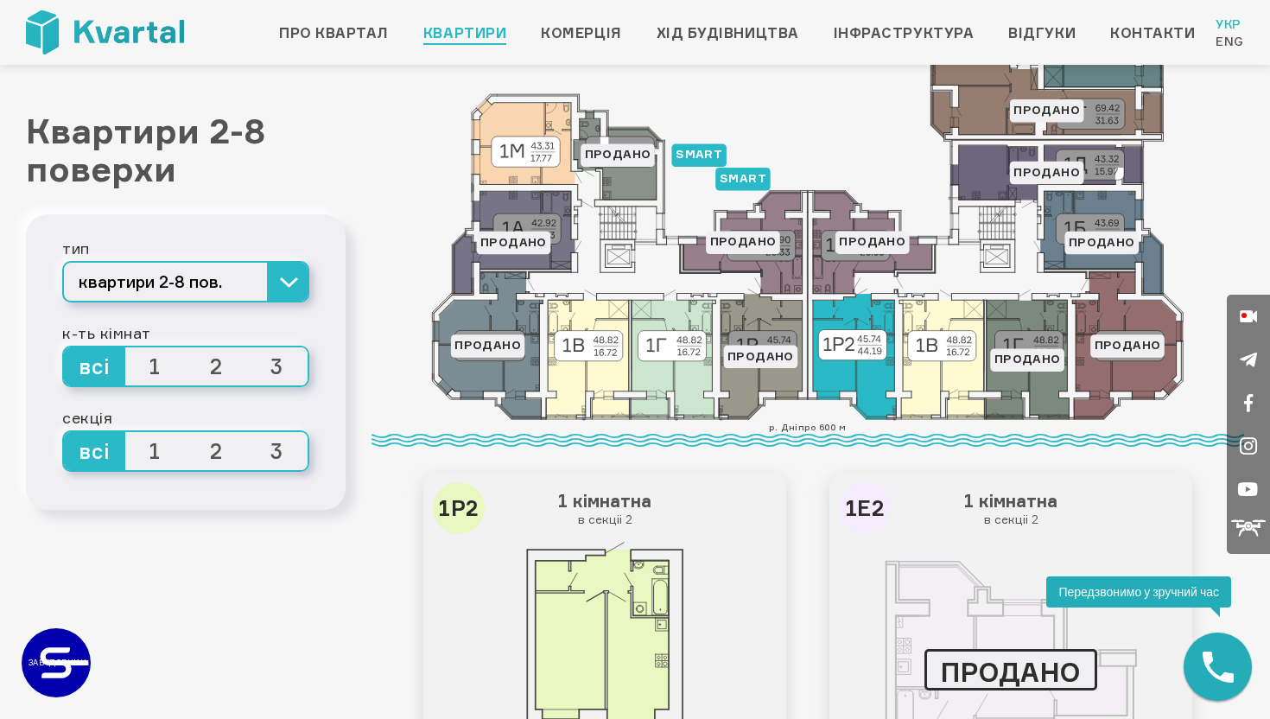
click at [867, 383] on icon at bounding box center [854, 356] width 83 height 125
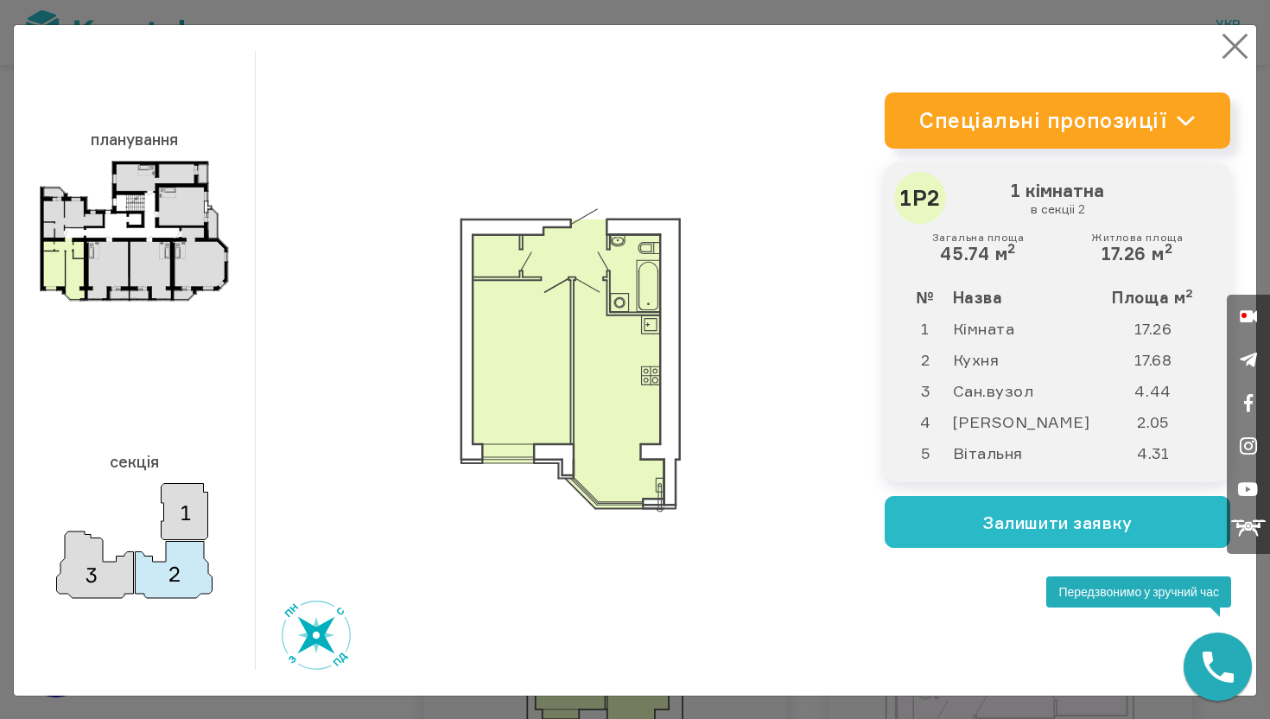
click at [1244, 51] on button "×" at bounding box center [1236, 46] width 34 height 34
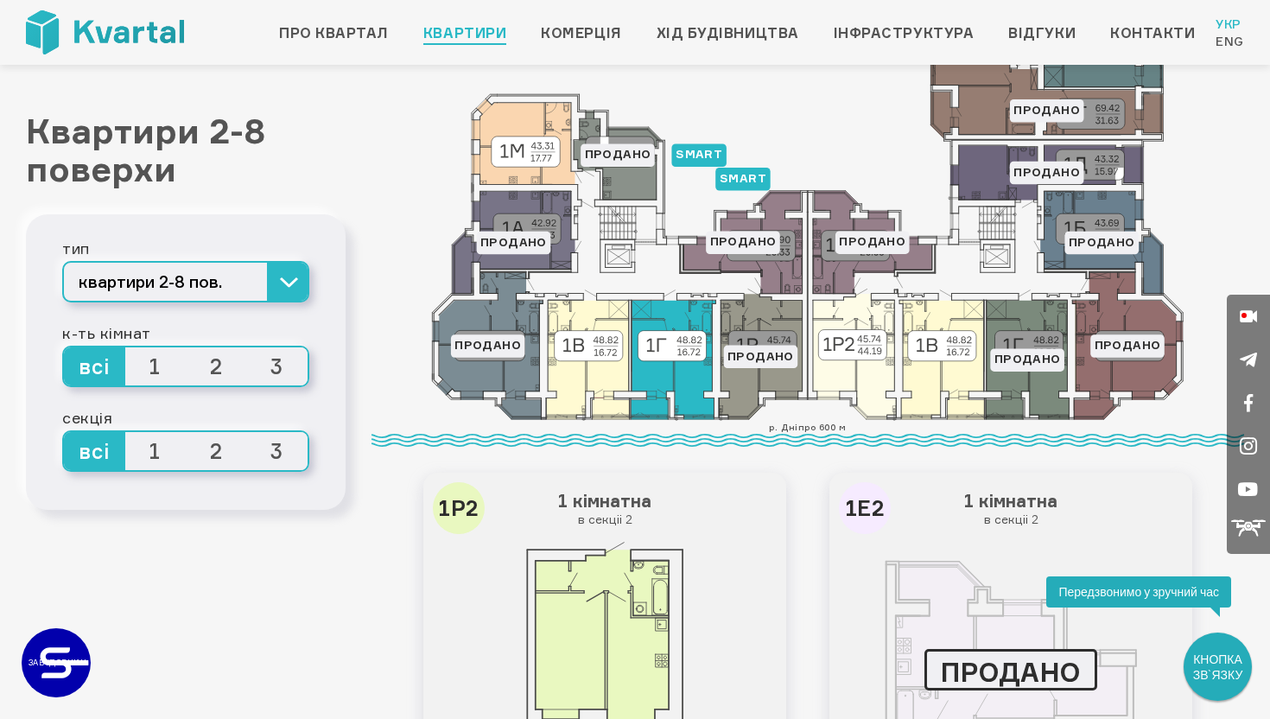
click at [693, 355] on icon at bounding box center [673, 359] width 85 height 119
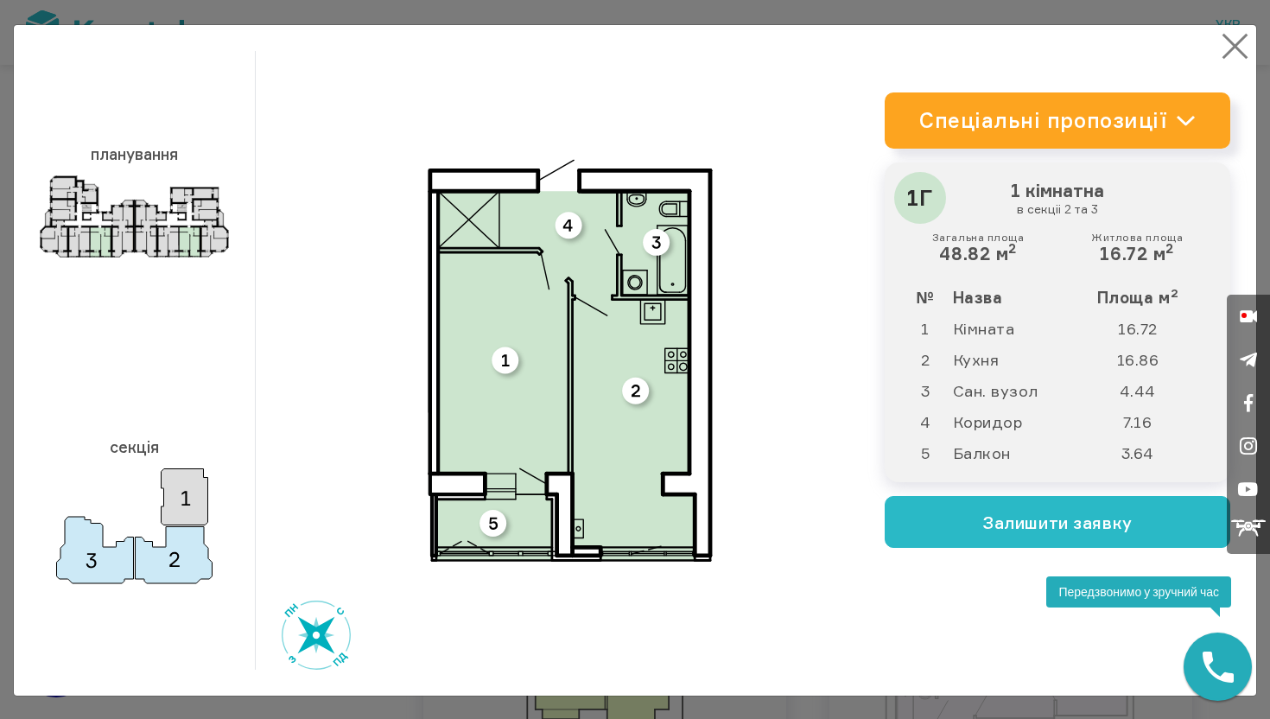
click at [1227, 48] on button "×" at bounding box center [1236, 46] width 34 height 34
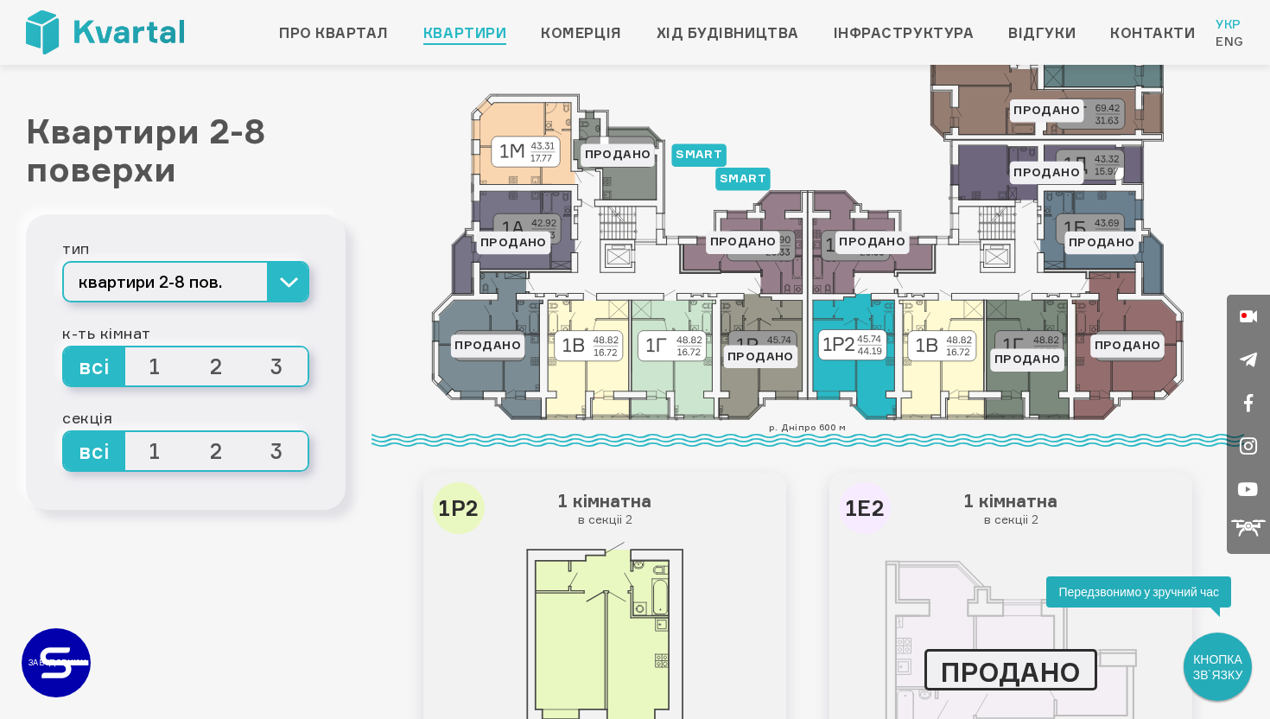
click at [869, 369] on icon at bounding box center [854, 356] width 83 height 125
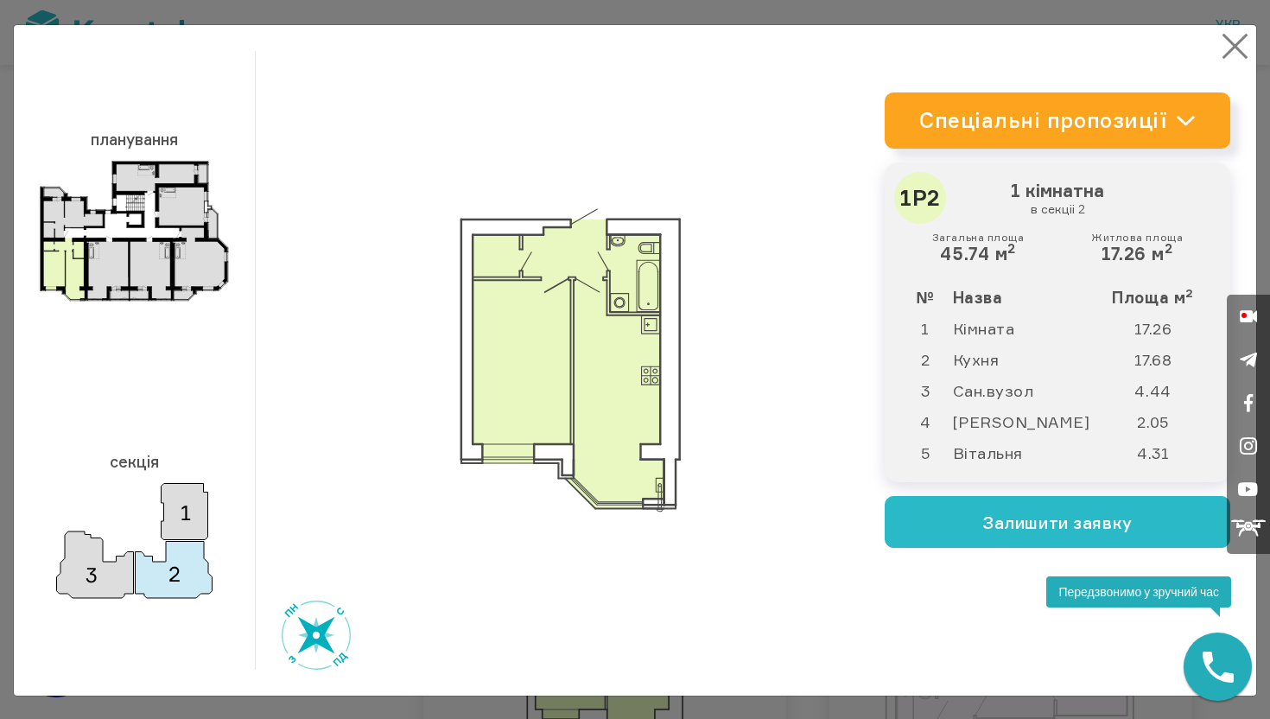
click at [1229, 44] on button "×" at bounding box center [1236, 46] width 34 height 34
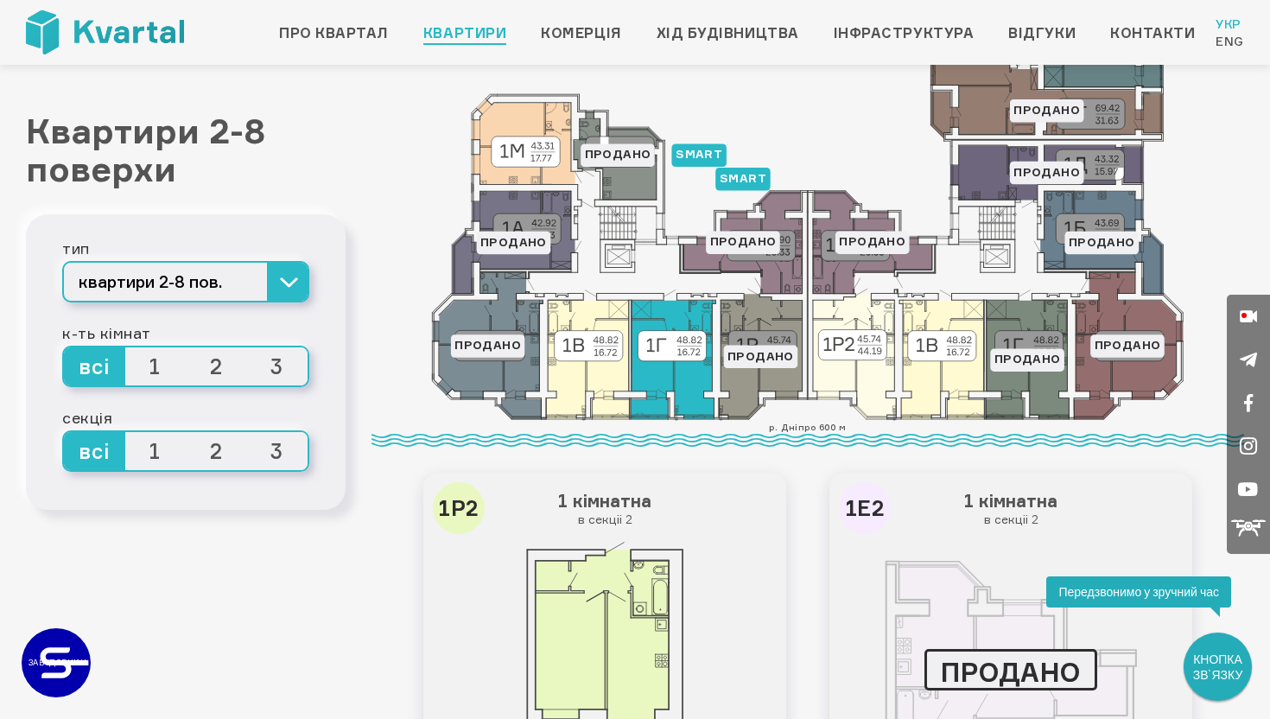
click at [659, 376] on icon at bounding box center [673, 359] width 85 height 119
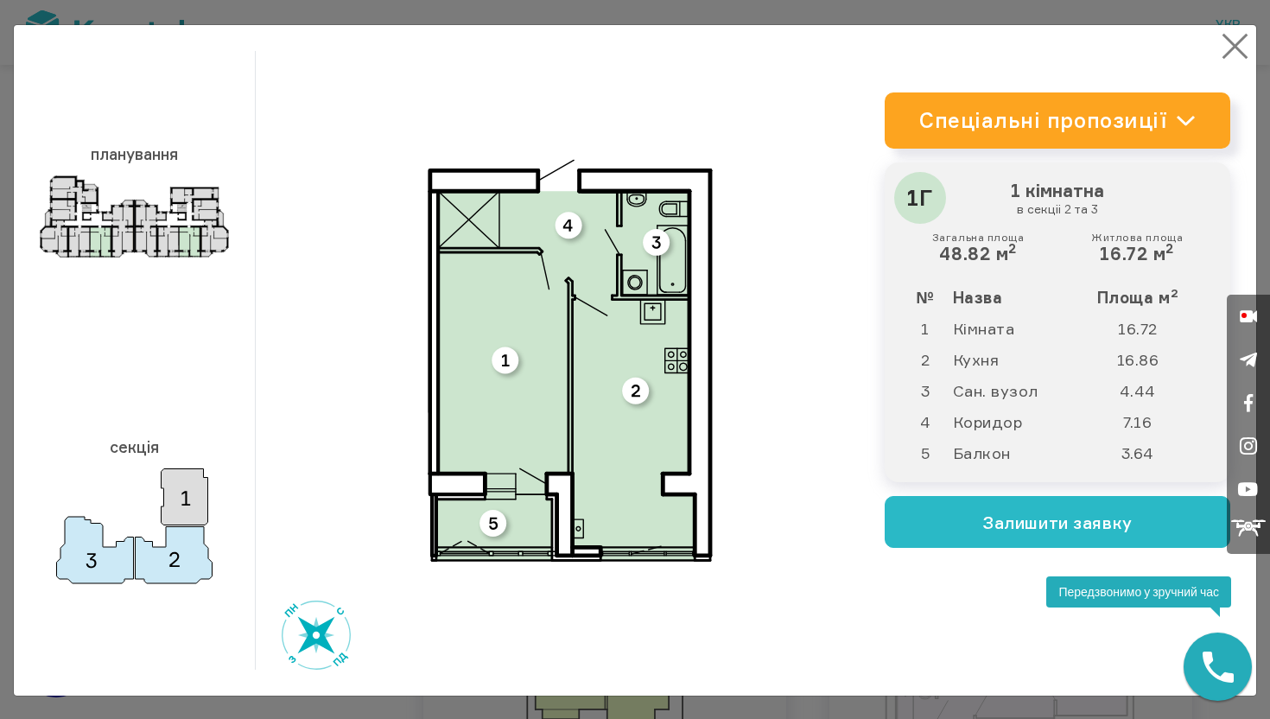
click at [1233, 48] on button "×" at bounding box center [1236, 46] width 34 height 34
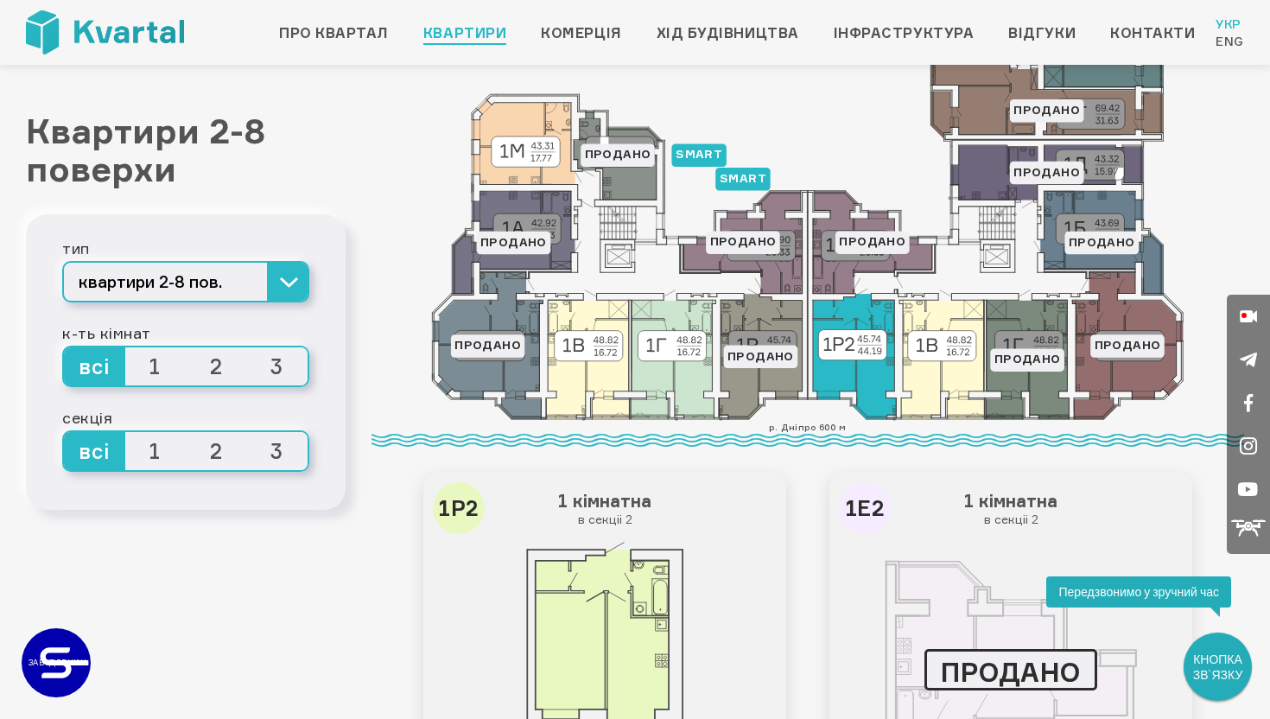
click at [865, 375] on icon at bounding box center [854, 356] width 83 height 125
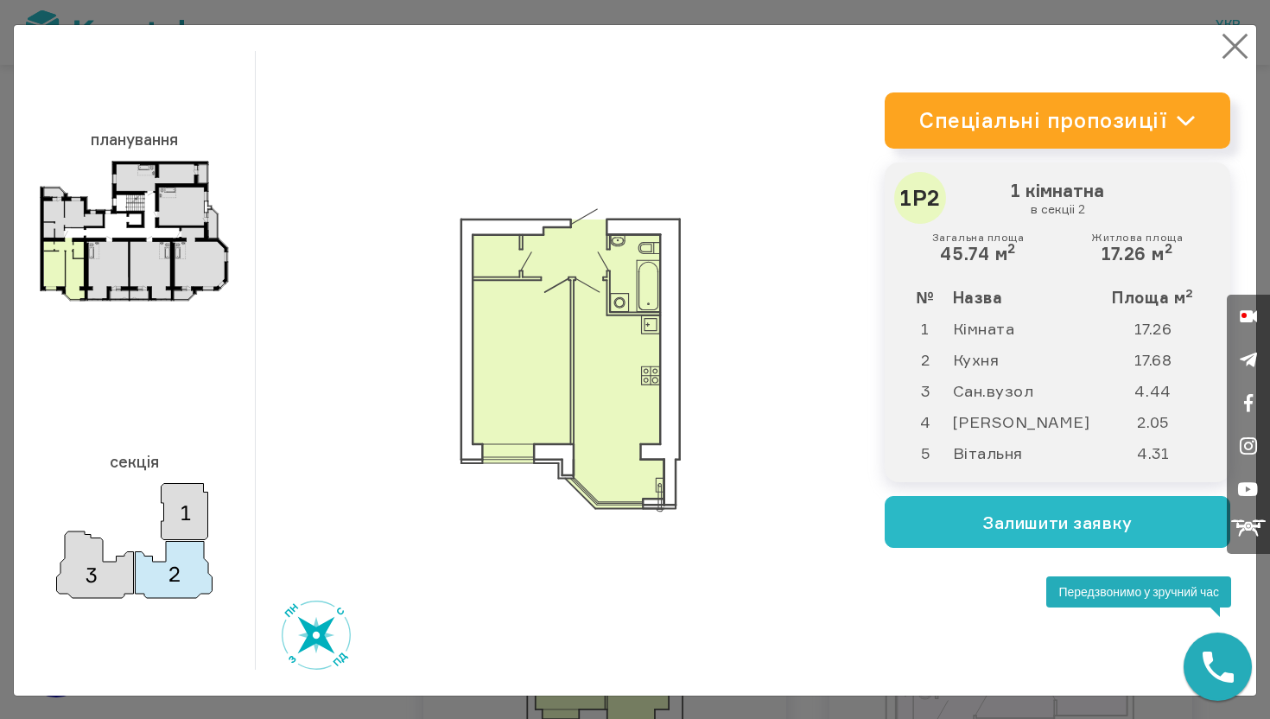
click at [1233, 51] on button "×" at bounding box center [1236, 46] width 34 height 34
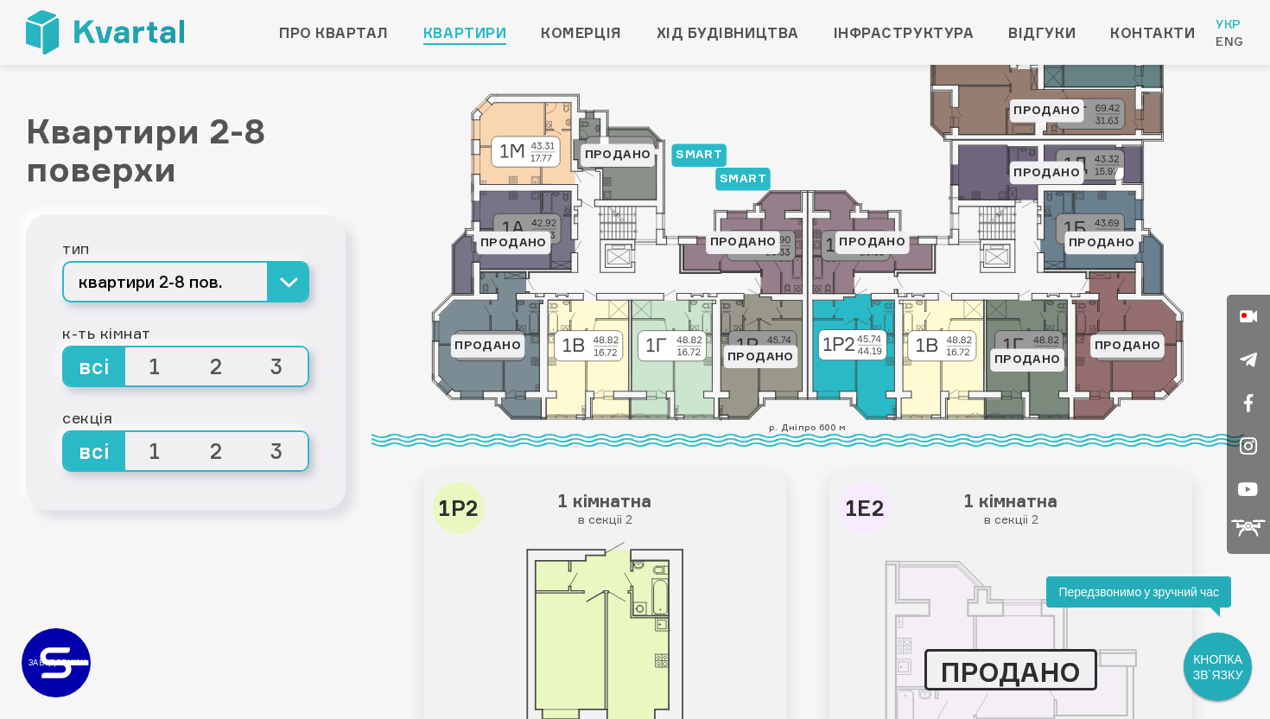
click at [860, 353] on icon at bounding box center [854, 356] width 83 height 125
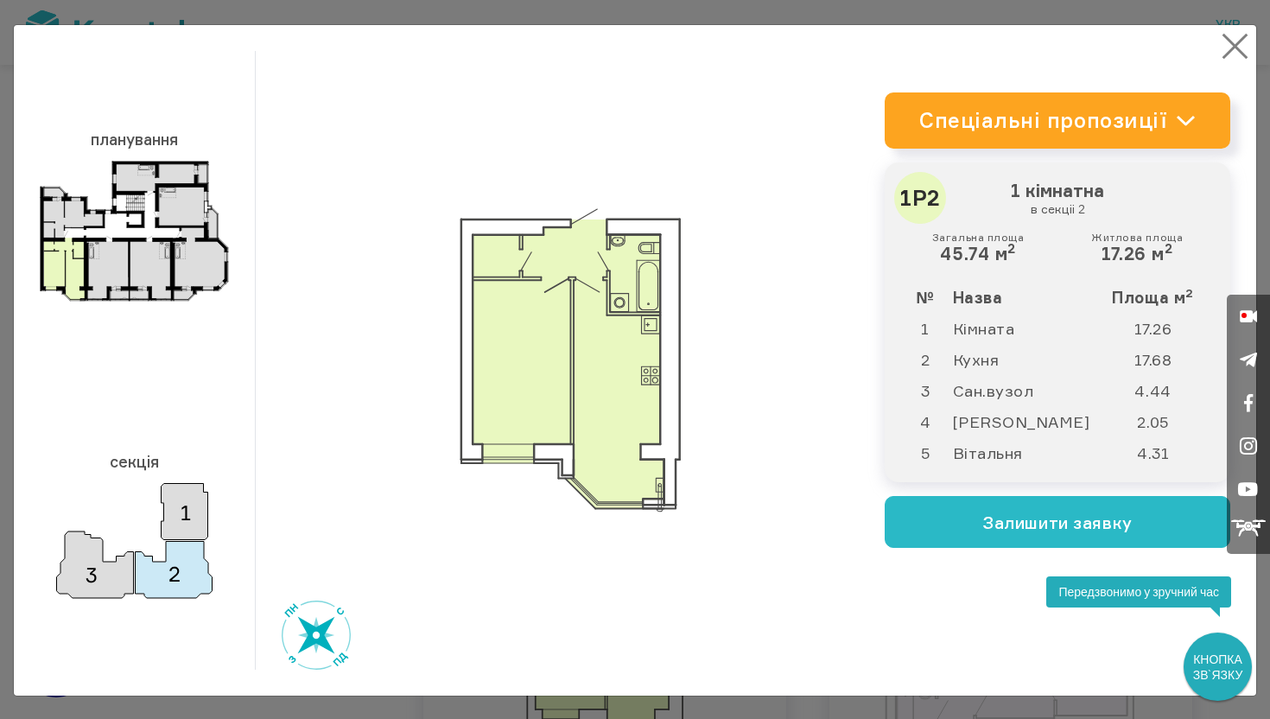
click at [1238, 36] on button "×" at bounding box center [1236, 46] width 34 height 34
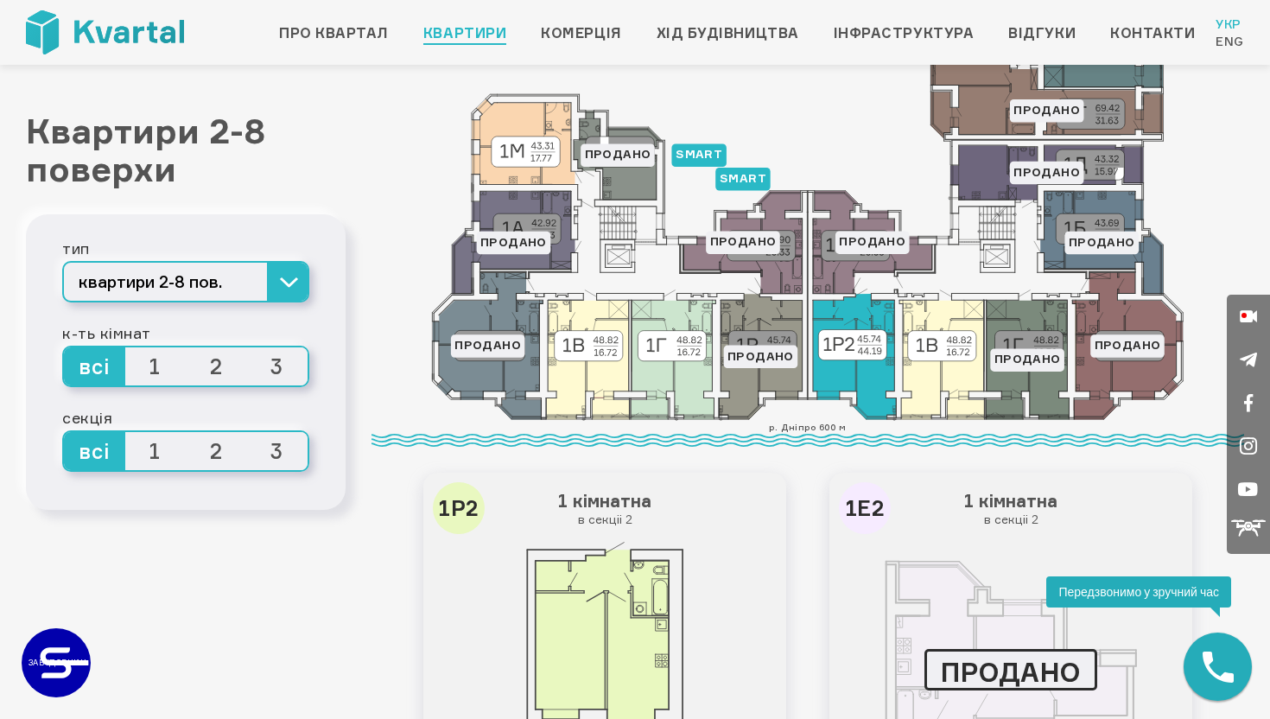
click at [829, 378] on icon at bounding box center [854, 356] width 83 height 125
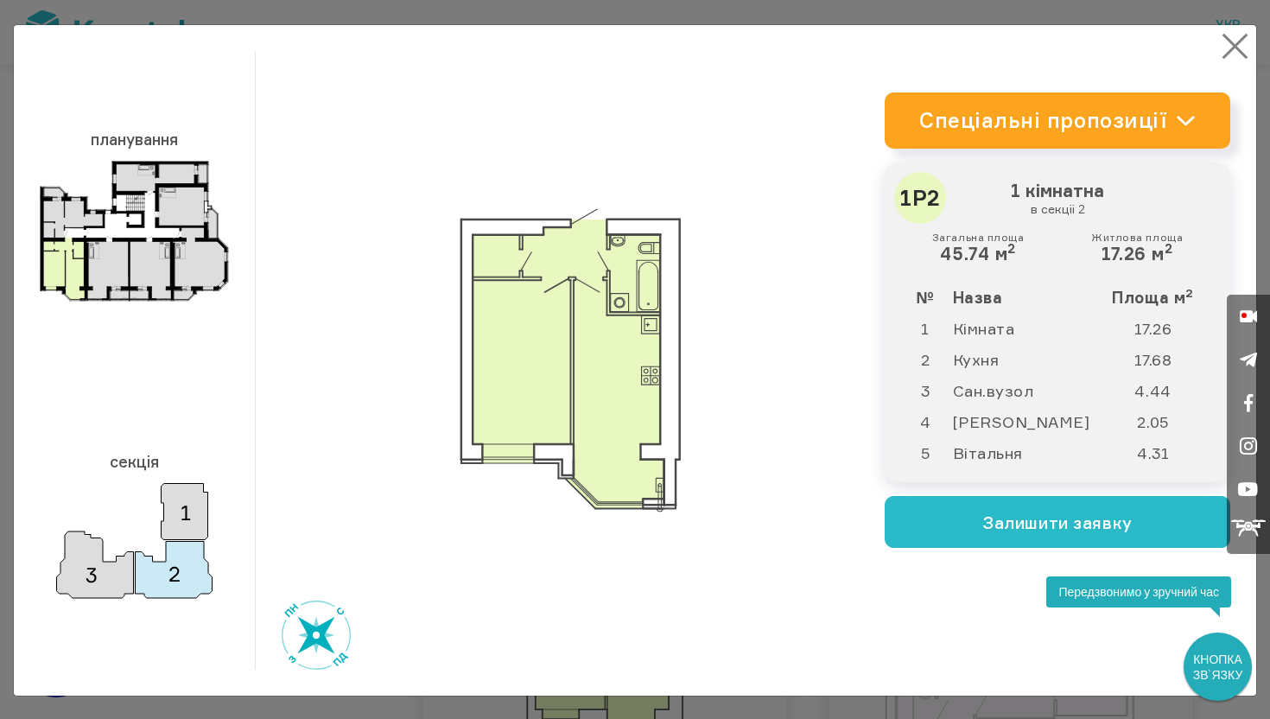
click at [1245, 31] on button "×" at bounding box center [1236, 46] width 34 height 34
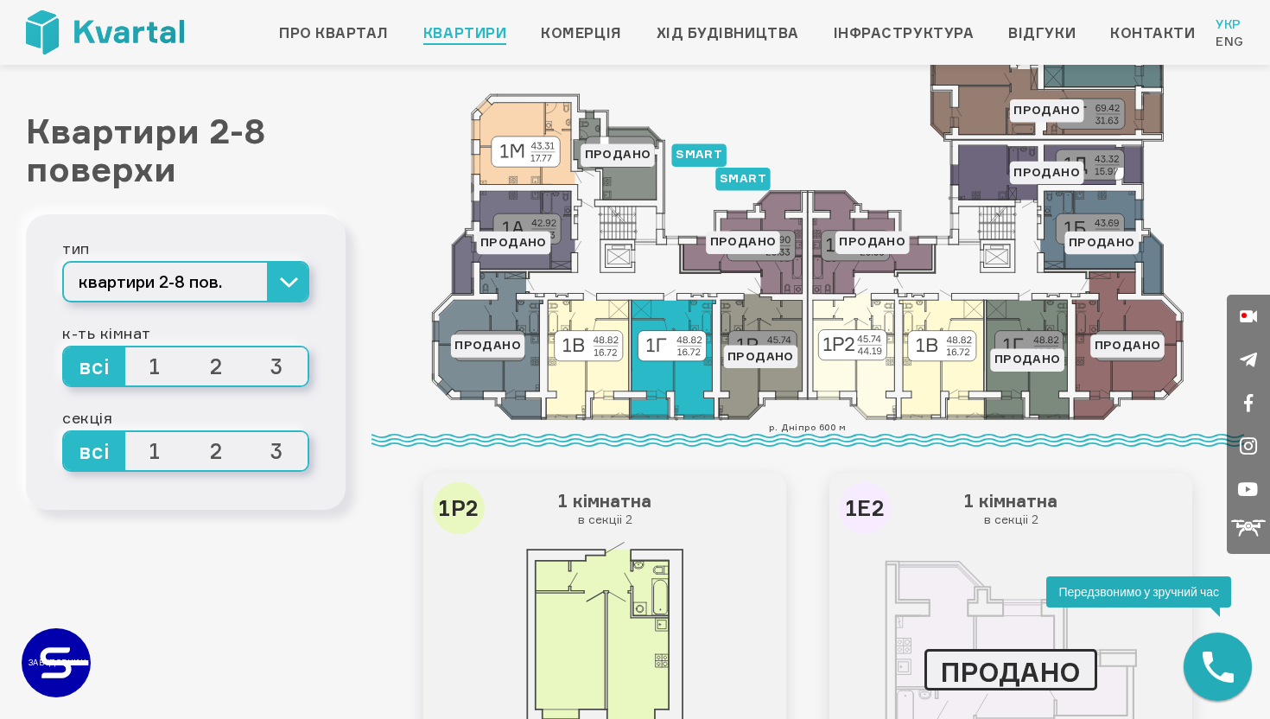
click at [665, 390] on icon at bounding box center [673, 359] width 85 height 119
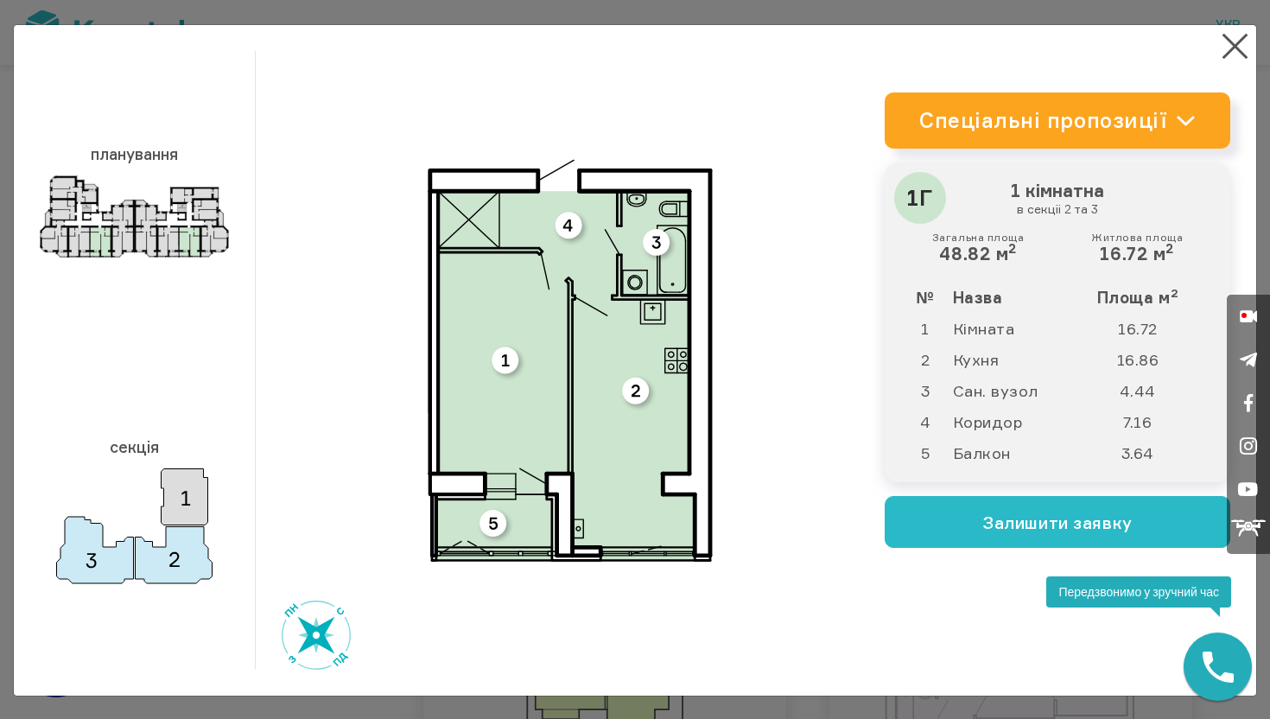
click at [1240, 67] on div "× планування секція план 3D 3D" at bounding box center [635, 360] width 1243 height 619
click at [1232, 52] on button "×" at bounding box center [1236, 46] width 34 height 34
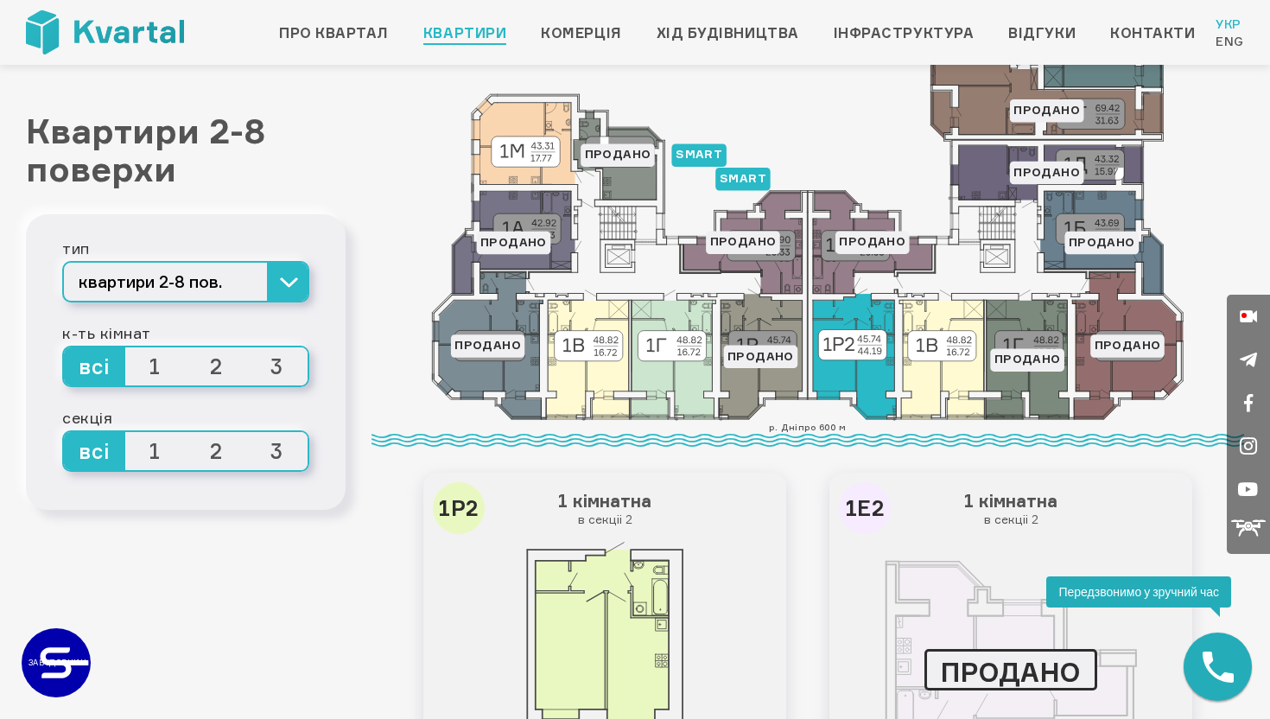
click at [857, 361] on icon at bounding box center [854, 356] width 83 height 125
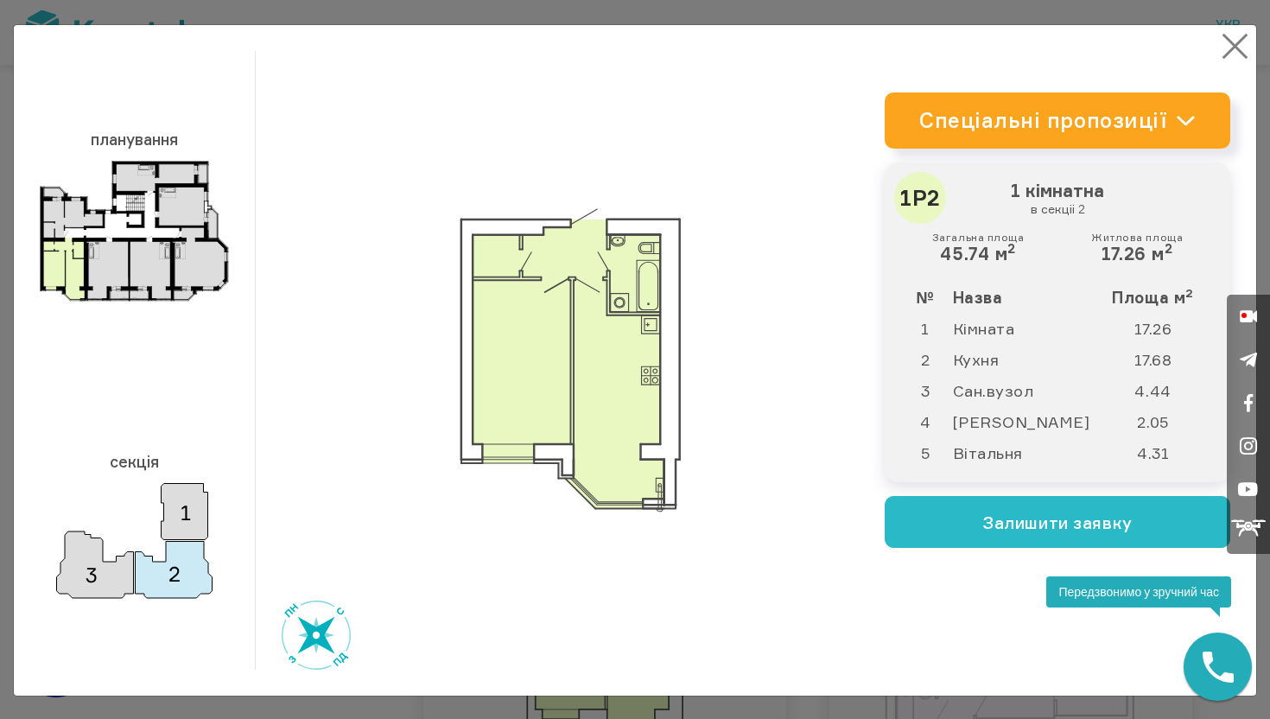
click at [1246, 52] on button "×" at bounding box center [1236, 46] width 34 height 34
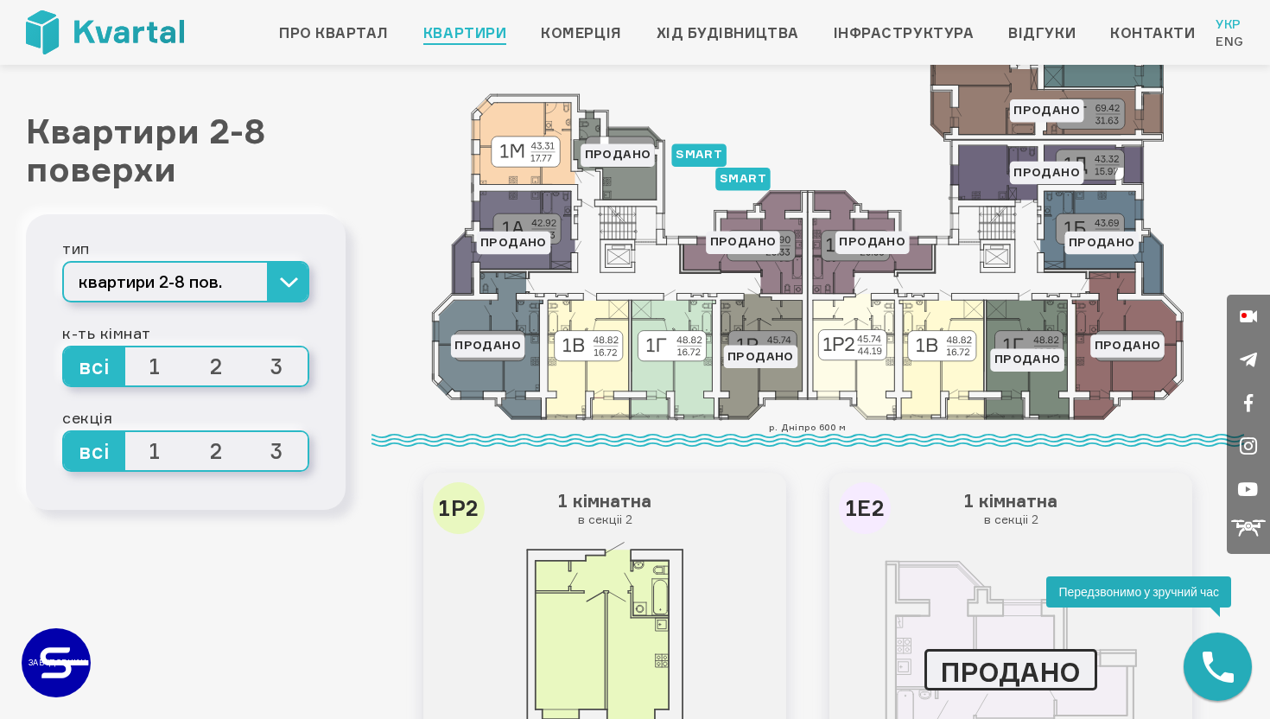
click at [737, 384] on icon at bounding box center [760, 356] width 83 height 125
click at [872, 375] on icon at bounding box center [854, 356] width 83 height 125
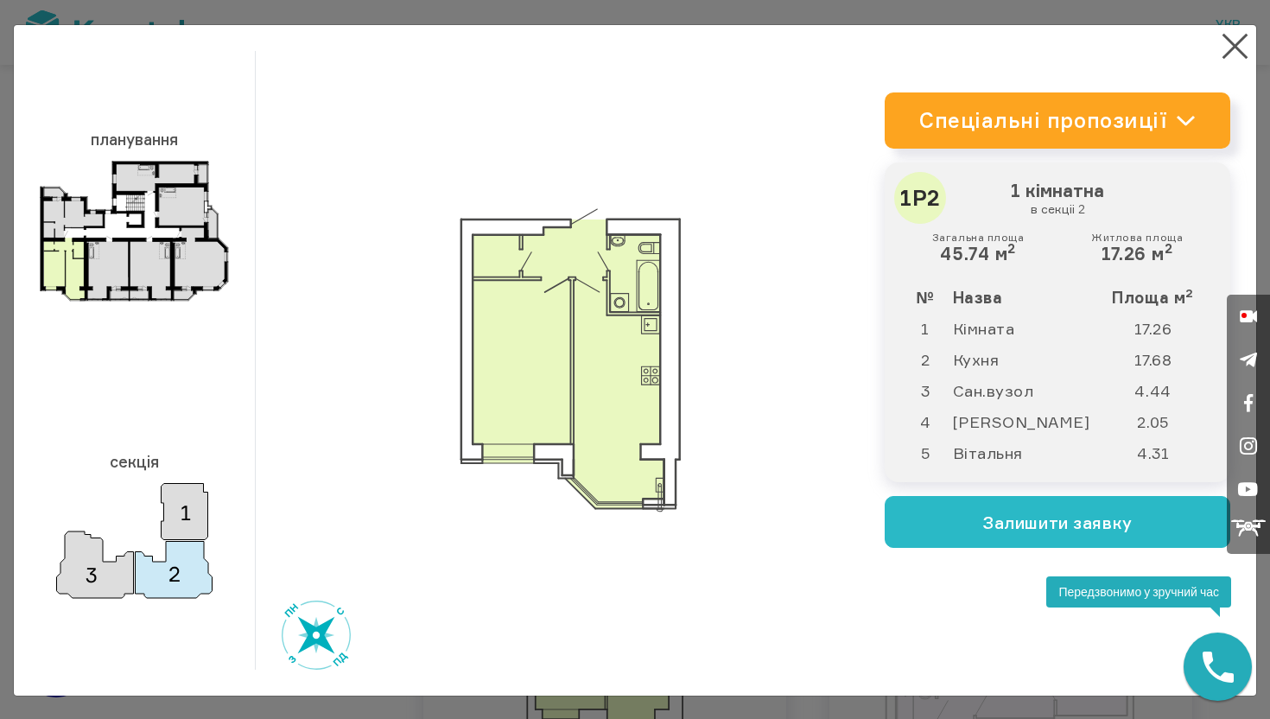
click at [305, 230] on div "план 3D" at bounding box center [570, 360] width 629 height 619
click at [527, 290] on img at bounding box center [570, 360] width 221 height 304
click at [927, 509] on button "Залишити заявку" at bounding box center [1058, 522] width 346 height 52
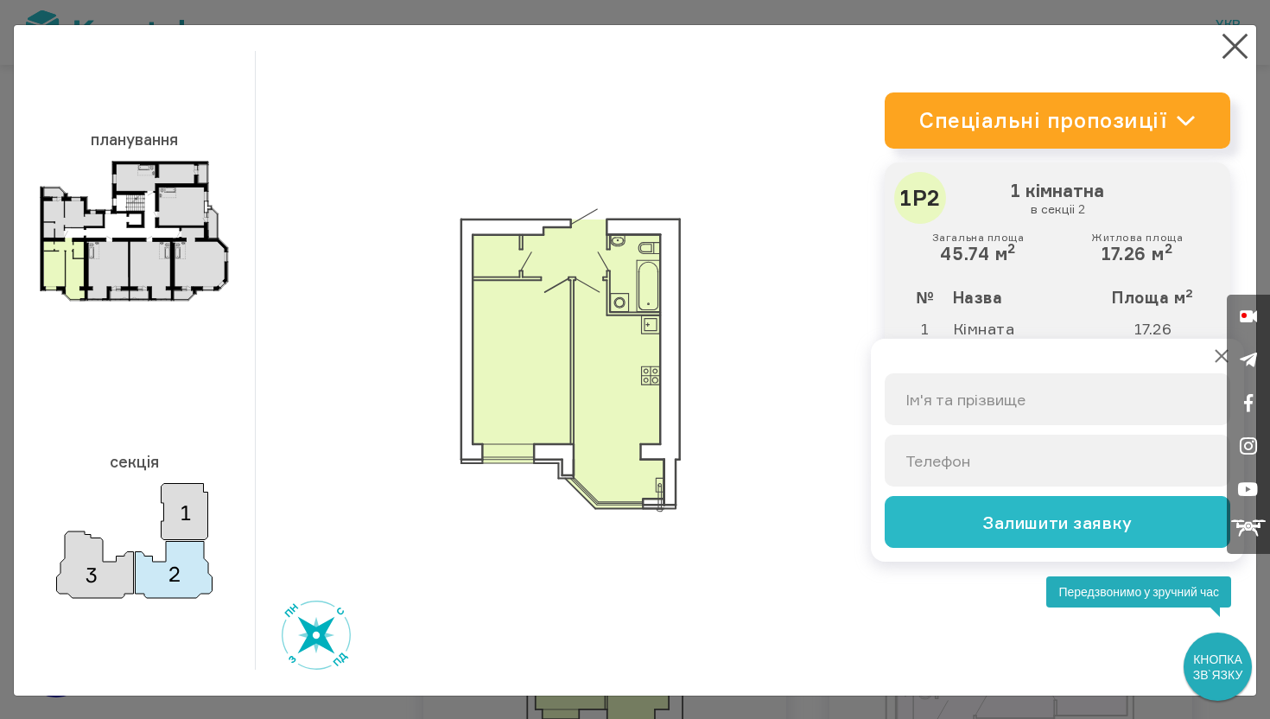
click at [1216, 357] on button at bounding box center [1221, 355] width 17 height 17
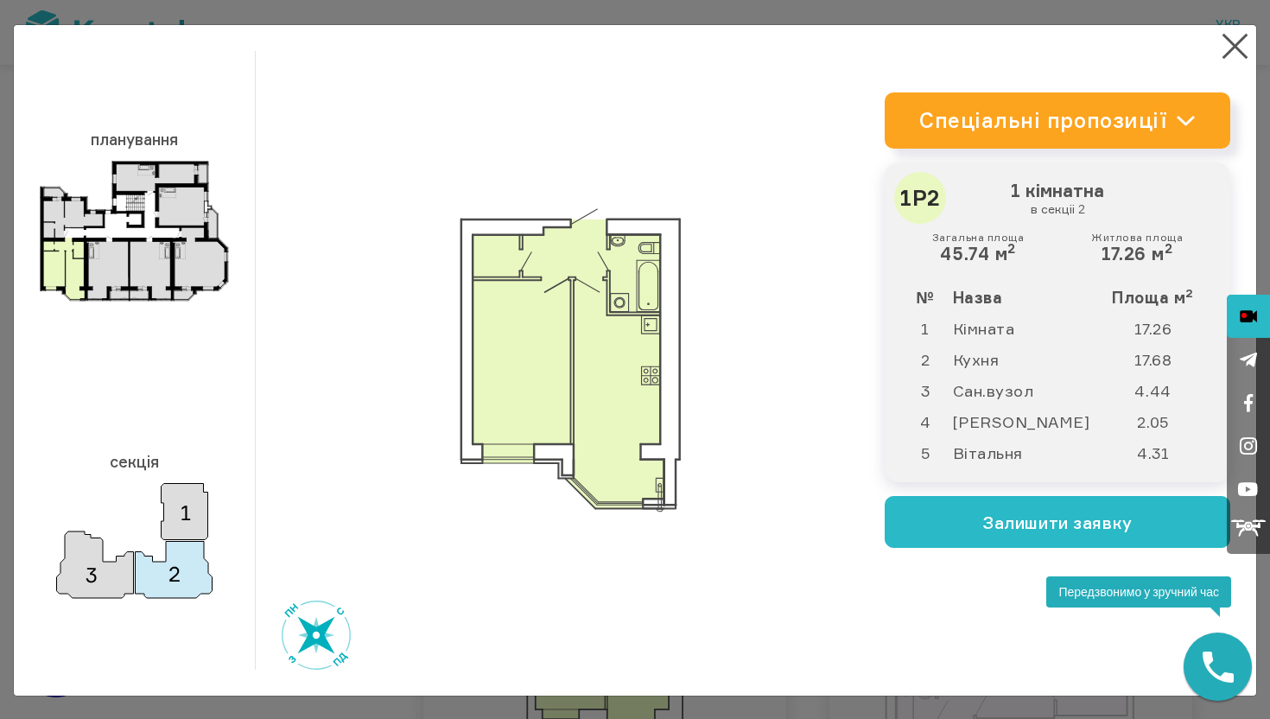
click at [1246, 314] on button at bounding box center [1248, 316] width 43 height 43
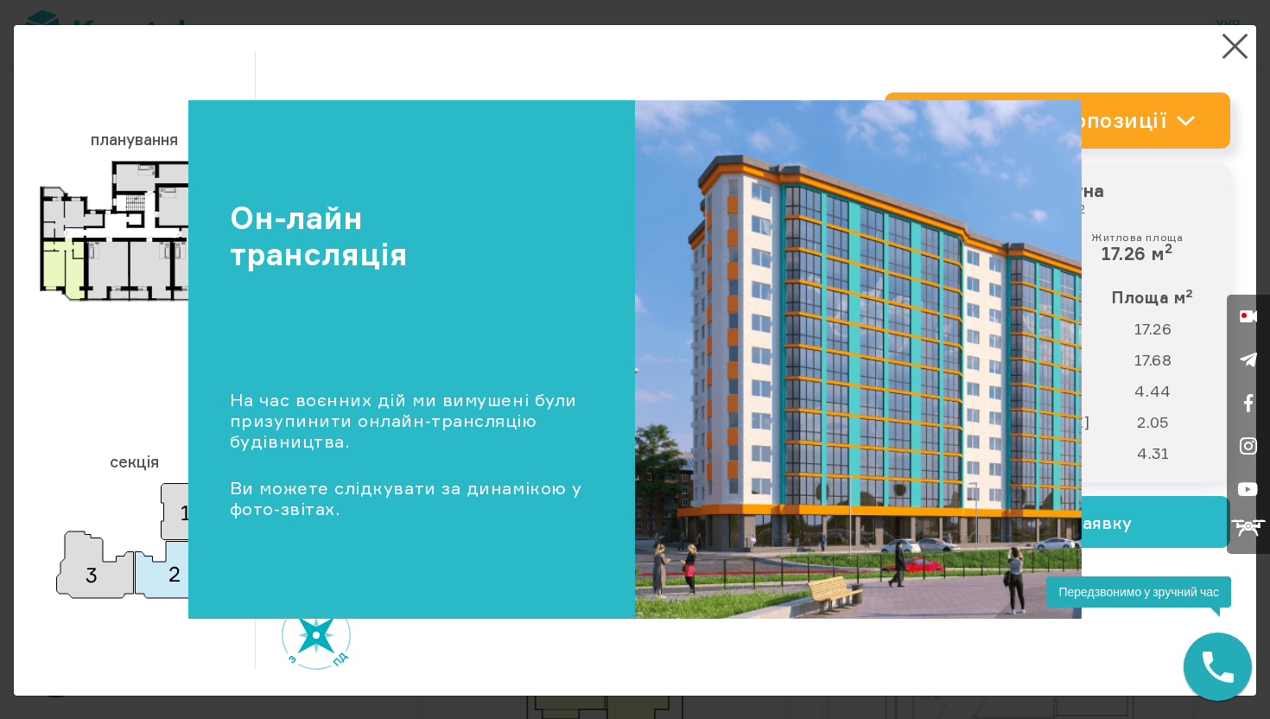
click at [1234, 54] on div "Закрити Он-лайн трансляція На час воєнних дій ми вимушені були призупинити онла…" at bounding box center [635, 359] width 1270 height 719
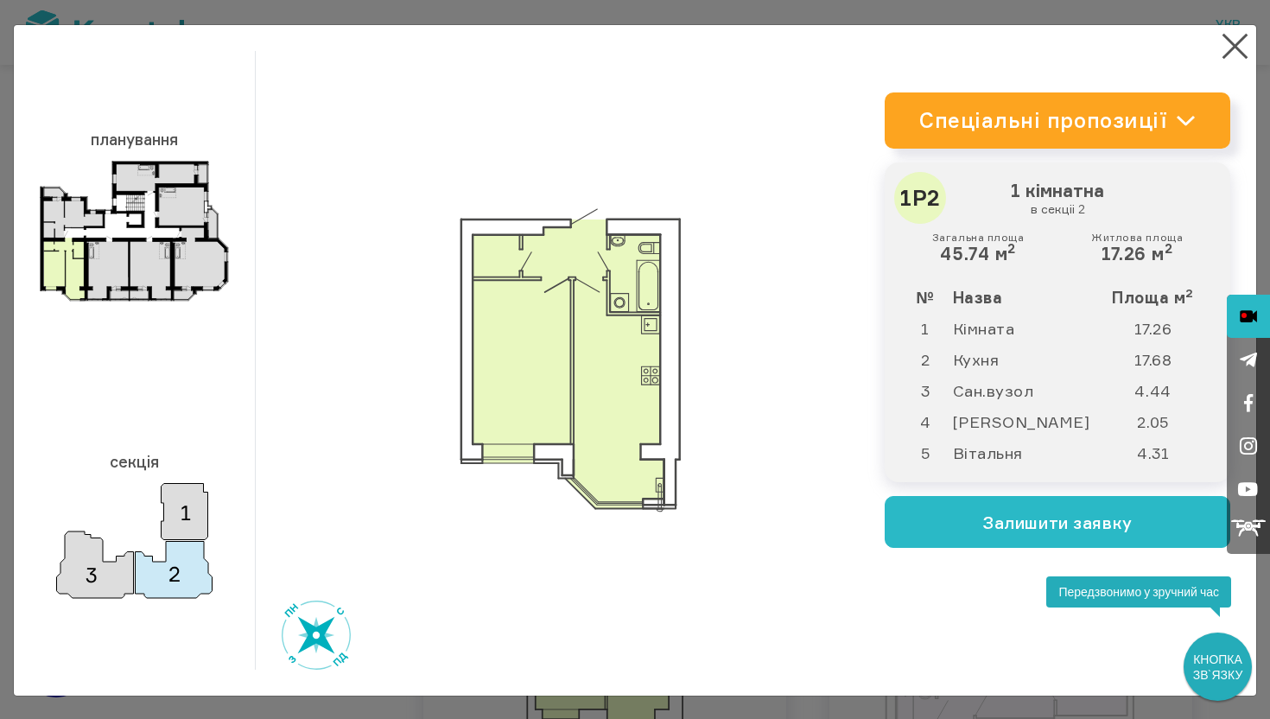
click at [1251, 309] on icon at bounding box center [1248, 316] width 17 height 43
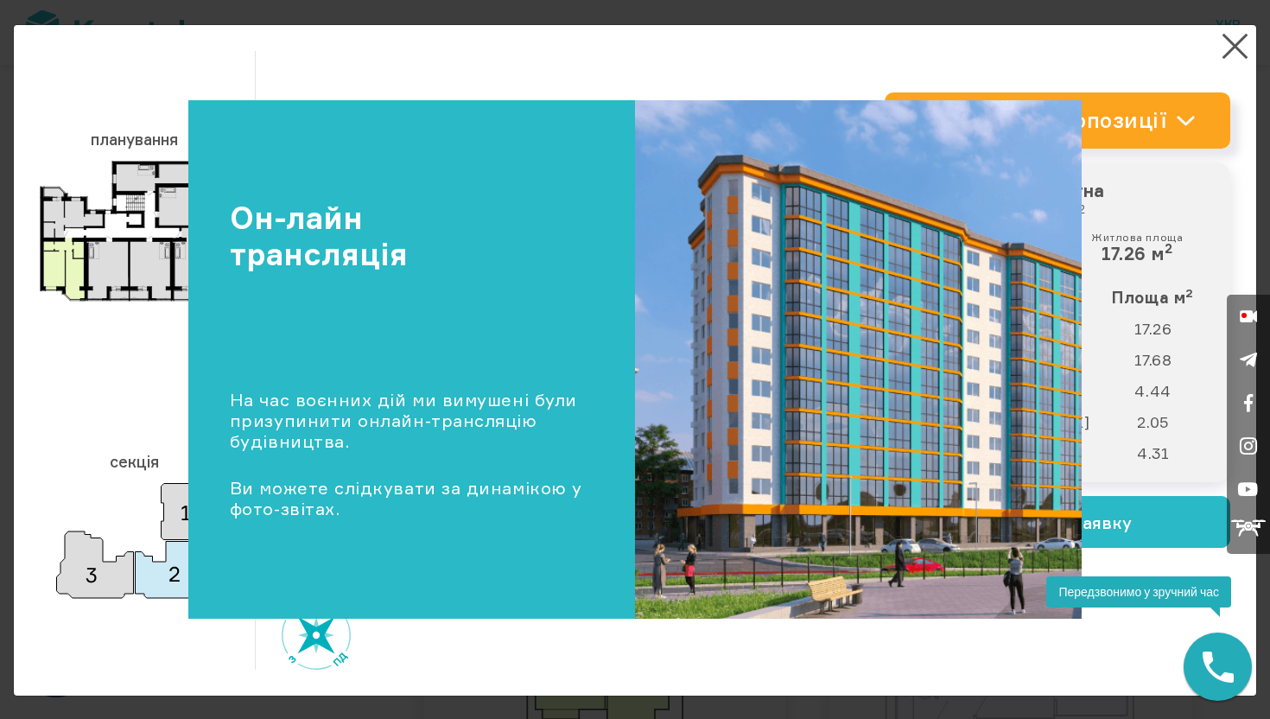
click at [1242, 48] on div "Закрити Он-лайн трансляція На час воєнних дій ми вимушені були призупинити онла…" at bounding box center [635, 359] width 1270 height 719
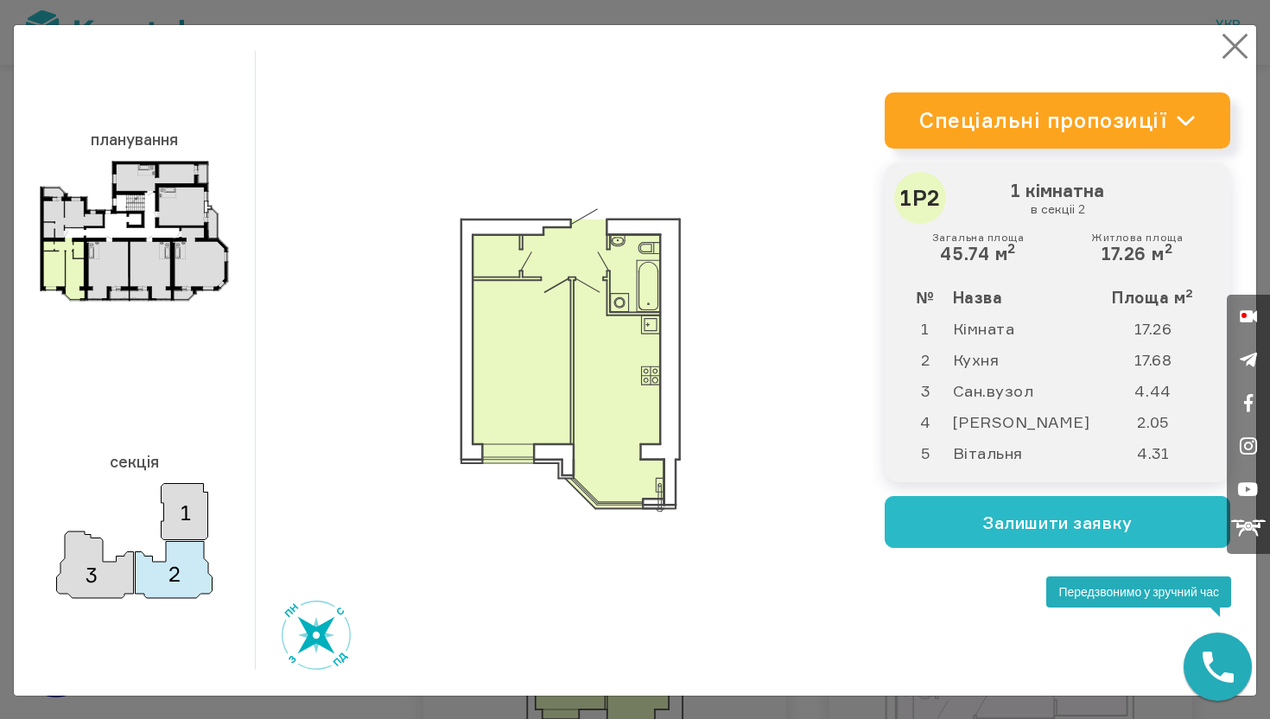
click at [1241, 41] on button "×" at bounding box center [1236, 46] width 34 height 34
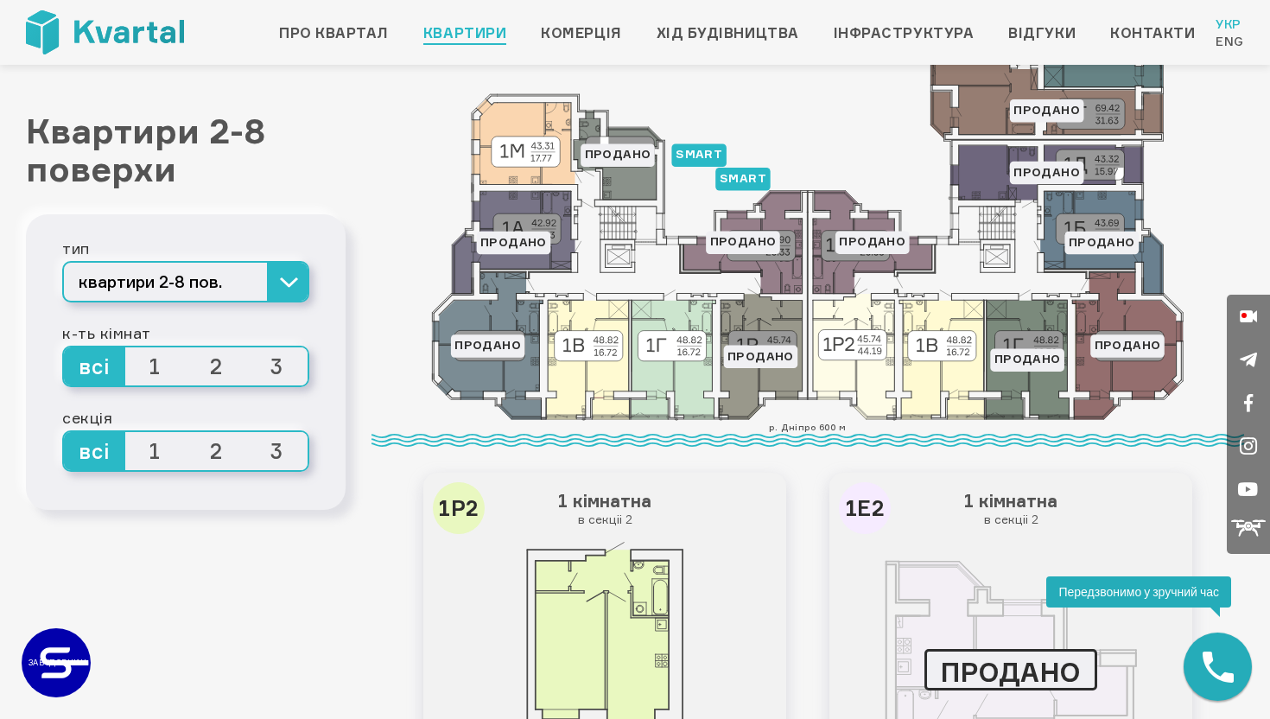
scroll to position [0, 0]
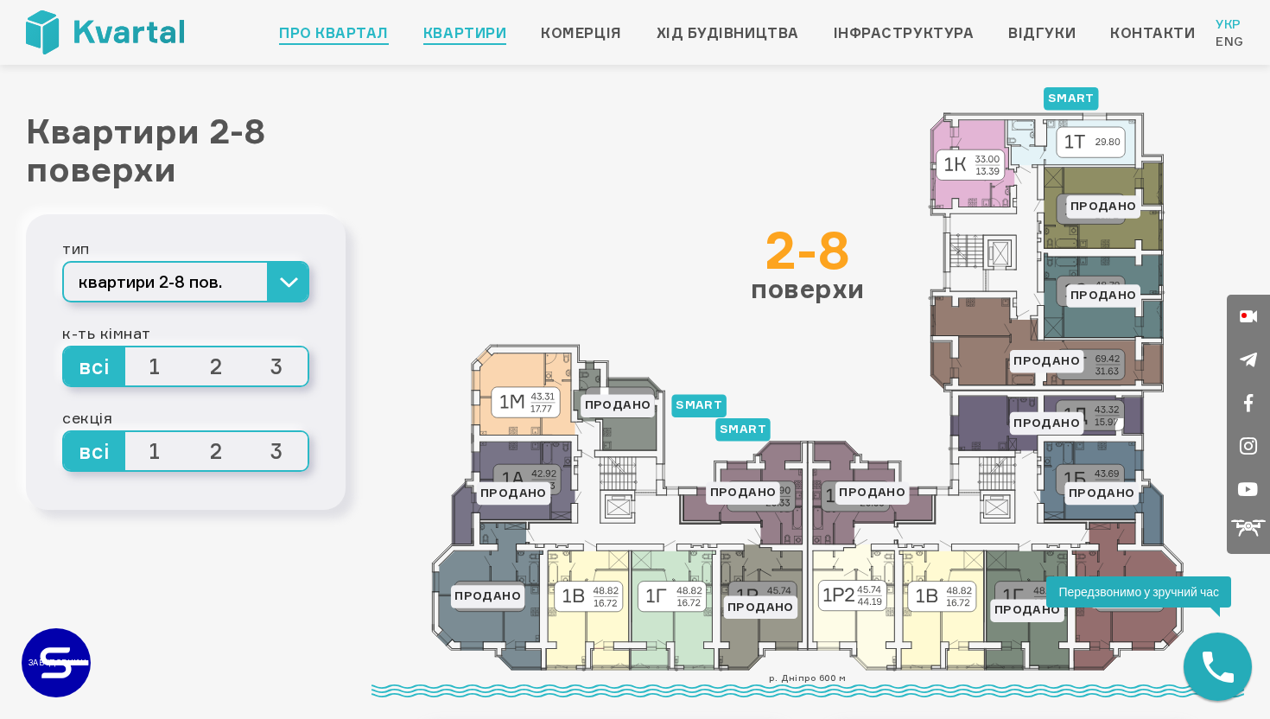
click at [346, 37] on link "Про квартал" at bounding box center [334, 32] width 110 height 21
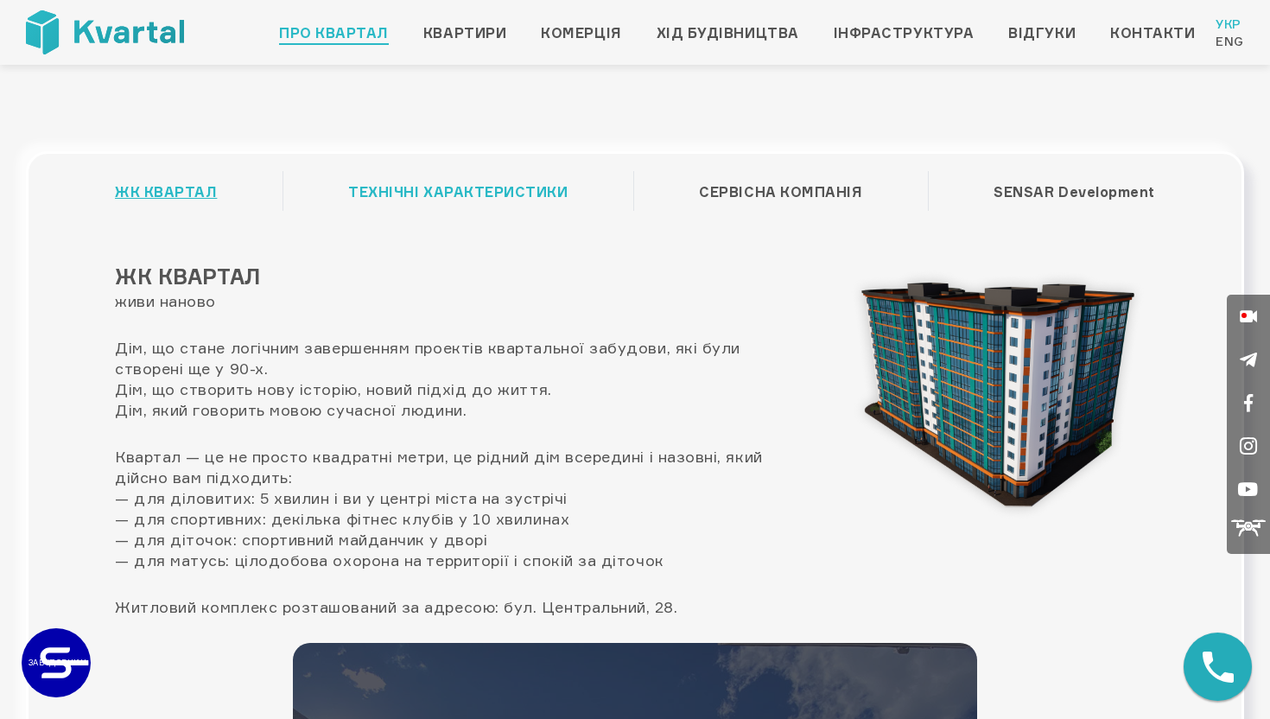
click at [505, 184] on link "ТЕХНІЧНІ ХАРАКТЕРИСТИКИ" at bounding box center [458, 191] width 220 height 33
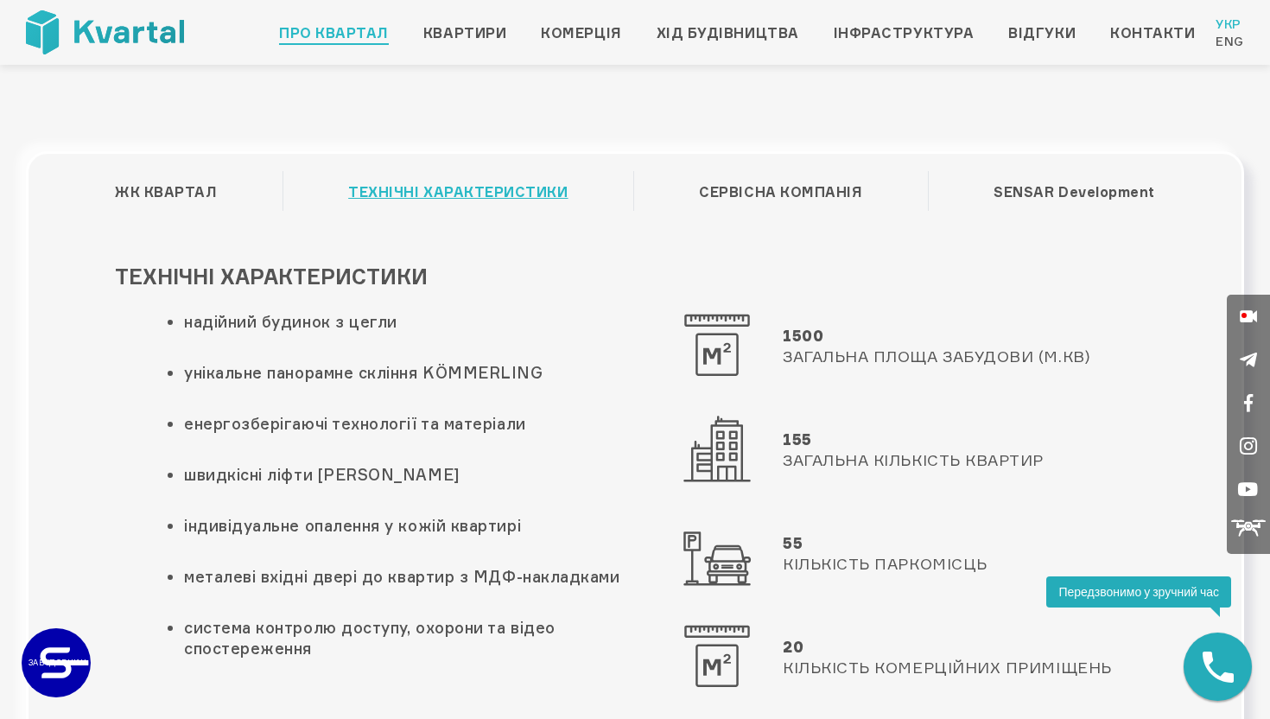
click at [161, 37] on img at bounding box center [105, 32] width 158 height 44
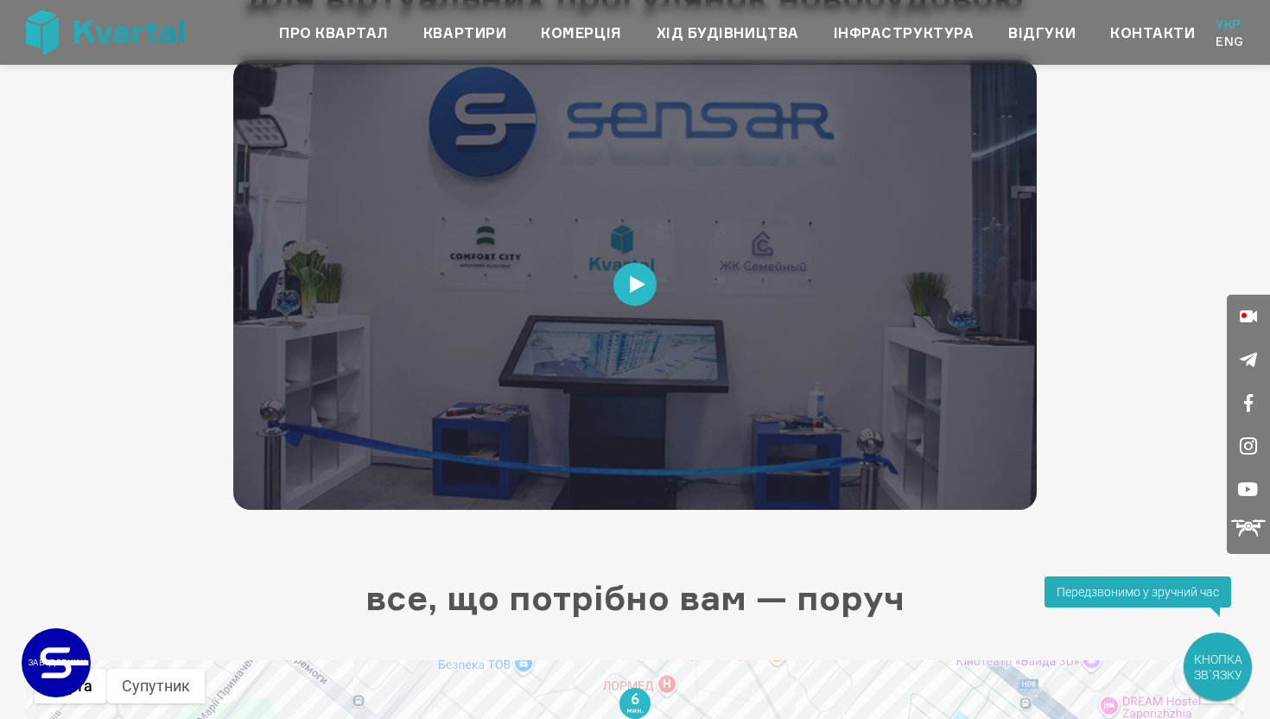
scroll to position [3130, 0]
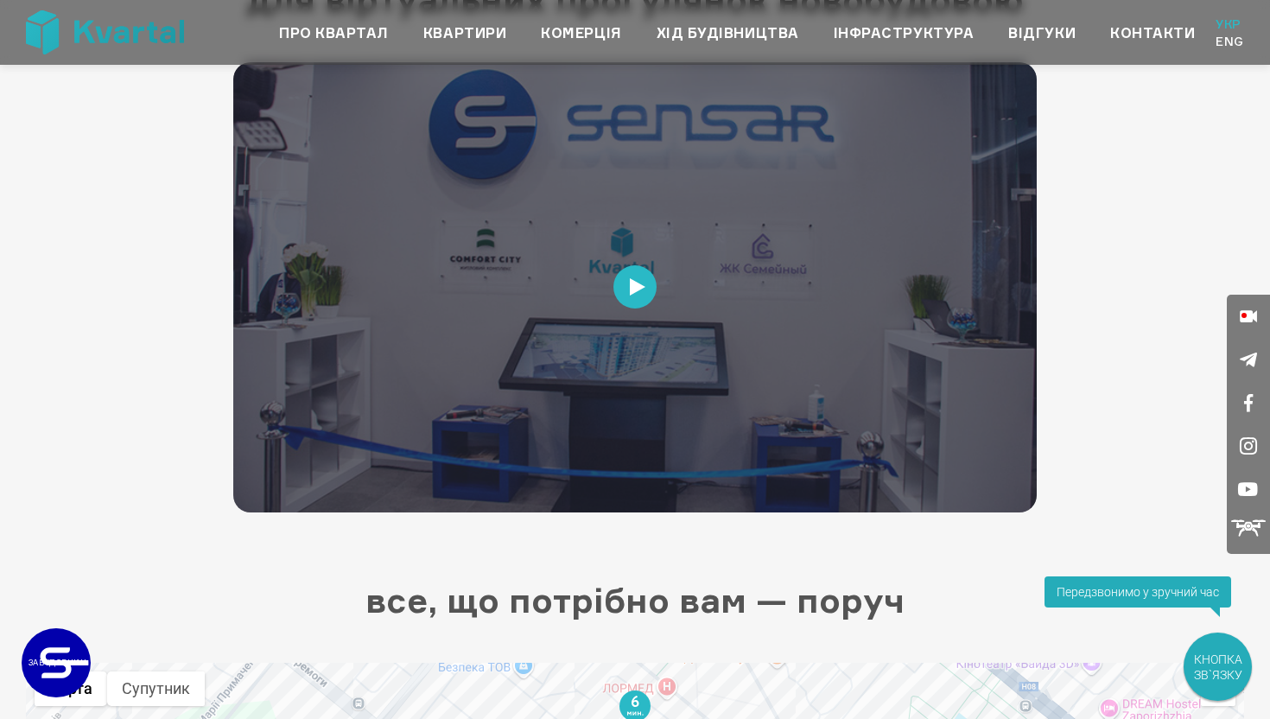
click at [636, 296] on span at bounding box center [635, 286] width 43 height 43
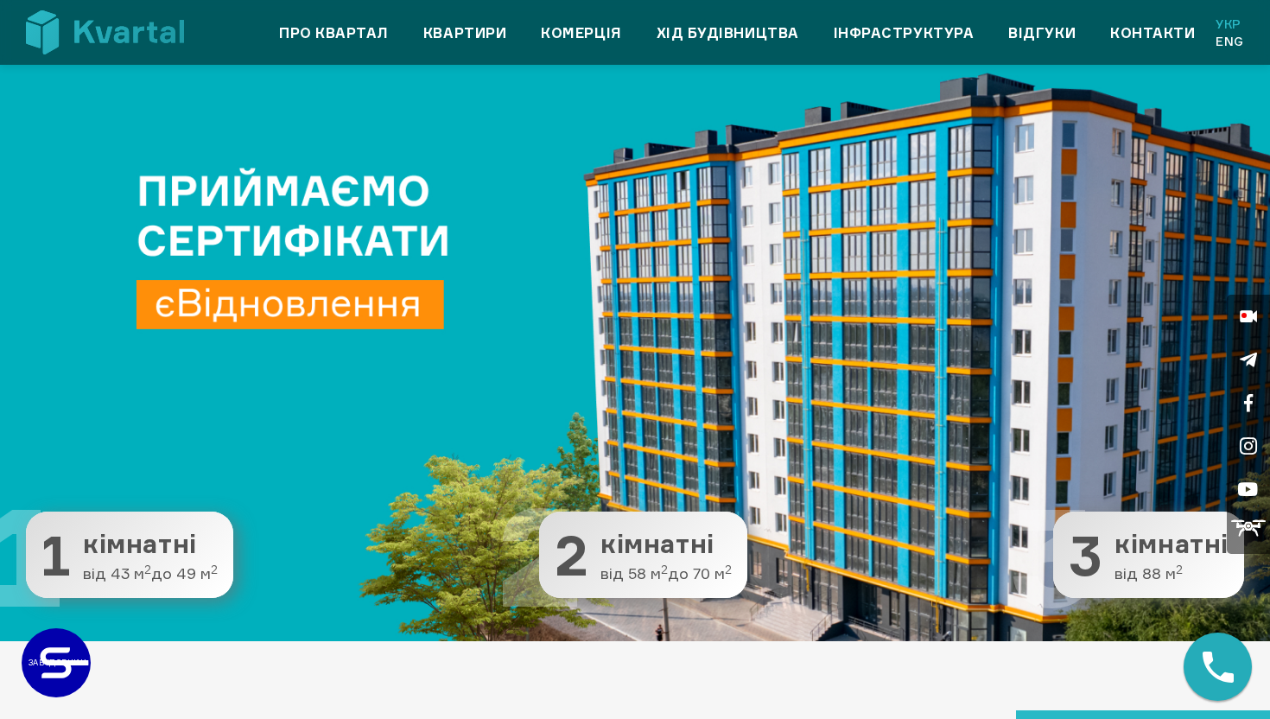
scroll to position [0, 0]
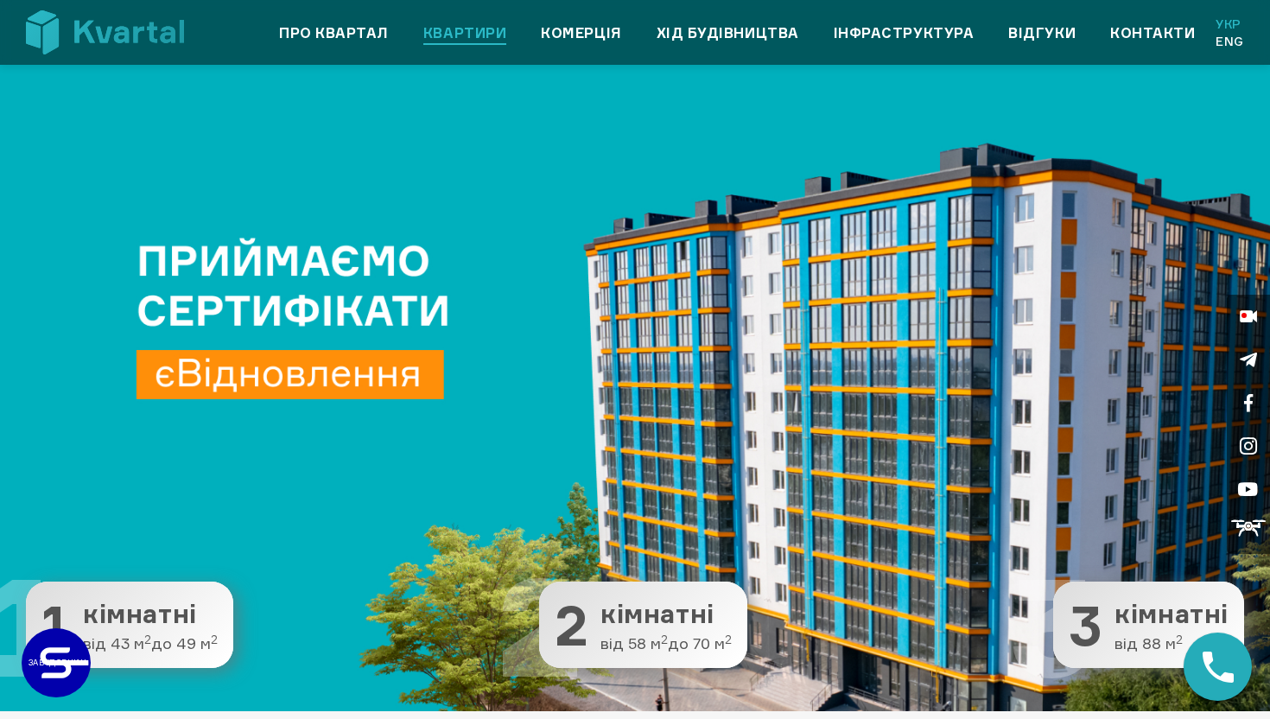
click at [481, 41] on link "Квартири" at bounding box center [464, 32] width 83 height 21
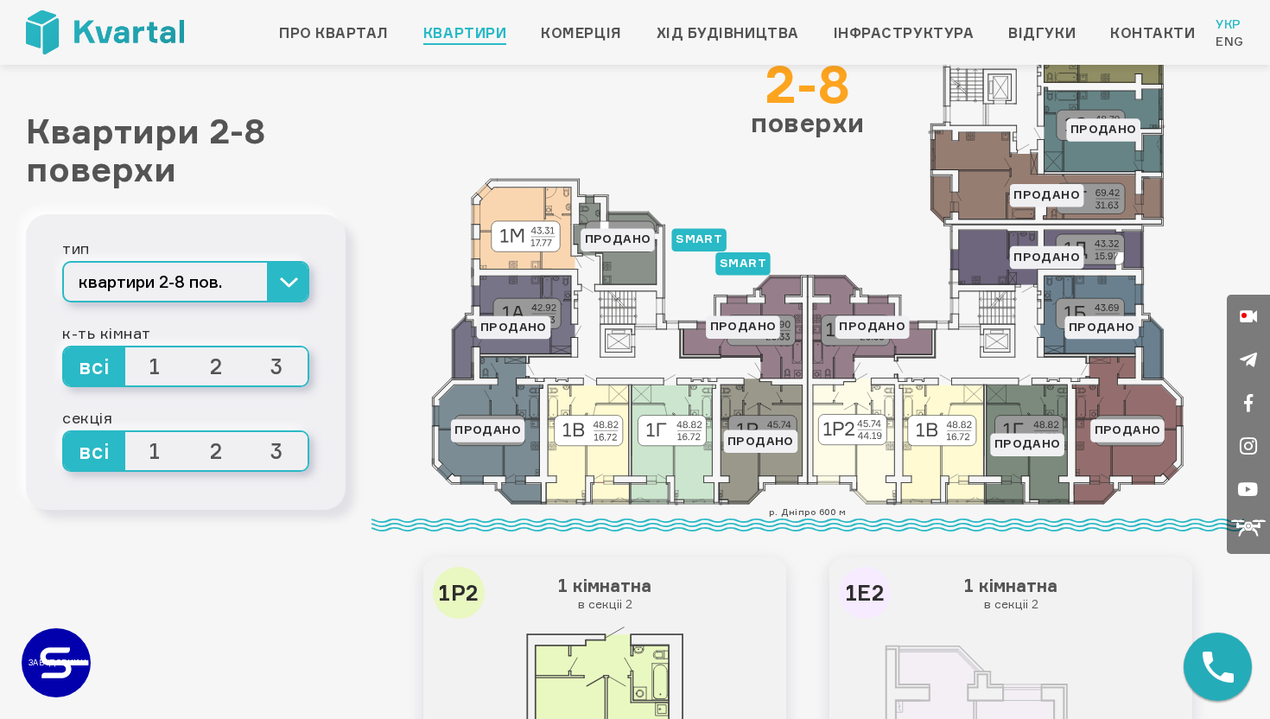
scroll to position [169, 0]
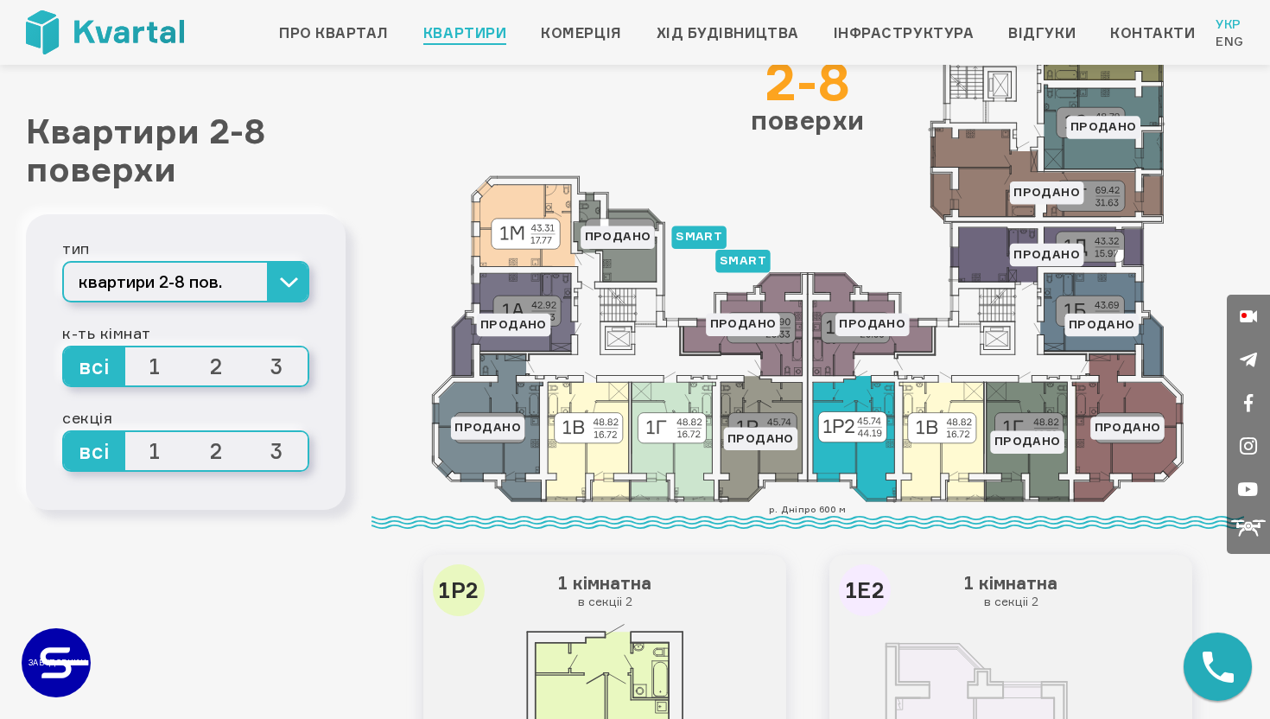
click at [850, 458] on icon at bounding box center [854, 438] width 83 height 125
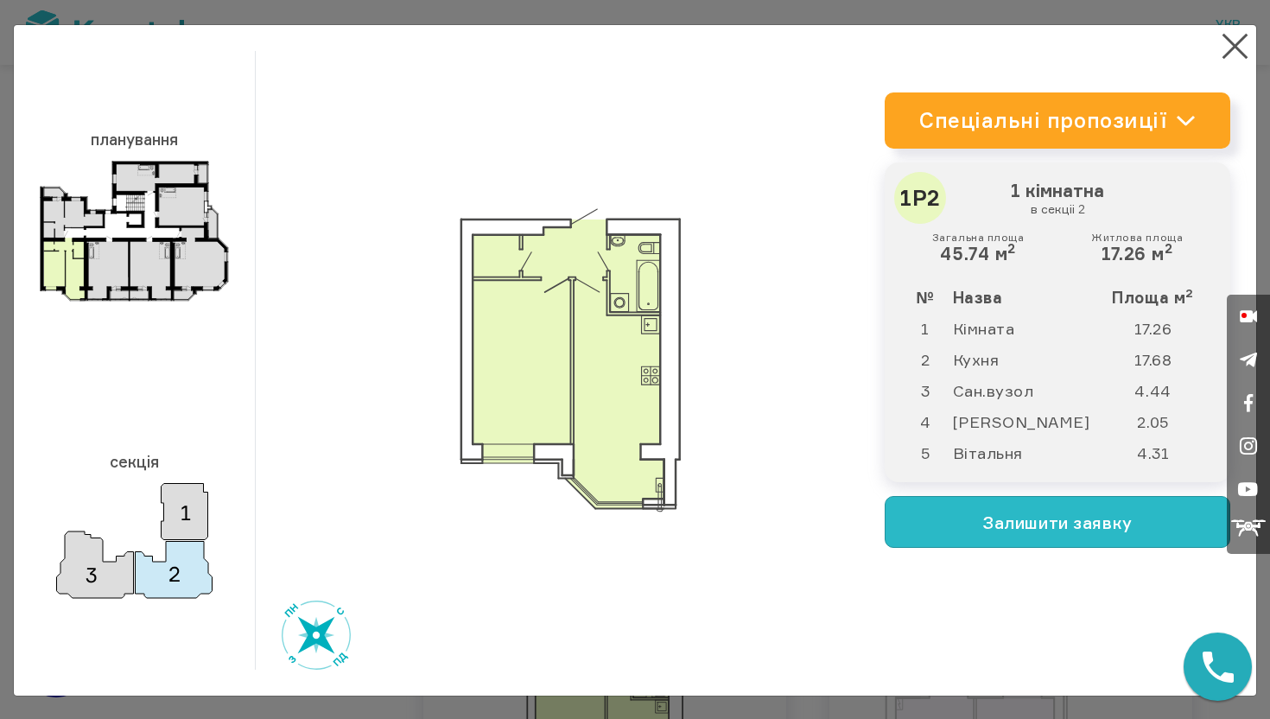
click at [966, 517] on button "Залишити заявку" at bounding box center [1058, 522] width 346 height 52
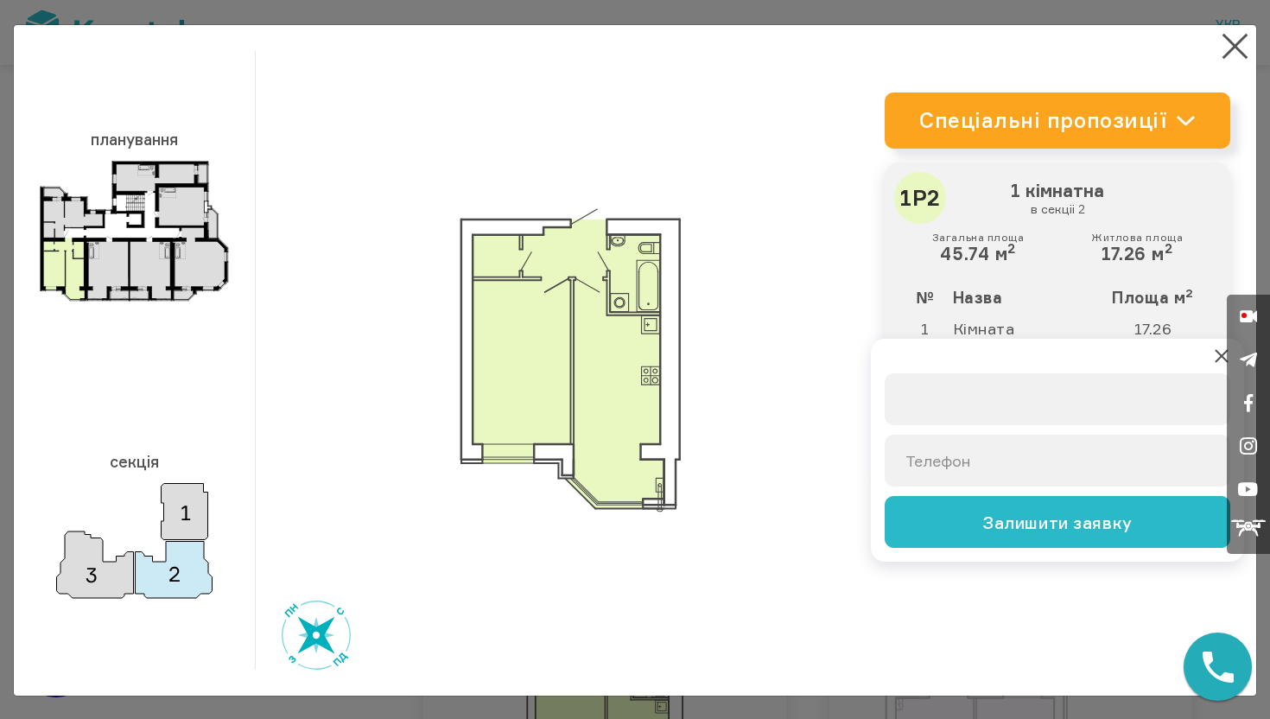
click at [965, 401] on input "text" at bounding box center [1058, 399] width 346 height 52
type input "Сергій"
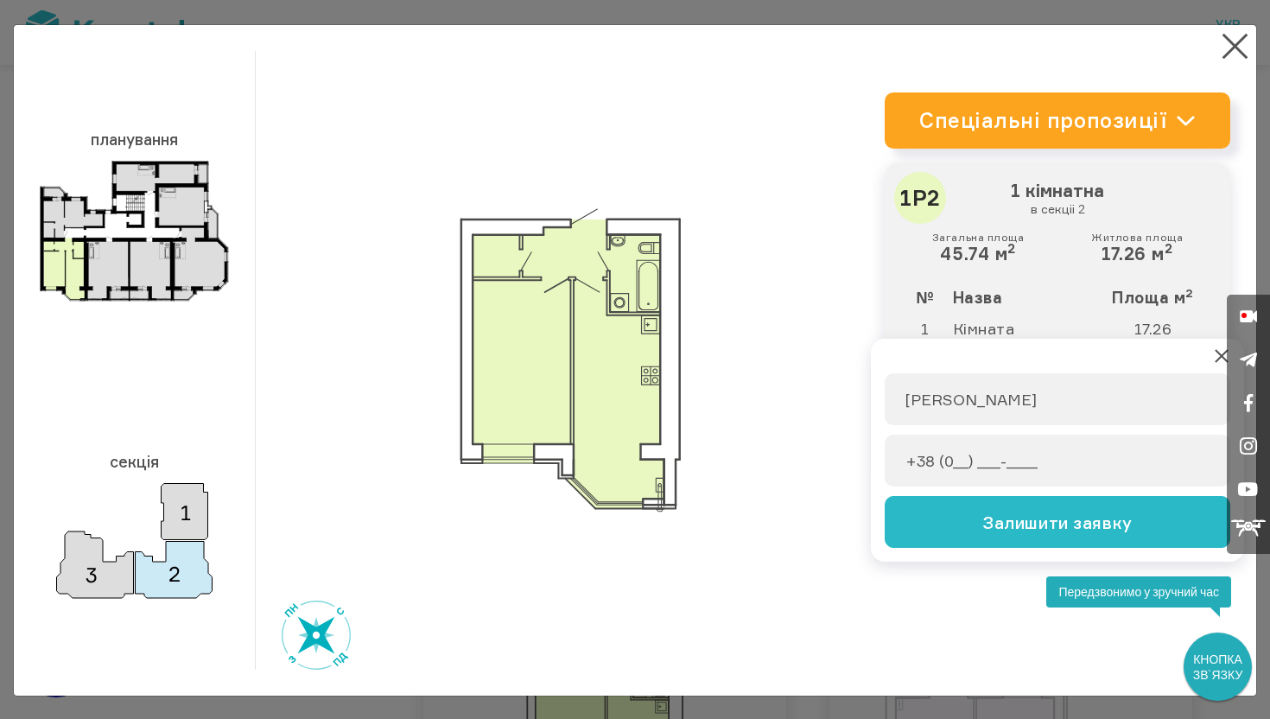
click at [965, 466] on input "+38 (0__) ___-____" at bounding box center [1058, 461] width 346 height 52
type input "+38 (068) 022-9074"
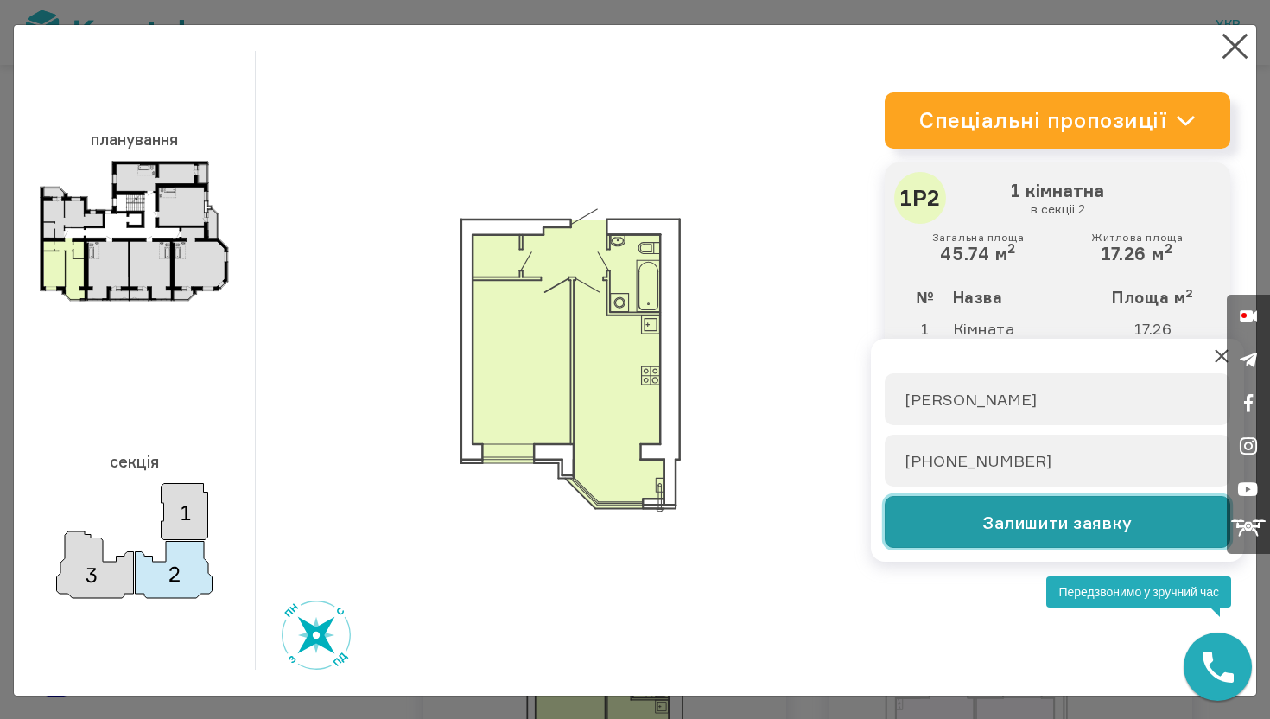
click at [1031, 518] on button "Залишити заявку" at bounding box center [1058, 522] width 346 height 52
click at [933, 519] on button "Залишити заявку" at bounding box center [1058, 522] width 346 height 52
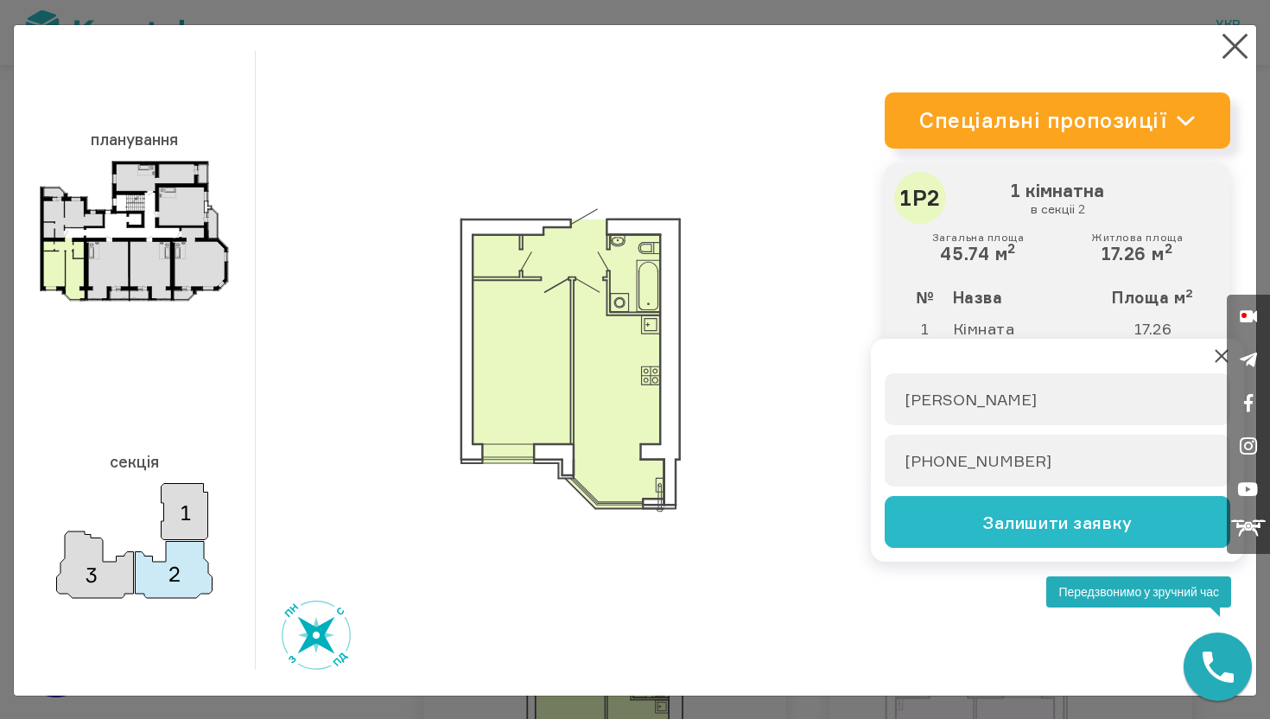
click at [990, 413] on input "Сергій" at bounding box center [1058, 399] width 346 height 52
click at [990, 395] on input "Сергій" at bounding box center [1058, 399] width 346 height 52
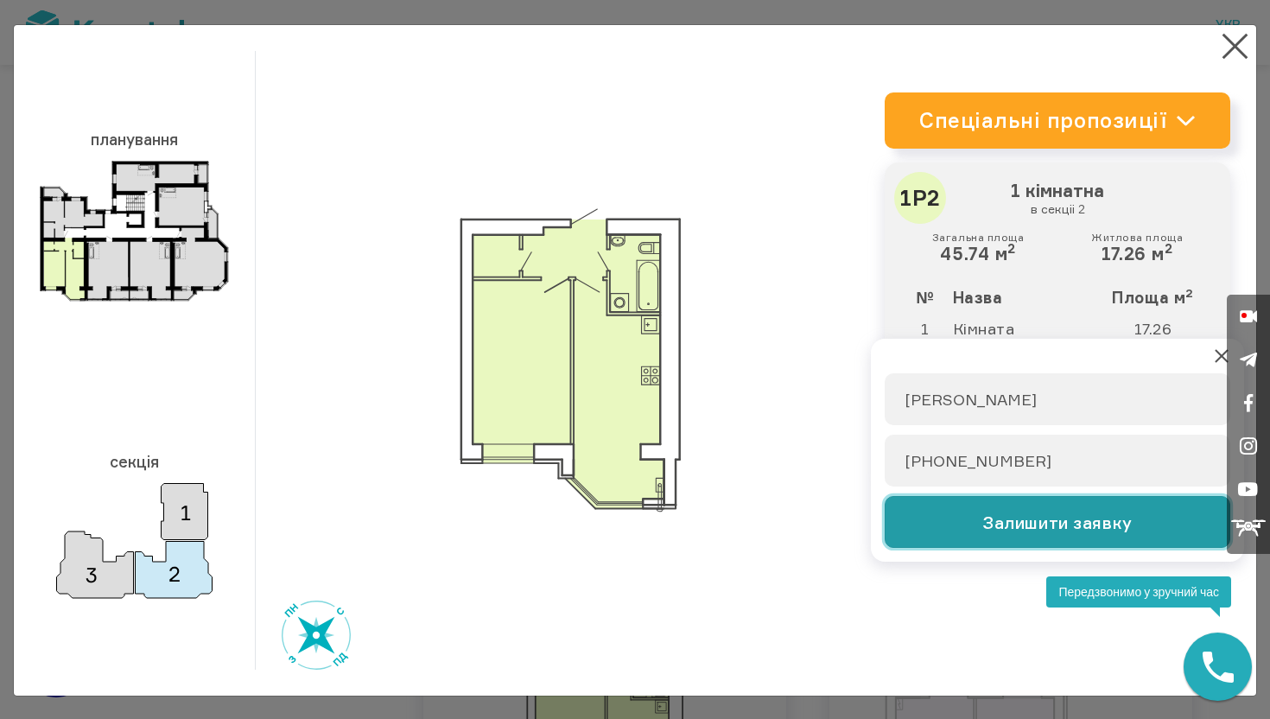
click at [996, 506] on button "Залишити заявку" at bounding box center [1058, 522] width 346 height 52
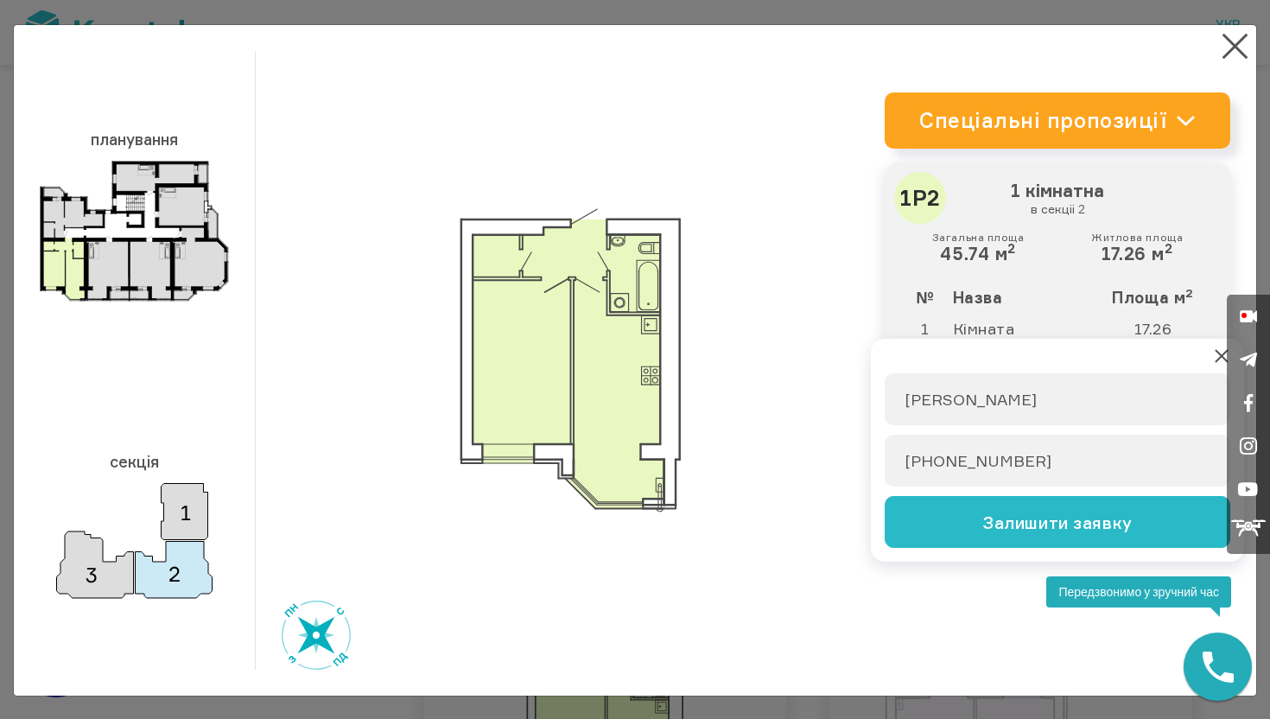
click at [1068, 452] on input "+38 (068) 022-9074" at bounding box center [1058, 461] width 346 height 52
click at [1035, 418] on input "Сергій" at bounding box center [1058, 399] width 346 height 52
click at [1022, 405] on input "Сергій" at bounding box center [1058, 399] width 346 height 52
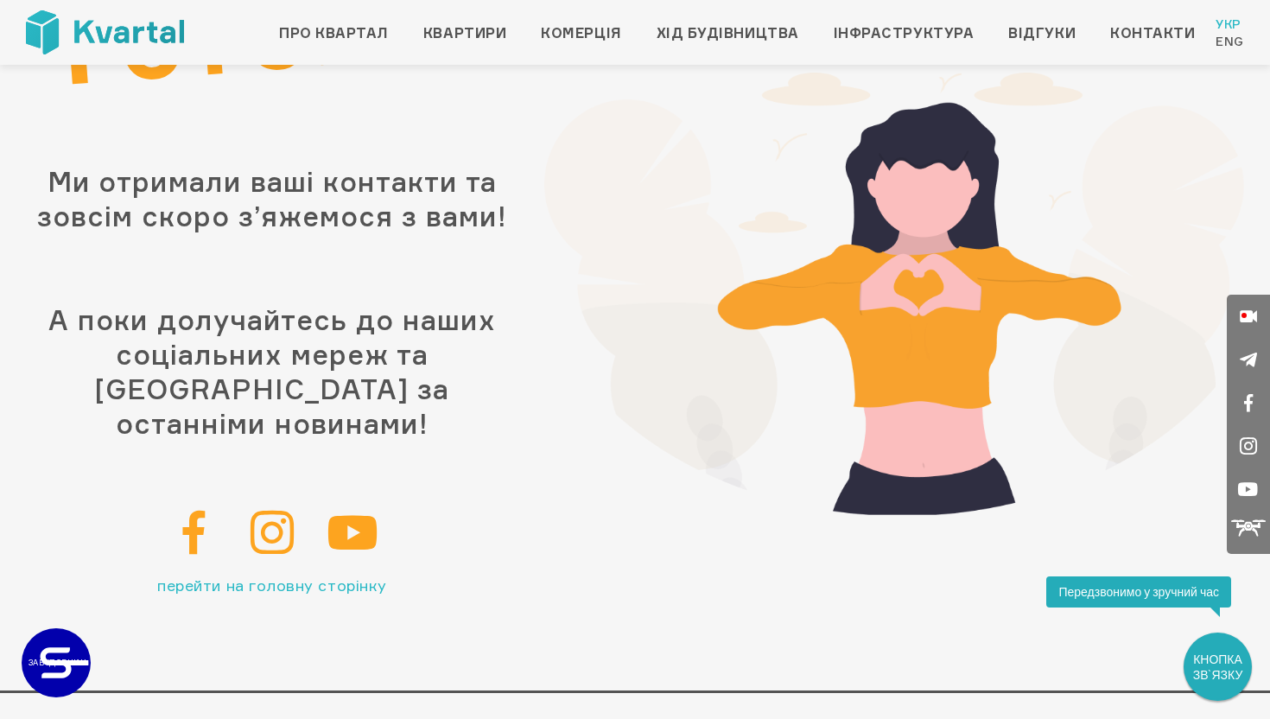
scroll to position [195, 0]
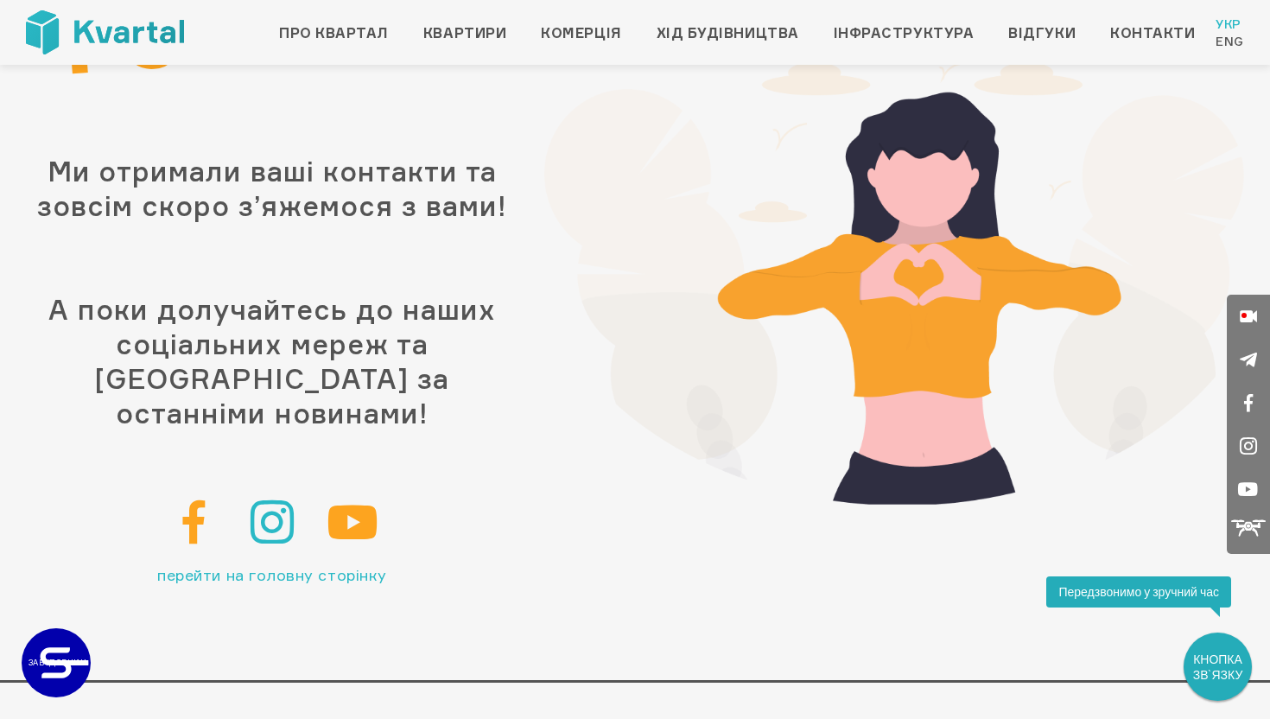
click at [283, 500] on icon at bounding box center [273, 521] width 44 height 43
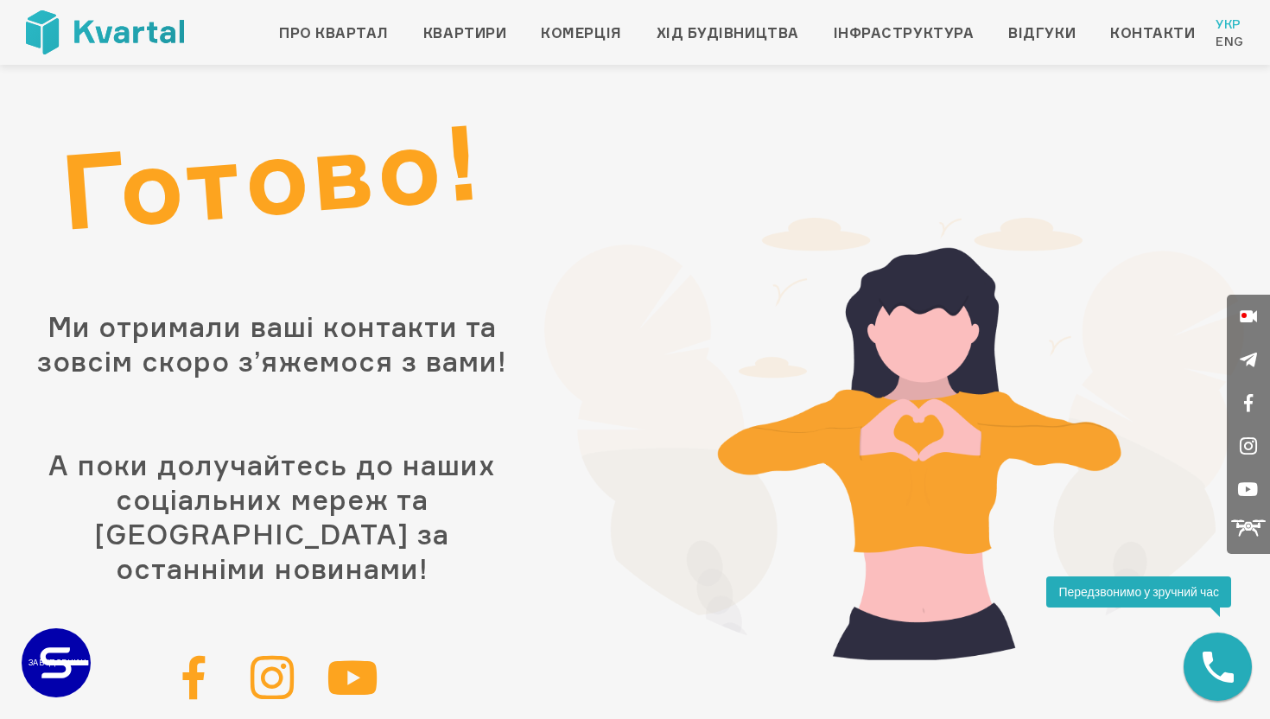
scroll to position [0, 0]
